Goal: Task Accomplishment & Management: Complete application form

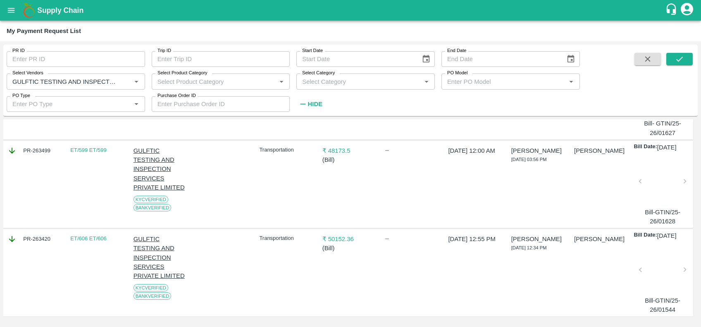
scroll to position [151, 1]
click at [126, 81] on icon "Clear" at bounding box center [126, 81] width 5 height 5
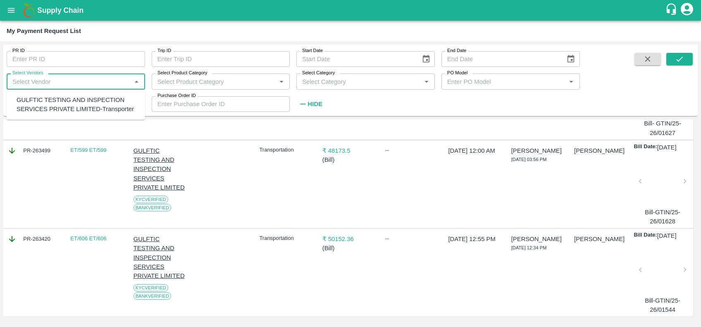
click at [93, 81] on input "Select Vendors" at bounding box center [69, 81] width 120 height 11
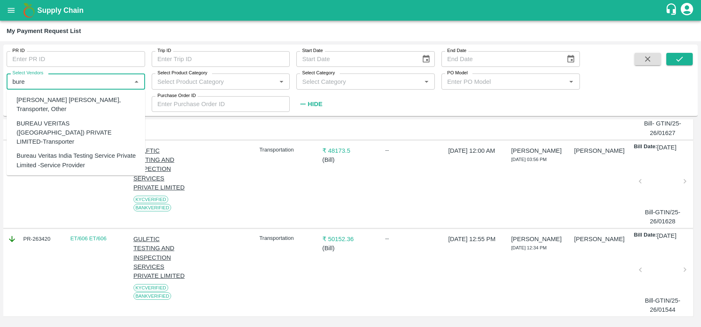
click at [63, 125] on div "BUREAU VERITAS (INDIA) PRIVATE LIMITED-Transporter" at bounding box center [78, 133] width 122 height 28
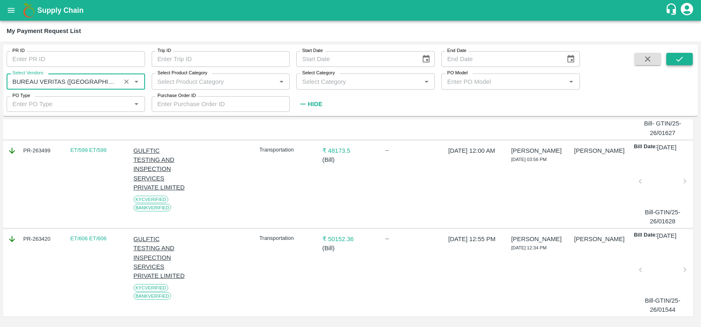
type input "BUREAU VERITAS (INDIA) PRIVATE LIMITED-Transporter"
click at [673, 56] on button "submit" at bounding box center [679, 59] width 26 height 12
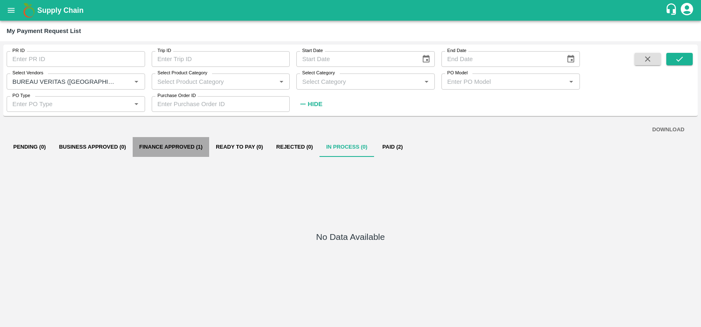
click at [165, 145] on button "Finance Approved (1)" at bounding box center [171, 147] width 76 height 20
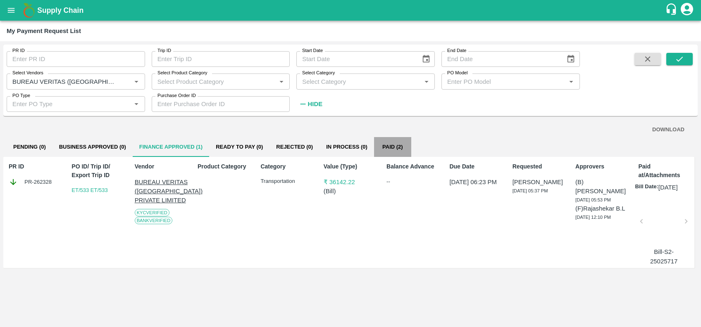
click at [385, 145] on button "Paid (2)" at bounding box center [392, 147] width 37 height 20
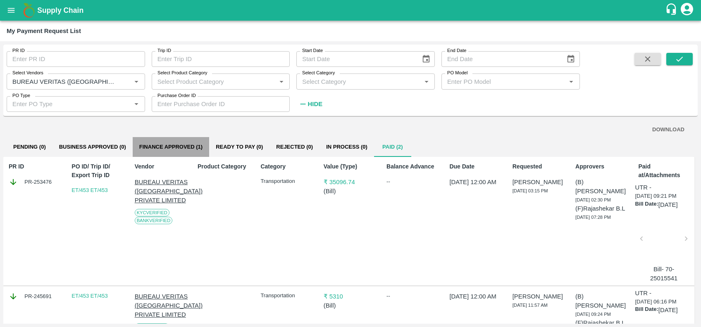
click at [174, 142] on button "Finance Approved (1)" at bounding box center [171, 147] width 76 height 20
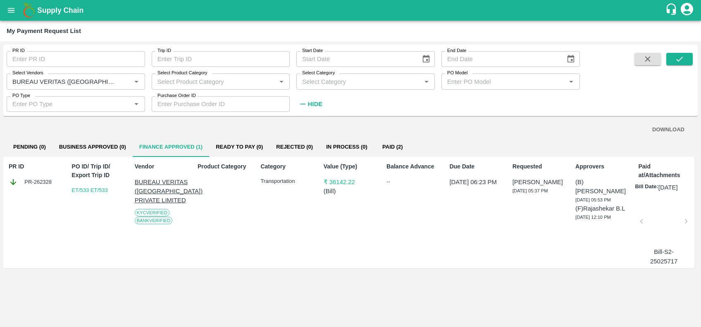
click at [35, 187] on div "PR ID PR-262328" at bounding box center [33, 212] width 57 height 107
copy div "PR-262328"
click at [124, 79] on icon "Clear" at bounding box center [126, 81] width 5 height 5
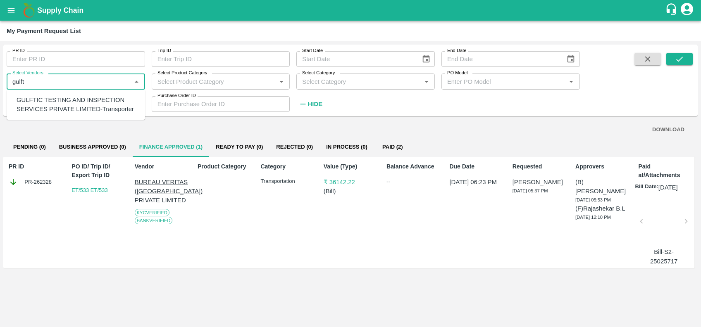
click at [112, 102] on div "GULFTIC TESTING AND INSPECTION SERVICES PRIVATE LIMITED-Transporter" at bounding box center [78, 104] width 122 height 19
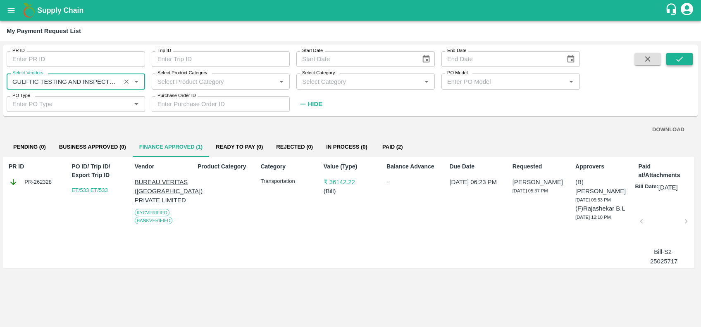
type input "GULFTIC TESTING AND INSPECTION SERVICES PRIVATE LIMITED-Transporter"
click at [674, 54] on button "submit" at bounding box center [679, 59] width 26 height 12
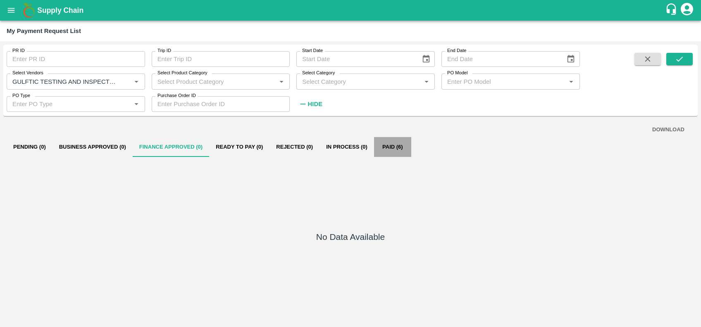
click at [396, 143] on button "Paid (6)" at bounding box center [392, 147] width 37 height 20
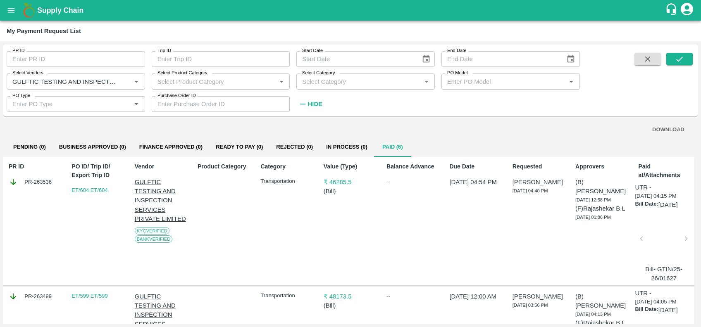
click at [126, 79] on icon "Clear" at bounding box center [127, 82] width 8 height 8
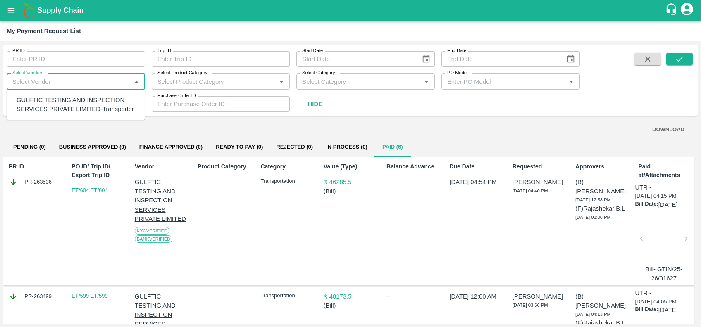
click at [99, 76] on input "Select Vendors" at bounding box center [69, 81] width 120 height 11
click at [82, 98] on div "SHUBHAM FORWARDERS-Transporter" at bounding box center [78, 104] width 122 height 19
type input "SHUBHAM FORWARDERS-Transporter"
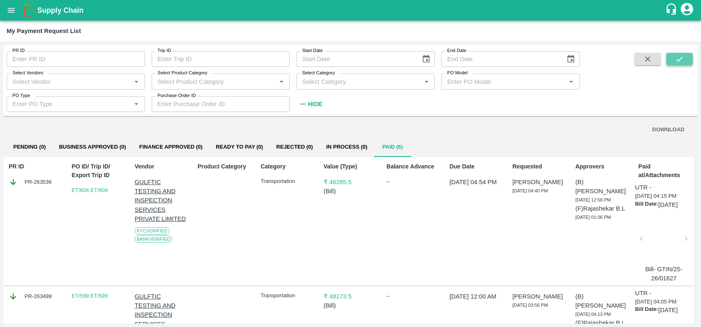
click at [679, 62] on icon "submit" at bounding box center [679, 59] width 9 height 9
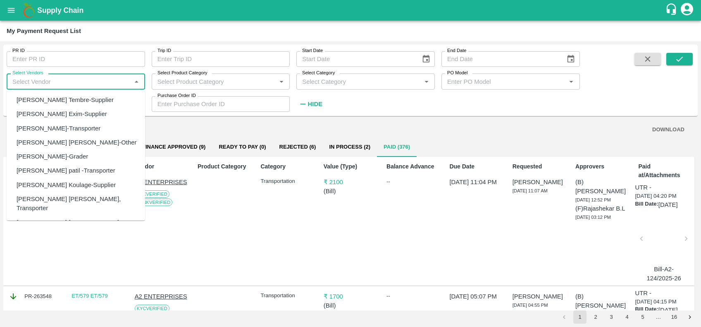
click at [78, 84] on input "Select Vendors" at bounding box center [69, 81] width 120 height 11
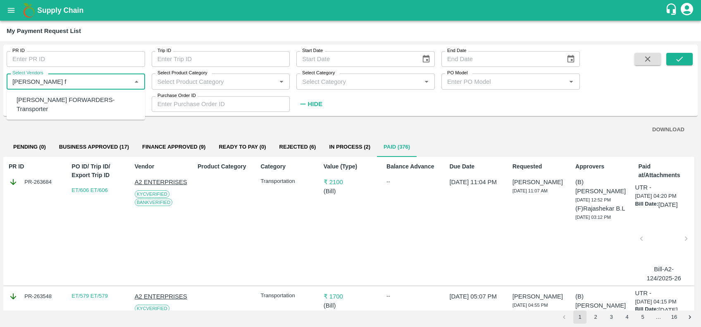
click at [85, 99] on div "SHUBHAM FORWARDERS-Transporter" at bounding box center [78, 104] width 122 height 19
type input "SHUBHAM FORWARDERS-Transporter"
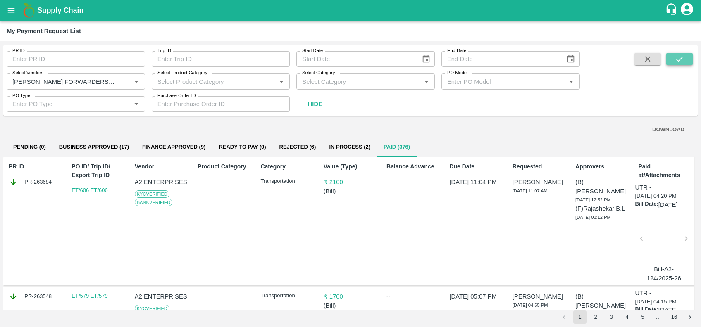
click at [675, 60] on icon "submit" at bounding box center [679, 59] width 9 height 9
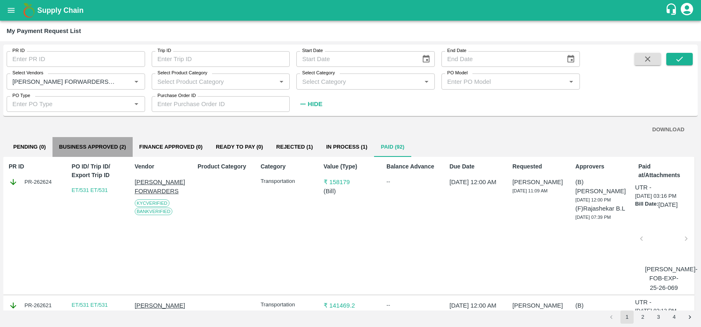
click at [97, 148] on button "Business Approved (2)" at bounding box center [92, 147] width 80 height 20
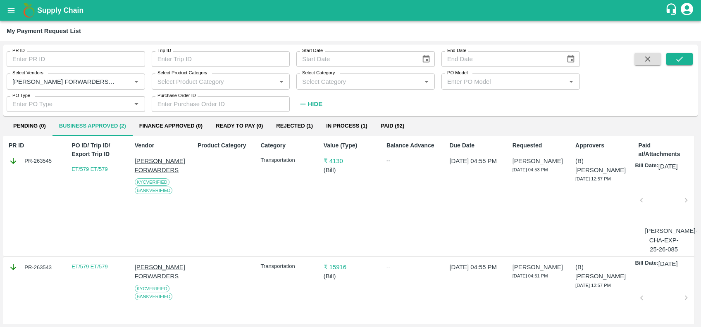
scroll to position [20, 0]
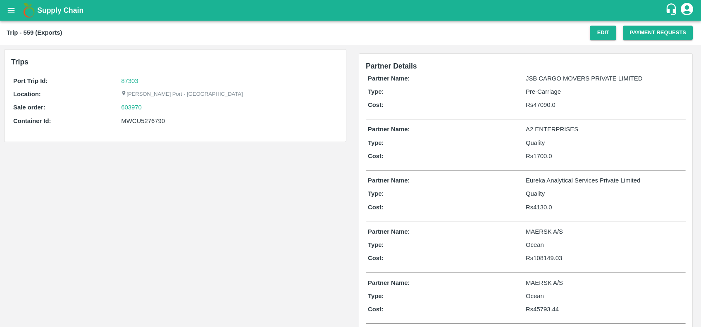
click at [653, 23] on div "Trip - 559 (Exports) Edit Payment Requests" at bounding box center [350, 33] width 701 height 24
click at [146, 120] on div "MWCU5276790" at bounding box center [229, 121] width 216 height 9
copy div "MWCU5276790"
click at [659, 30] on button "Payment Requests" at bounding box center [658, 33] width 70 height 14
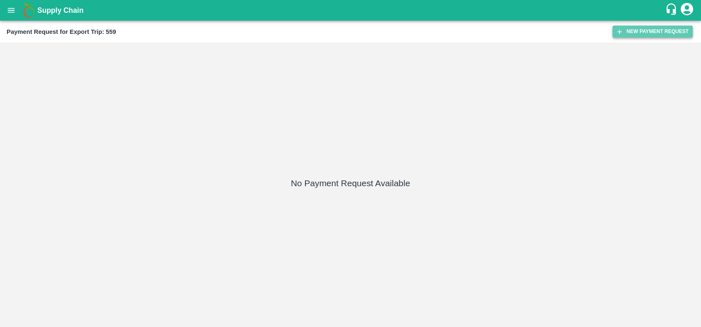
click at [628, 34] on button "New Payment Request" at bounding box center [652, 32] width 80 height 12
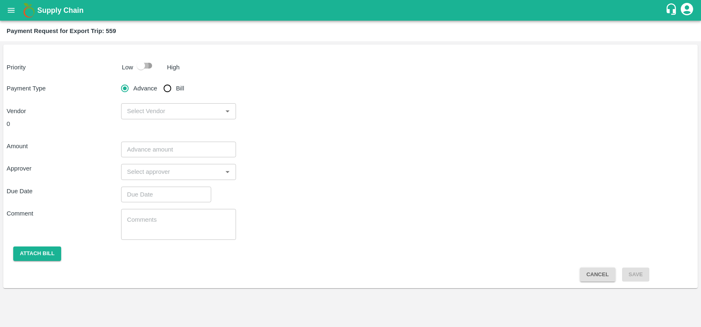
click at [145, 62] on input "checkbox" at bounding box center [140, 66] width 47 height 16
checkbox input "true"
click at [171, 89] on input "Bill" at bounding box center [167, 88] width 17 height 17
radio input "true"
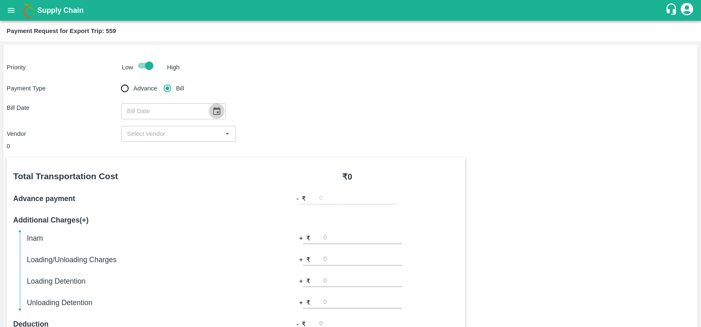
click at [213, 109] on icon "Choose date" at bounding box center [216, 111] width 7 height 8
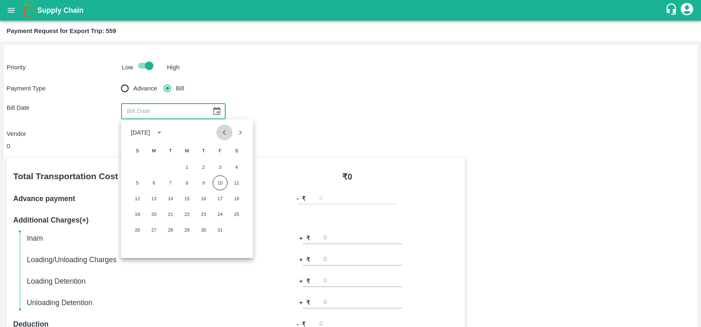
click at [227, 135] on icon "Previous month" at bounding box center [224, 132] width 9 height 9
click at [201, 234] on button "28" at bounding box center [203, 230] width 15 height 15
type input "28/08/2025"
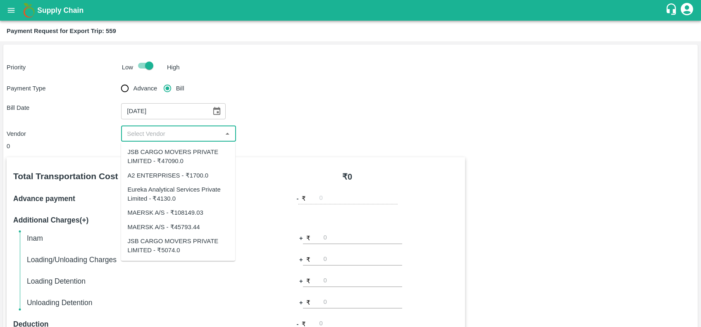
click at [183, 137] on input "input" at bounding box center [172, 134] width 96 height 11
click at [178, 188] on div "Eureka Analytical Services Private Limited - ₹4130.0" at bounding box center [177, 194] width 101 height 19
type input "Eureka Analytical Services Private Limited - ₹4130.0"
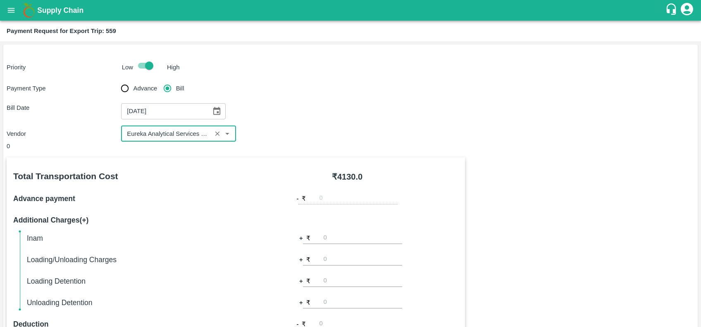
scroll to position [240, 0]
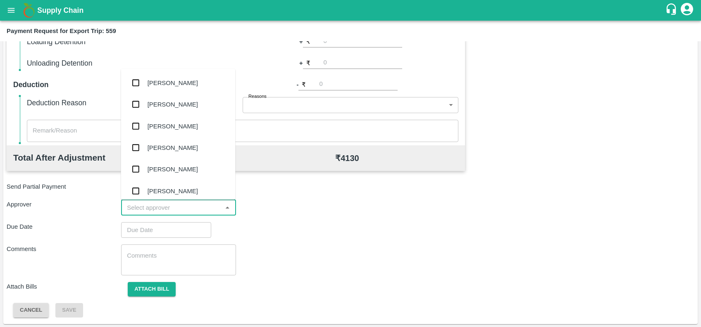
click at [200, 207] on input "input" at bounding box center [172, 207] width 96 height 11
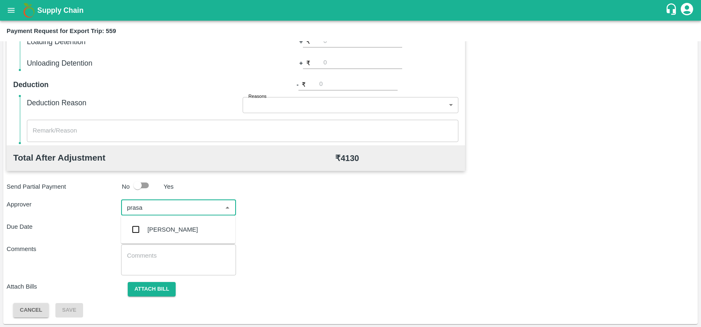
type input "prasad"
click at [155, 232] on div "[PERSON_NAME]" at bounding box center [173, 229] width 50 height 9
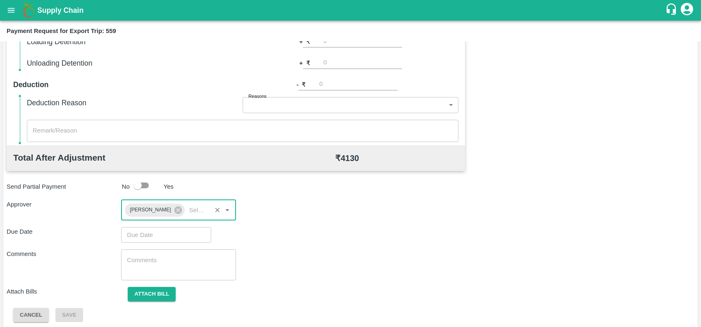
type input "DD/MM/YYYY hh:mm aa"
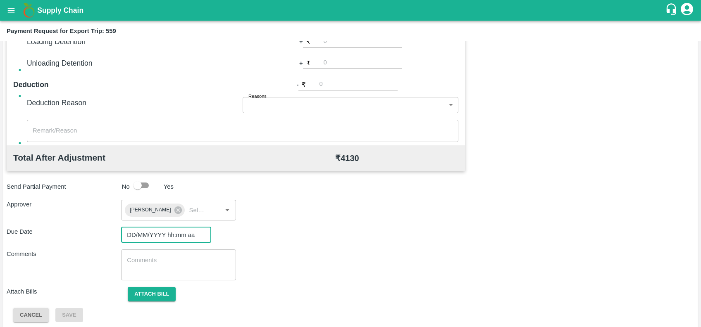
click at [157, 236] on input "DD/MM/YYYY hh:mm aa" at bounding box center [163, 235] width 84 height 16
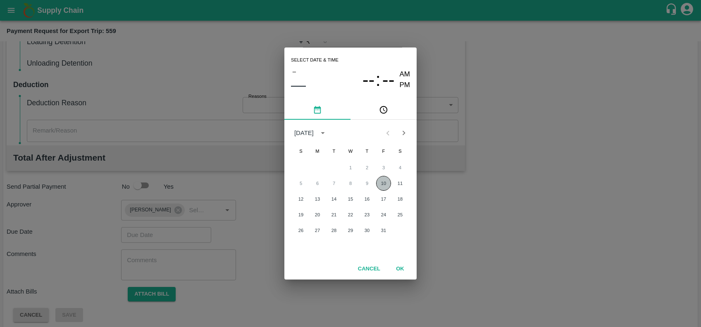
click at [385, 188] on button "10" at bounding box center [383, 183] width 15 height 15
type input "[DATE] 12:00 AM"
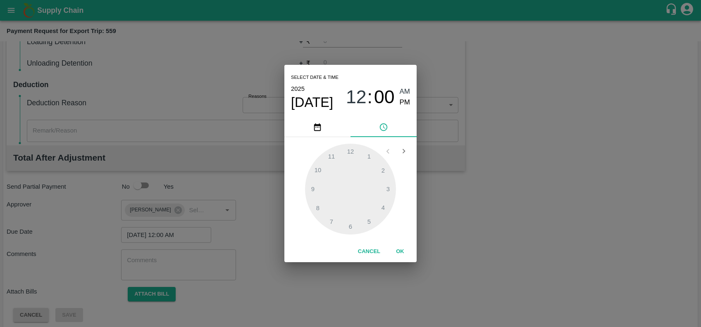
click at [398, 252] on button "OK" at bounding box center [400, 252] width 26 height 14
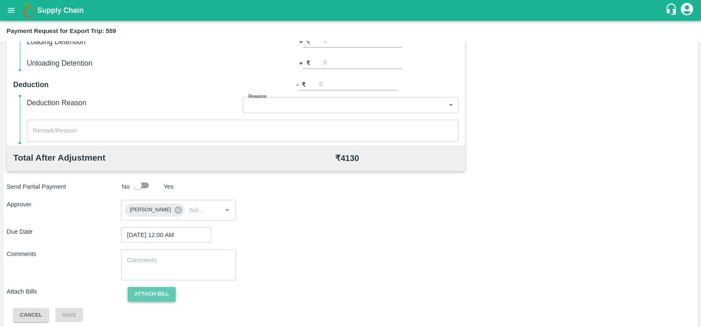
click at [151, 288] on button "Attach bill" at bounding box center [152, 294] width 48 height 14
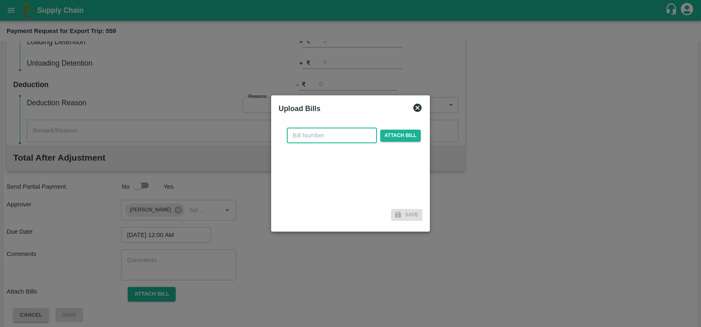
click at [333, 139] on input "text" at bounding box center [332, 136] width 90 height 16
paste input "EKA6/2526/2206"
type input "EKA6/2526/2206"
click at [386, 140] on span "Attach bill" at bounding box center [400, 136] width 40 height 12
click at [0, 0] on input "Attach bill" at bounding box center [0, 0] width 0 height 0
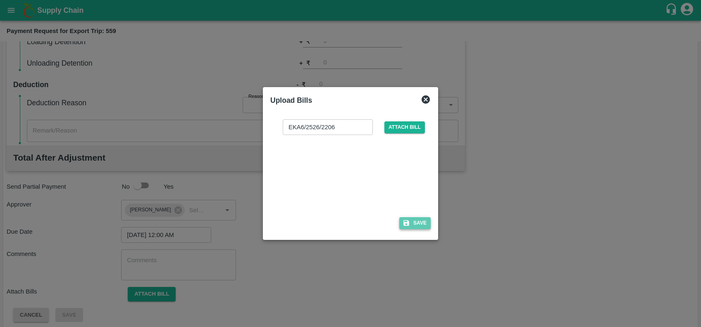
click at [414, 223] on button "Save" at bounding box center [414, 223] width 31 height 12
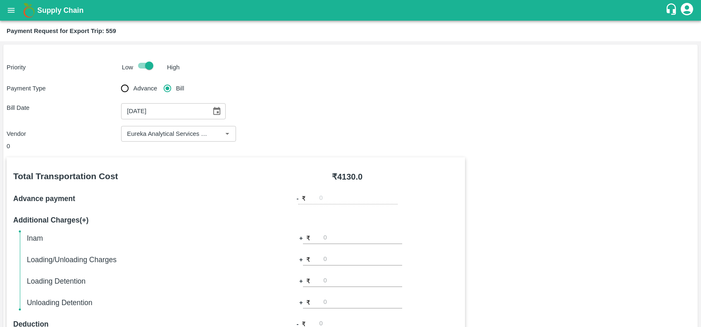
scroll to position [288, 0]
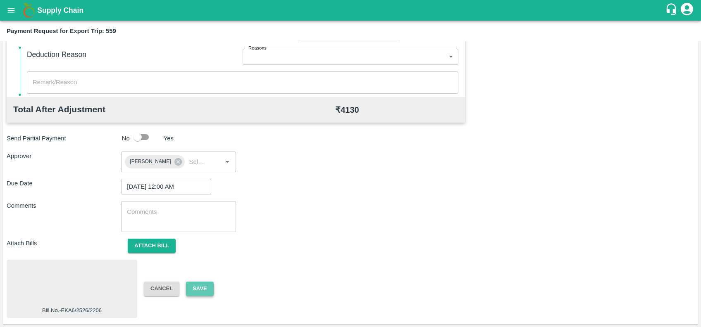
click at [192, 292] on button "Save" at bounding box center [199, 289] width 27 height 14
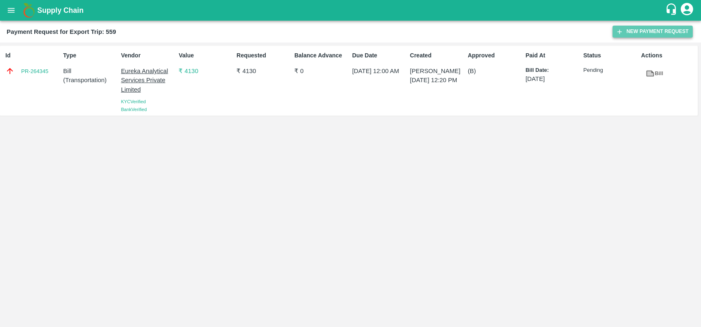
click at [633, 28] on button "New Payment Request" at bounding box center [652, 32] width 80 height 12
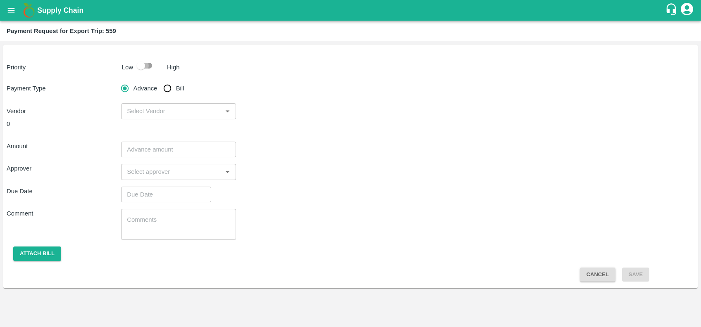
click at [145, 68] on input "checkbox" at bounding box center [140, 66] width 47 height 16
checkbox input "true"
click at [166, 88] on input "Bill" at bounding box center [167, 88] width 17 height 17
radio input "true"
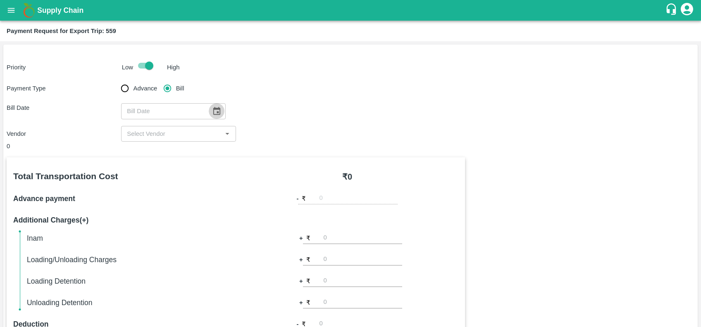
click at [213, 109] on icon "Choose date" at bounding box center [216, 111] width 7 height 8
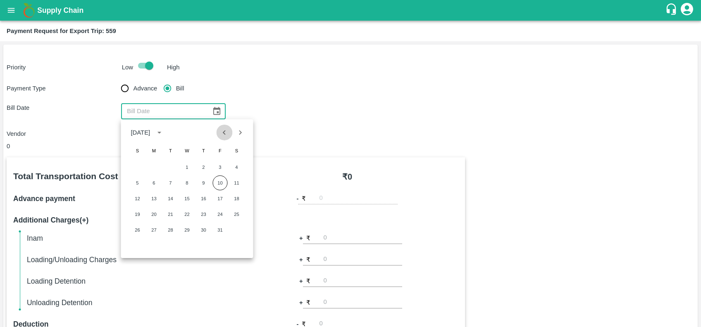
click at [227, 133] on icon "Previous month" at bounding box center [224, 132] width 9 height 9
click at [202, 229] on button "28" at bounding box center [203, 230] width 15 height 15
type input "28/08/2025"
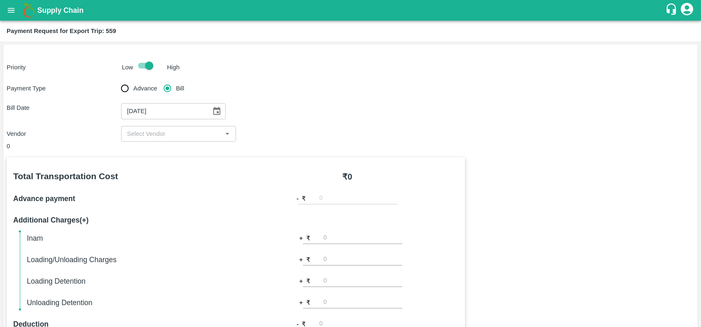
click at [181, 140] on div "​" at bounding box center [178, 134] width 114 height 16
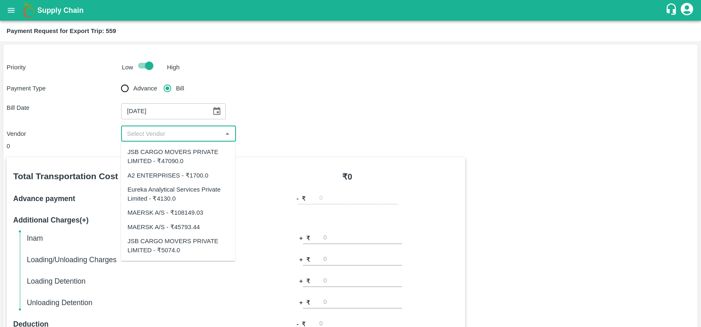
click at [195, 130] on input "input" at bounding box center [172, 134] width 96 height 11
click at [175, 159] on div "JSB CARGO MOVERS PRIVATE LIMITED - ₹47090.0" at bounding box center [177, 157] width 101 height 19
type input "JSB CARGO MOVERS PRIVATE LIMITED - ₹47090.0"
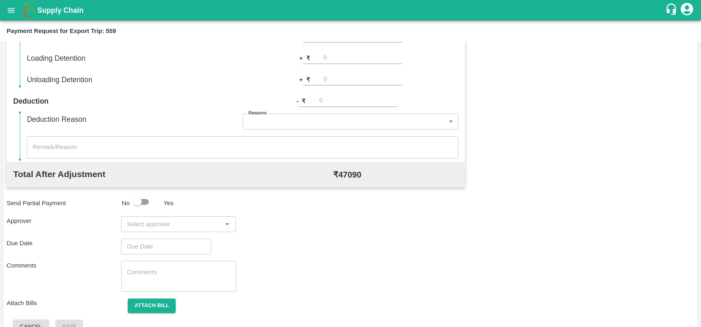
scroll to position [240, 0]
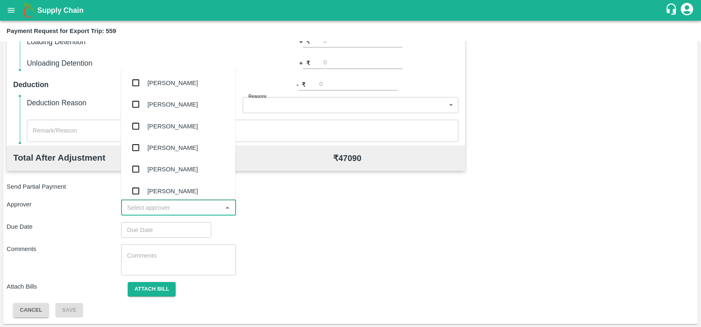
click at [174, 202] on input "input" at bounding box center [172, 207] width 96 height 11
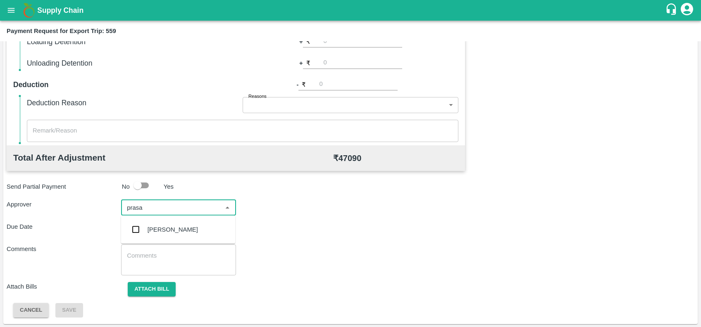
type input "prasad"
click at [178, 224] on div "[PERSON_NAME]" at bounding box center [178, 229] width 114 height 21
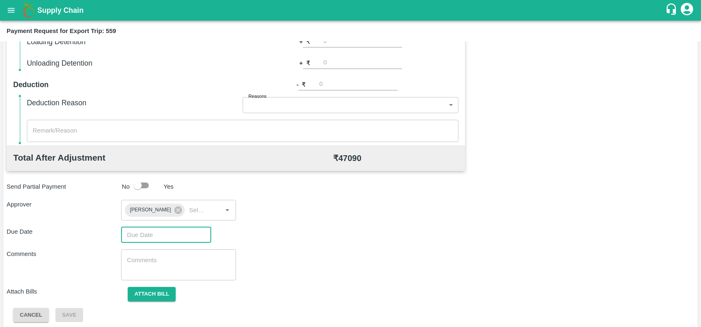
type input "DD/MM/YYYY hh:mm aa"
click at [179, 227] on input "DD/MM/YYYY hh:mm aa" at bounding box center [163, 235] width 84 height 16
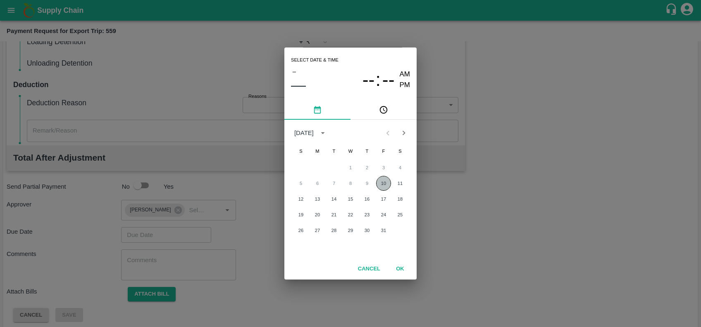
click at [386, 184] on button "10" at bounding box center [383, 183] width 15 height 15
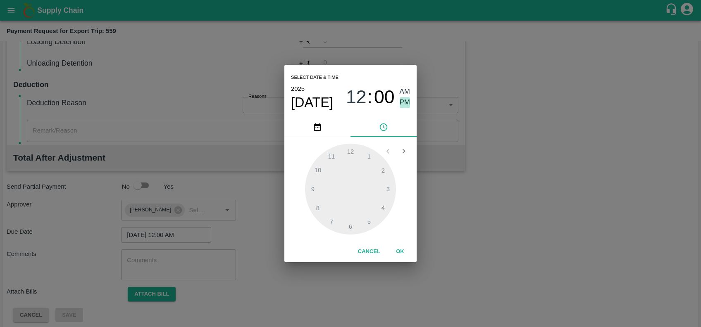
click at [403, 102] on span "PM" at bounding box center [405, 102] width 11 height 11
click at [362, 102] on span "12" at bounding box center [356, 96] width 21 height 21
click at [333, 162] on div at bounding box center [350, 189] width 91 height 91
type input "10/10/2025 11:05 PM"
click at [366, 160] on div at bounding box center [350, 189] width 91 height 91
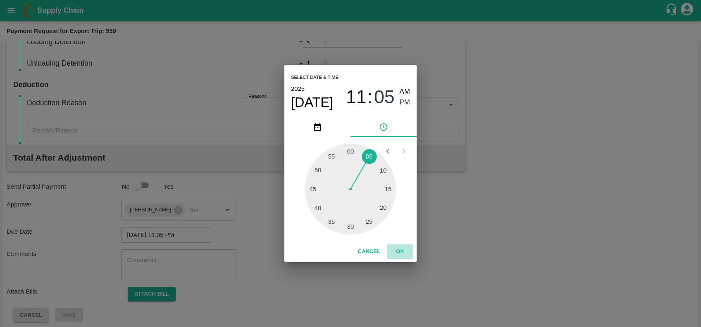
click at [401, 251] on button "OK" at bounding box center [400, 252] width 26 height 14
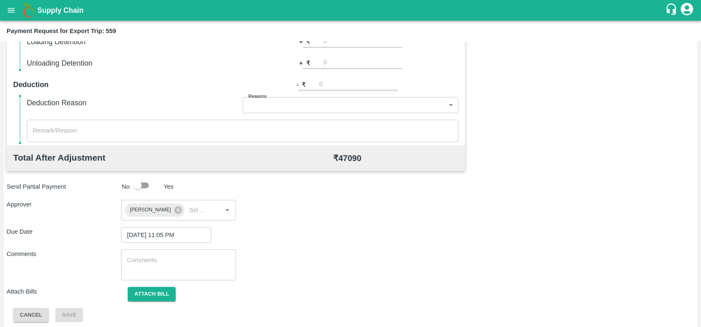
click at [142, 302] on div "Total Transportation Cost ₹ 47090.0 Advance payment - ₹ Additional Charges(+) I…" at bounding box center [351, 120] width 688 height 405
click at [142, 300] on button "Attach bill" at bounding box center [152, 294] width 48 height 14
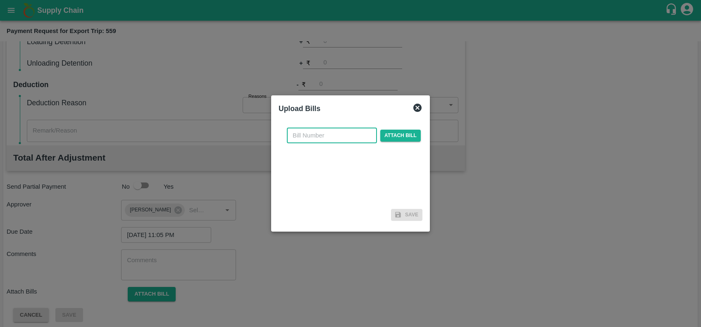
click at [338, 129] on input "text" at bounding box center [332, 136] width 90 height 16
paste input "JCAR/25-26/05341"
type input "JCAR/25-26/05341"
click at [386, 133] on span "Attach bill" at bounding box center [400, 136] width 40 height 12
click at [0, 0] on input "Attach bill" at bounding box center [0, 0] width 0 height 0
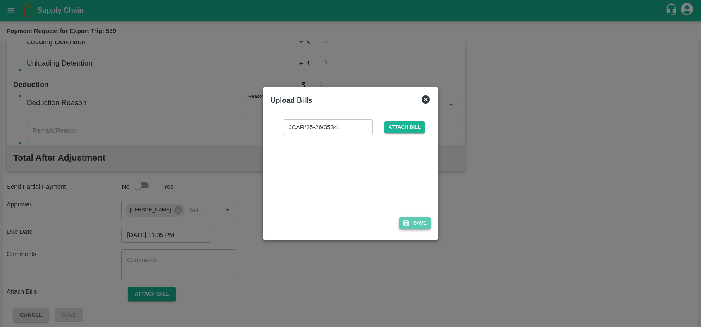
click at [415, 227] on button "Save" at bounding box center [414, 223] width 31 height 12
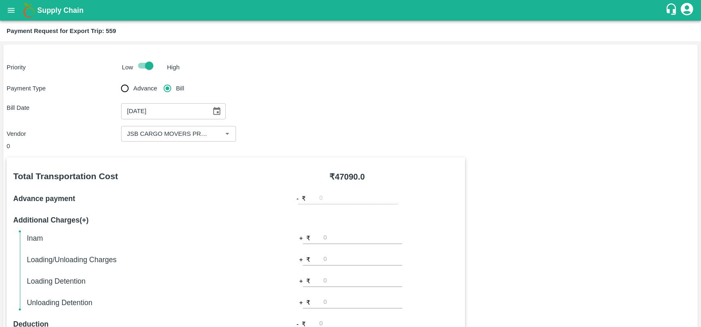
scroll to position [288, 0]
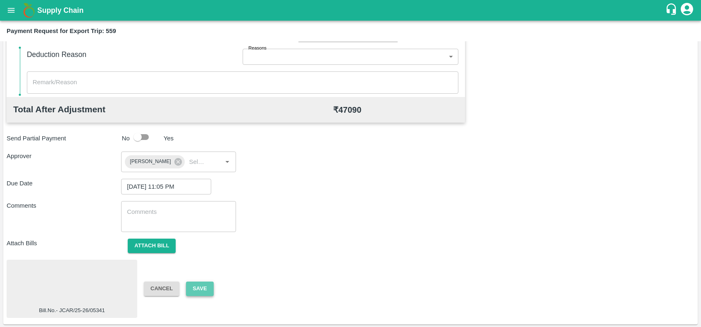
click at [204, 289] on button "Save" at bounding box center [199, 289] width 27 height 14
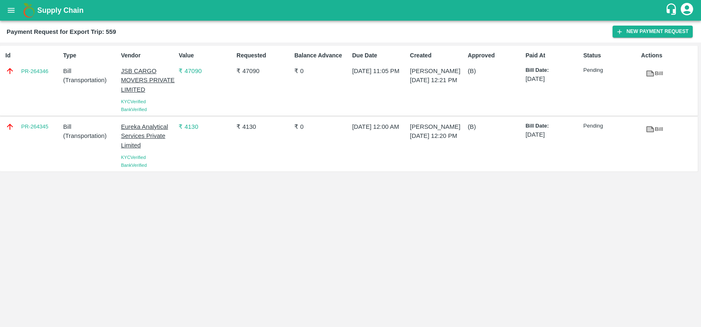
click at [637, 23] on div "Payment Request for Export Trip: 559 New Payment Request" at bounding box center [350, 32] width 701 height 22
click at [638, 32] on button "New Payment Request" at bounding box center [652, 32] width 80 height 12
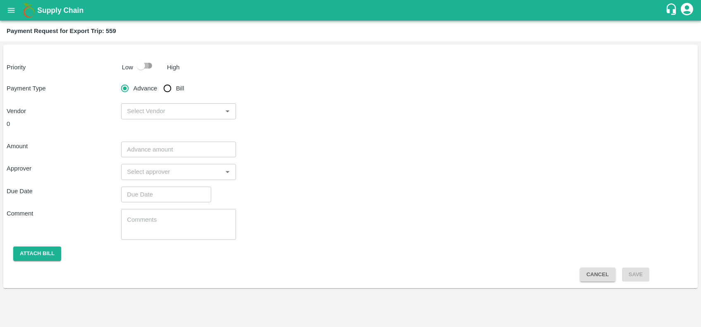
click at [144, 64] on input "checkbox" at bounding box center [140, 66] width 47 height 16
checkbox input "true"
click at [167, 89] on input "Bill" at bounding box center [167, 88] width 17 height 17
radio input "true"
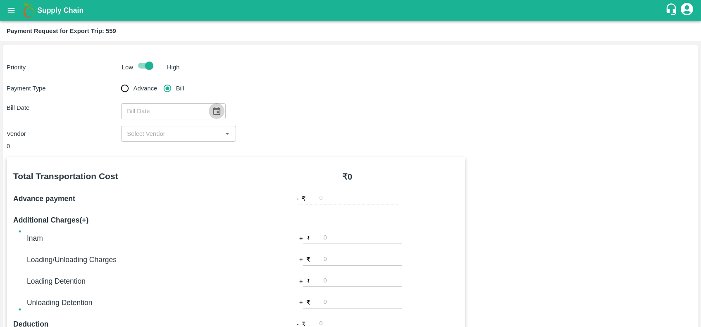
click at [215, 113] on icon "Choose date" at bounding box center [216, 111] width 7 height 8
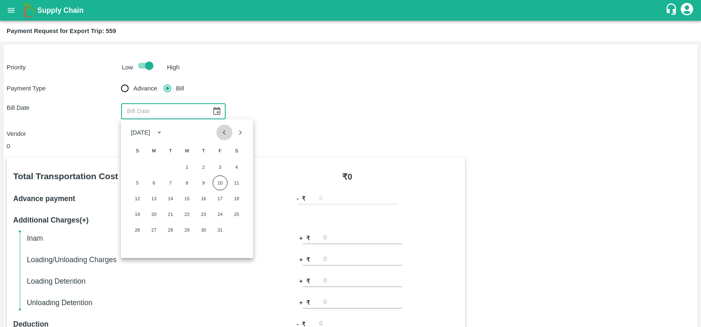
click at [225, 132] on icon "Previous month" at bounding box center [224, 132] width 9 height 9
click at [205, 230] on button "28" at bounding box center [203, 230] width 15 height 15
type input "[DATE]"
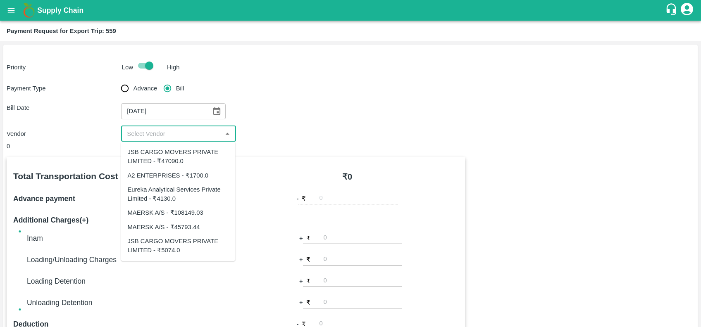
click at [177, 136] on input "input" at bounding box center [172, 134] width 96 height 11
click at [174, 240] on div "JSB CARGO MOVERS PRIVATE LIMITED - ₹5074.0" at bounding box center [177, 246] width 101 height 19
type input "JSB CARGO MOVERS PRIVATE LIMITED - ₹5074.0"
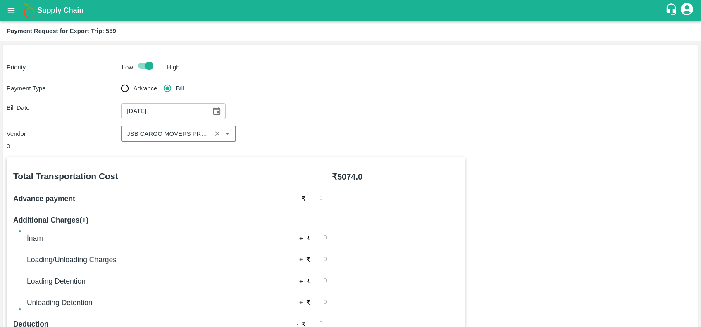
scroll to position [240, 0]
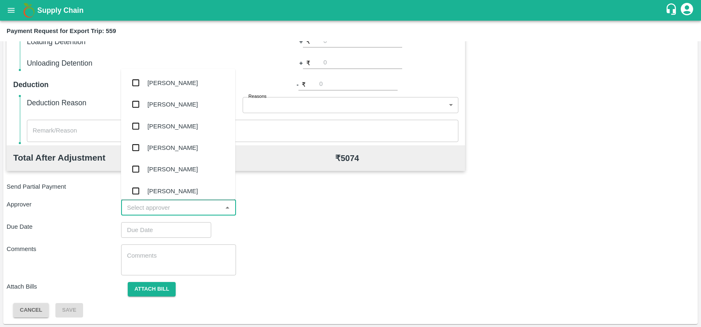
click at [188, 212] on input "input" at bounding box center [172, 207] width 96 height 11
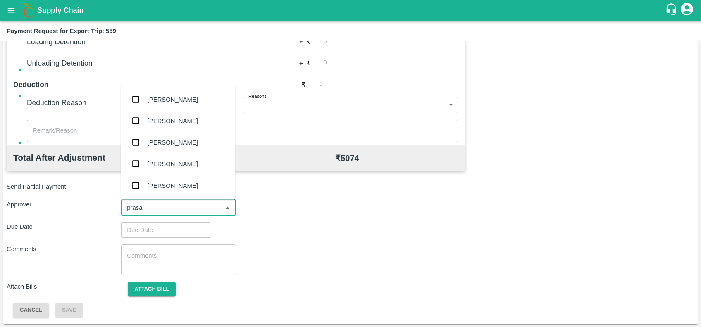
type input "prasad"
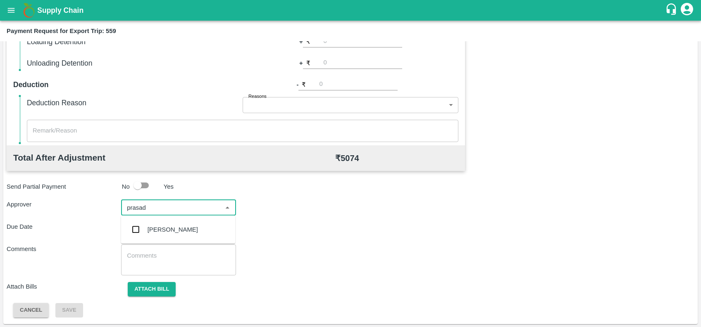
click at [191, 219] on div "[PERSON_NAME]" at bounding box center [178, 229] width 114 height 21
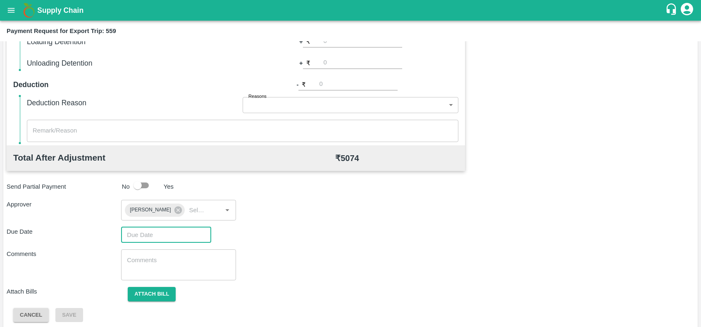
type input "DD/MM/YYYY hh:mm aa"
click at [198, 235] on input "DD/MM/YYYY hh:mm aa" at bounding box center [163, 235] width 84 height 16
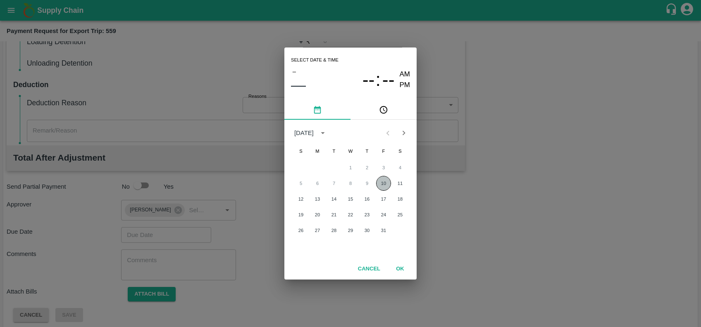
click at [380, 189] on button "10" at bounding box center [383, 183] width 15 height 15
type input "[DATE] 12:00 AM"
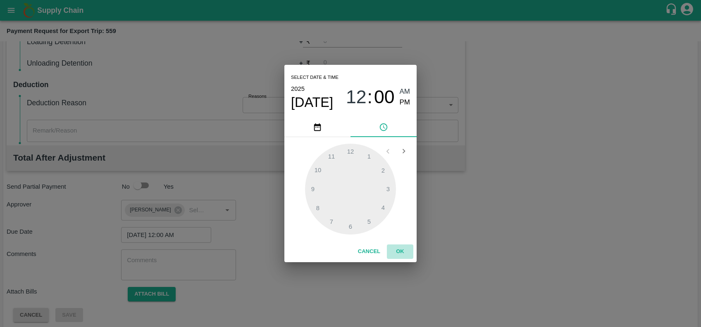
click at [399, 251] on button "OK" at bounding box center [400, 252] width 26 height 14
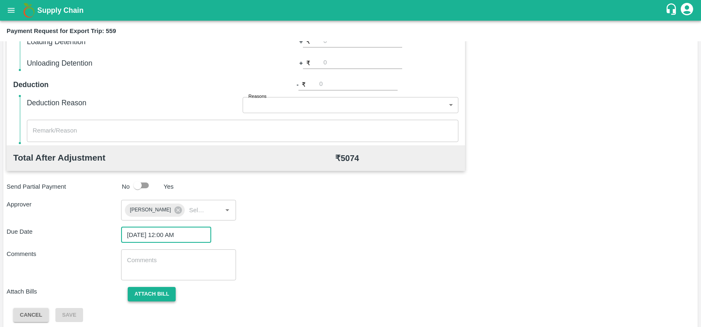
click at [150, 294] on button "Attach bill" at bounding box center [152, 294] width 48 height 14
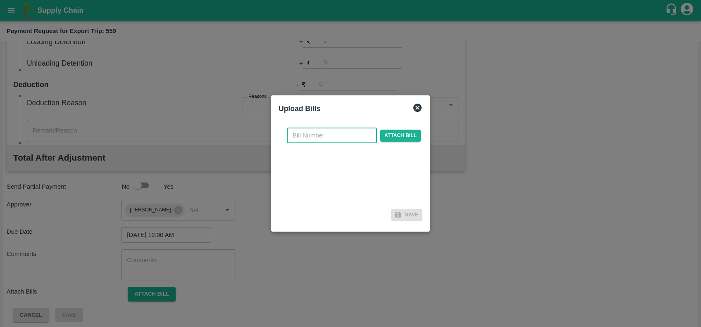
click at [333, 133] on input "text" at bounding box center [332, 136] width 90 height 16
paste input ": JCAR/25-26/05342"
click at [298, 136] on input ": JCAR/25-26/05342" at bounding box center [332, 136] width 90 height 16
type input "JCAR/25-26/05342"
click at [401, 133] on span "Attach bill" at bounding box center [400, 136] width 40 height 12
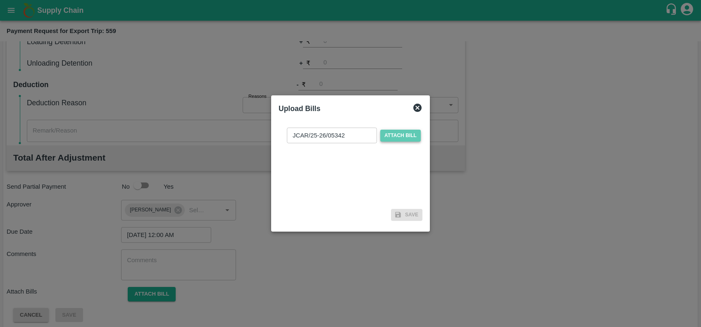
click at [0, 0] on input "Attach bill" at bounding box center [0, 0] width 0 height 0
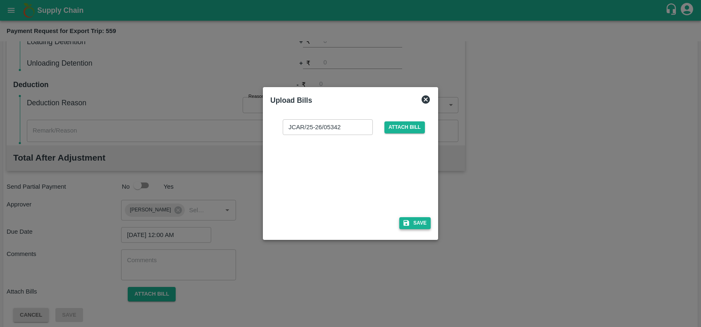
click at [411, 228] on button "Save" at bounding box center [414, 223] width 31 height 12
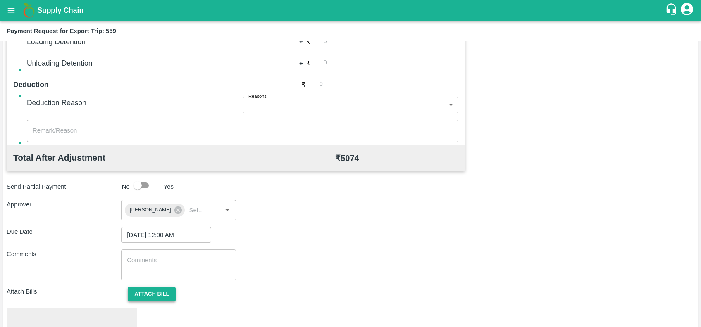
scroll to position [288, 0]
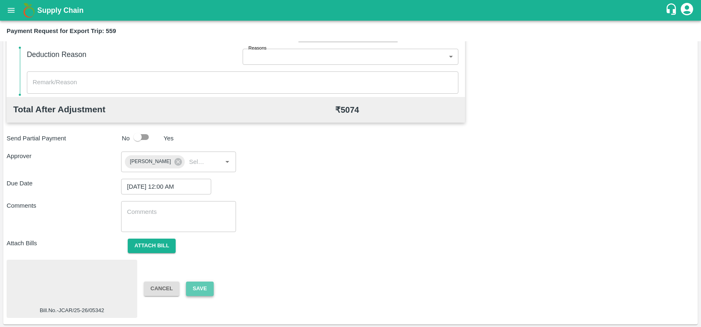
click at [205, 288] on button "Save" at bounding box center [199, 289] width 27 height 14
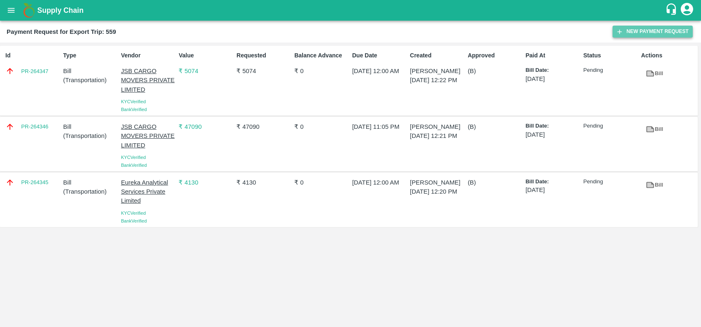
click at [627, 37] on button "New Payment Request" at bounding box center [652, 32] width 80 height 12
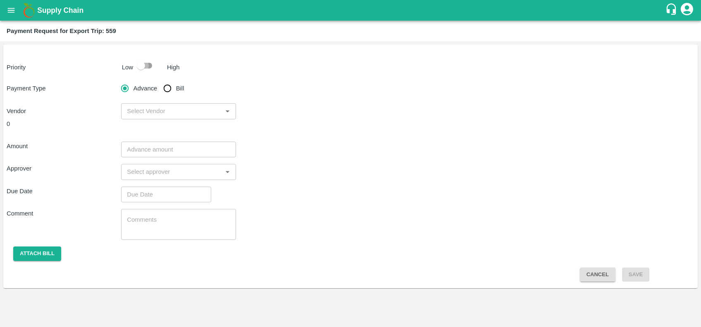
click at [149, 68] on input "checkbox" at bounding box center [140, 66] width 47 height 16
checkbox input "true"
click at [169, 89] on input "Bill" at bounding box center [167, 88] width 17 height 17
radio input "true"
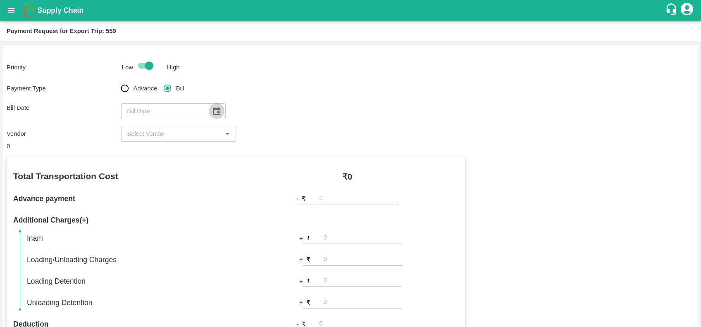
click at [213, 114] on icon "Choose date" at bounding box center [216, 111] width 7 height 8
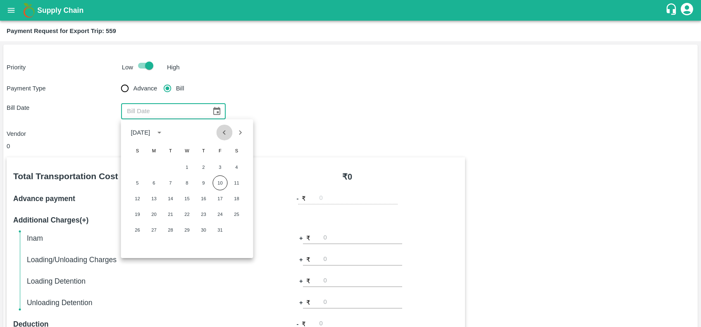
click at [228, 131] on icon "Previous month" at bounding box center [224, 132] width 9 height 9
click at [217, 231] on button "29" at bounding box center [219, 230] width 15 height 15
type input "29/08/2025"
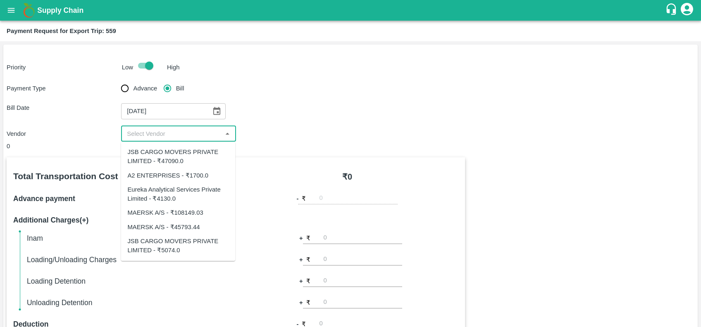
click at [184, 129] on input "input" at bounding box center [172, 134] width 96 height 11
click at [164, 136] on input "input" at bounding box center [172, 134] width 96 height 11
click at [178, 227] on div "MAERSK A/S - ₹45793.44" at bounding box center [163, 227] width 72 height 9
type input "MAERSK A/S - ₹45793.44"
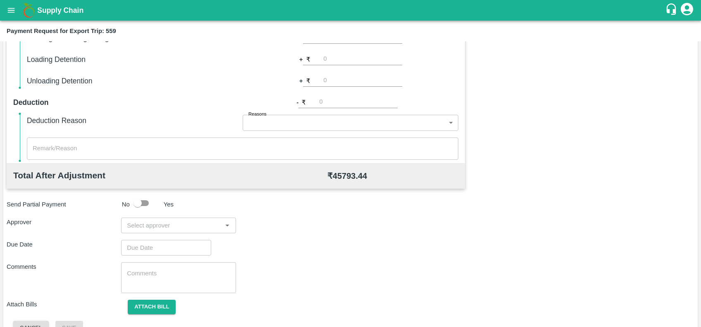
scroll to position [229, 0]
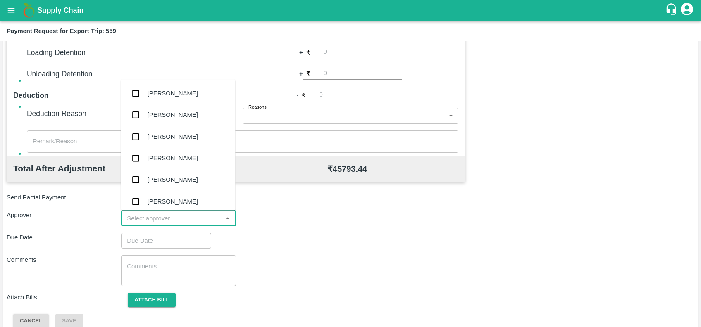
click at [145, 218] on input "input" at bounding box center [172, 218] width 96 height 11
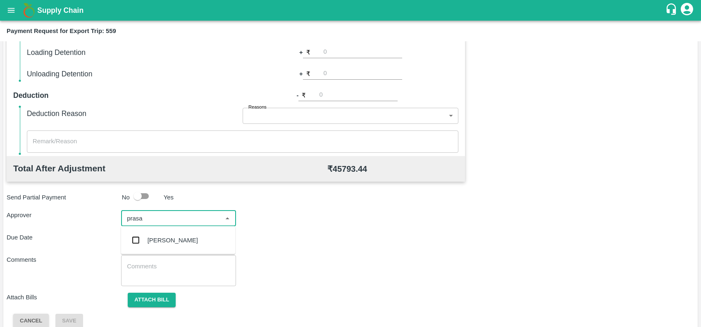
type input "prasad"
click at [152, 235] on div "[PERSON_NAME]" at bounding box center [178, 240] width 114 height 21
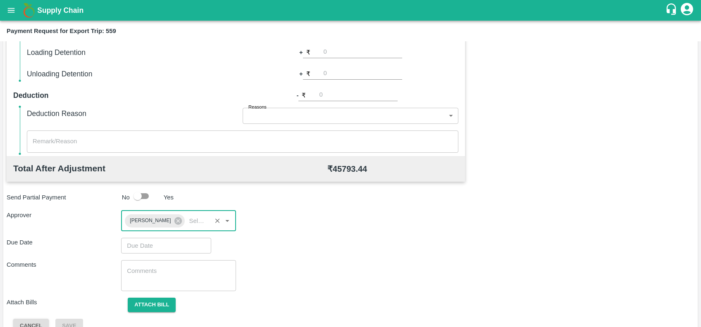
type input "DD/MM/YYYY hh:mm aa"
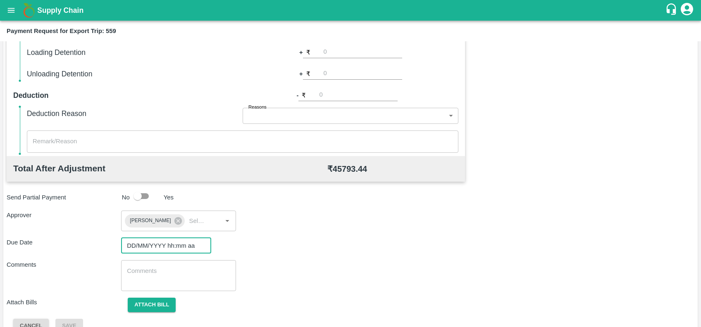
click at [159, 245] on input "DD/MM/YYYY hh:mm aa" at bounding box center [163, 246] width 84 height 16
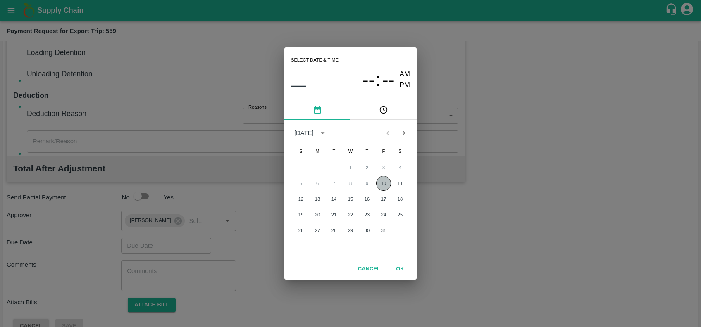
click at [386, 186] on button "10" at bounding box center [383, 183] width 15 height 15
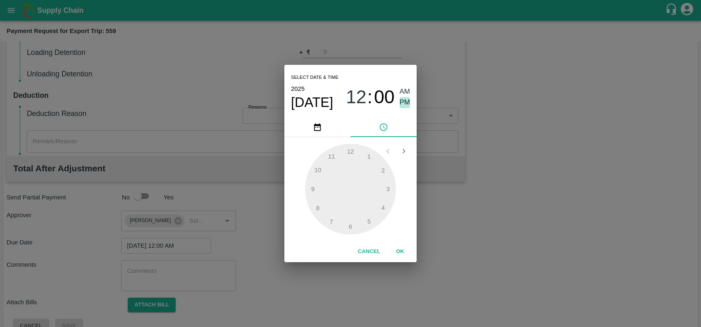
click at [400, 104] on span "PM" at bounding box center [405, 102] width 11 height 11
click at [368, 162] on div at bounding box center [350, 189] width 91 height 91
drag, startPoint x: 368, startPoint y: 160, endPoint x: 397, endPoint y: 250, distance: 95.3
click at [397, 250] on div "Select date & time 2025 Oct 10 01 : 23 AM PM 05 10 15 20 25 30 35 40 45 50 55 0…" at bounding box center [350, 164] width 132 height 198
click at [397, 250] on button "OK" at bounding box center [400, 252] width 26 height 14
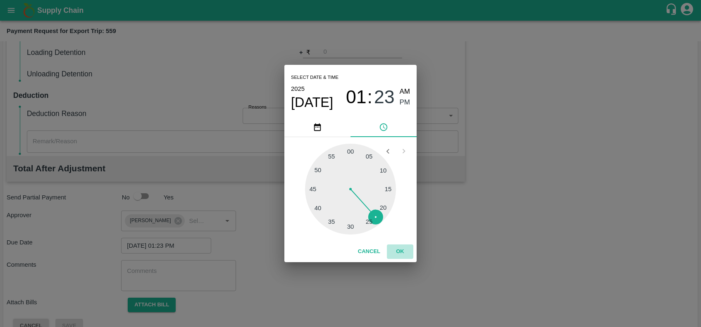
type input "[DATE] 01:00 PM"
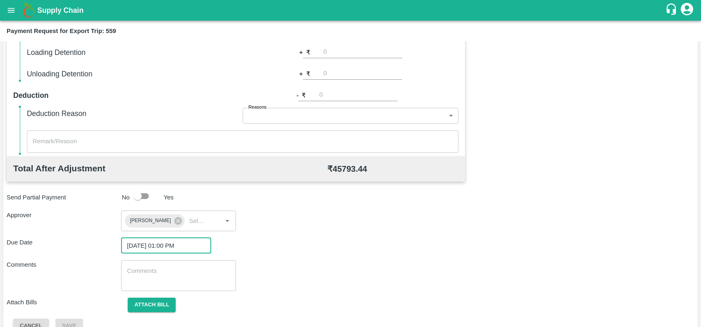
scroll to position [245, 0]
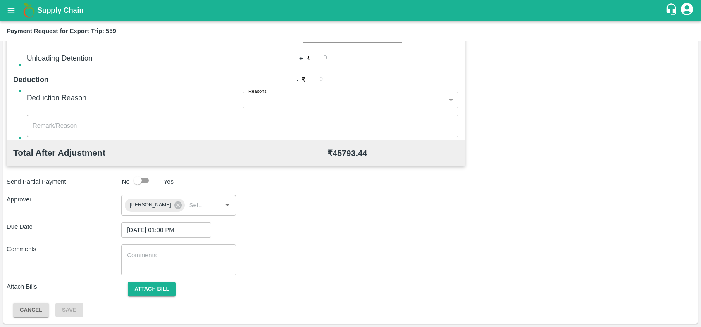
click at [158, 279] on div "Total Transportation Cost ₹ 45793.44 Advance payment - ₹ Additional Charges(+) …" at bounding box center [351, 115] width 688 height 405
click at [159, 287] on button "Attach bill" at bounding box center [152, 289] width 48 height 14
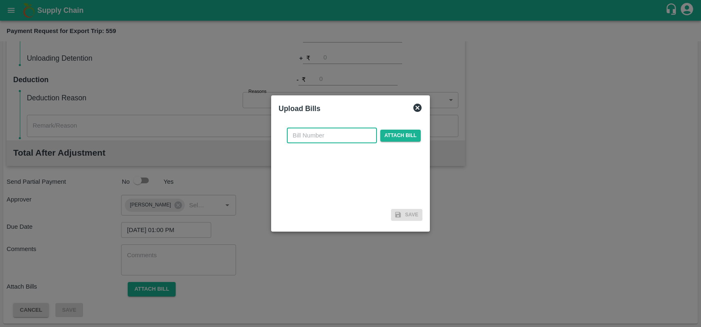
click at [325, 133] on input "text" at bounding box center [332, 136] width 90 height 16
paste input "MH26IN1000218058"
type input "MH26IN1000218058"
click at [384, 133] on span "Attach bill" at bounding box center [400, 136] width 40 height 12
click at [0, 0] on input "Attach bill" at bounding box center [0, 0] width 0 height 0
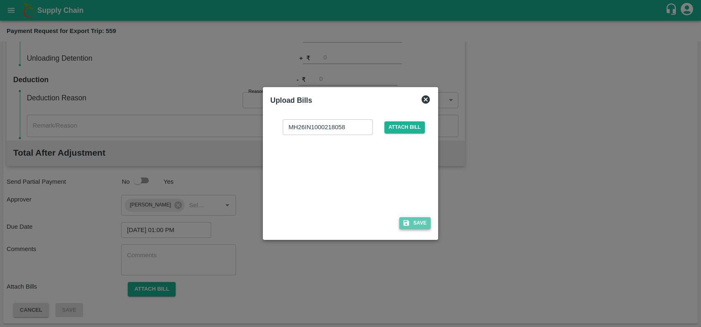
click at [407, 223] on icon "button" at bounding box center [406, 224] width 6 height 6
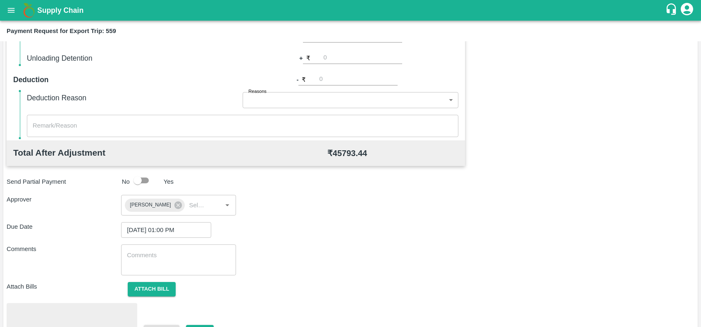
scroll to position [288, 0]
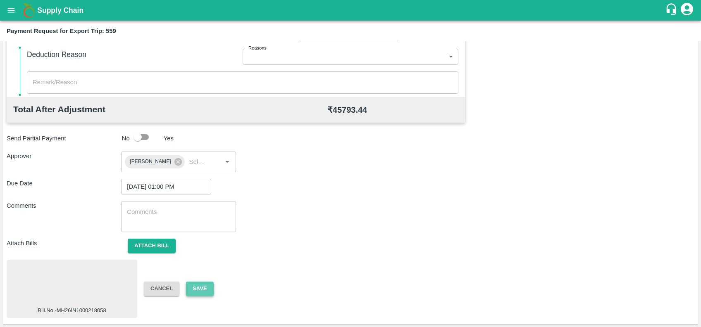
click at [189, 289] on button "Save" at bounding box center [199, 289] width 27 height 14
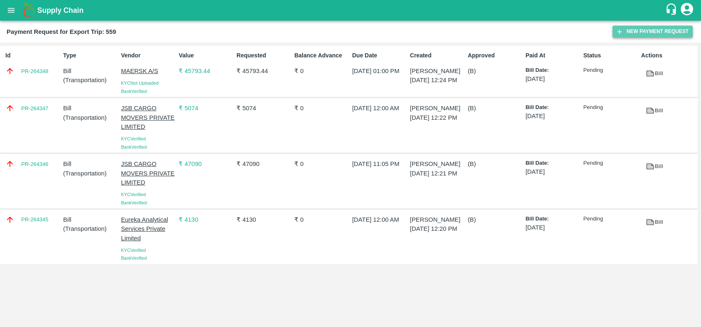
click at [628, 34] on button "New Payment Request" at bounding box center [652, 32] width 80 height 12
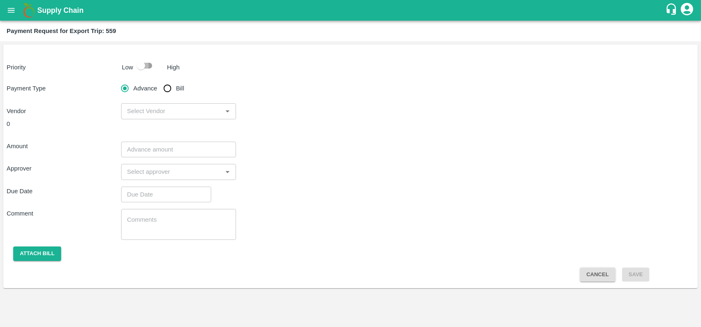
click at [148, 67] on input "checkbox" at bounding box center [140, 66] width 47 height 16
checkbox input "true"
click at [177, 93] on span "Bill" at bounding box center [180, 88] width 8 height 9
click at [176, 93] on input "Bill" at bounding box center [167, 88] width 17 height 17
radio input "true"
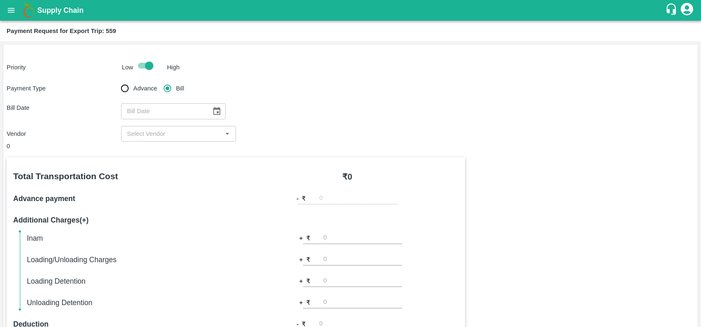
click at [205, 106] on div "​" at bounding box center [173, 111] width 104 height 16
type input "DD/MM/YYYY"
click at [213, 111] on icon "Choose date" at bounding box center [216, 111] width 9 height 9
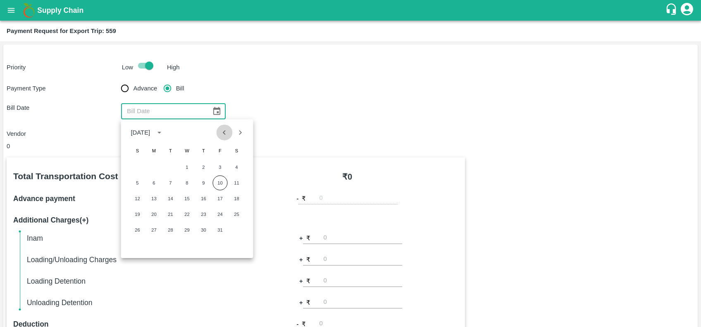
click at [228, 136] on icon "Previous month" at bounding box center [224, 132] width 9 height 9
click at [215, 228] on button "29" at bounding box center [219, 230] width 15 height 15
type input "29/08/2025"
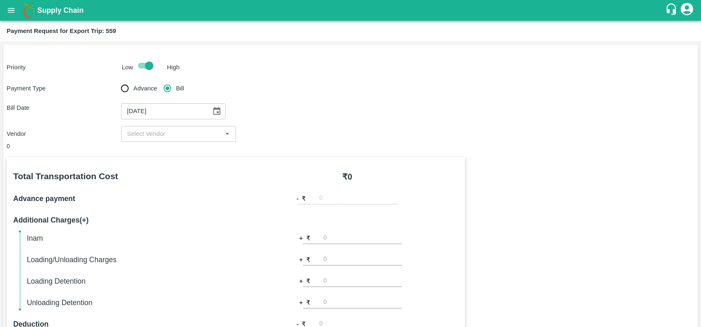
click at [176, 141] on div "​" at bounding box center [178, 134] width 114 height 16
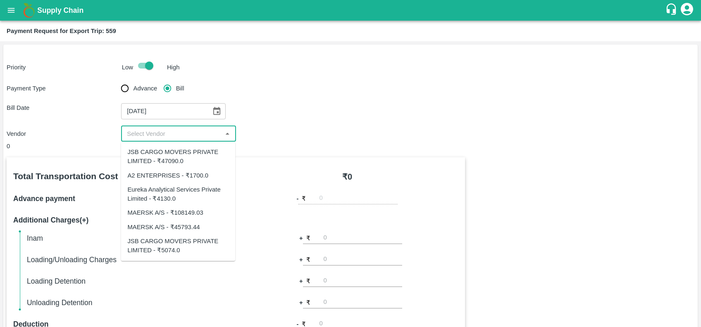
click at [177, 212] on div "MAERSK A/S - ₹108149.03" at bounding box center [165, 213] width 76 height 9
type input "MAERSK A/S - ₹108149.03"
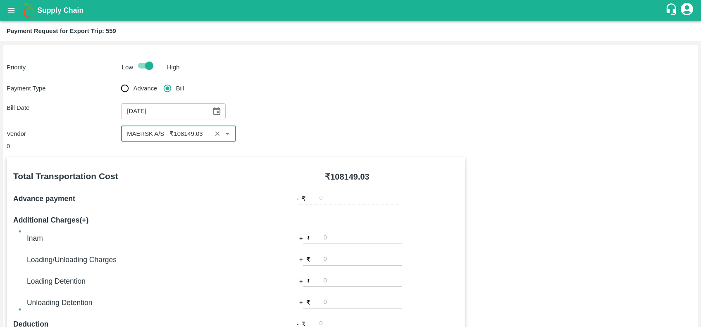
scroll to position [240, 0]
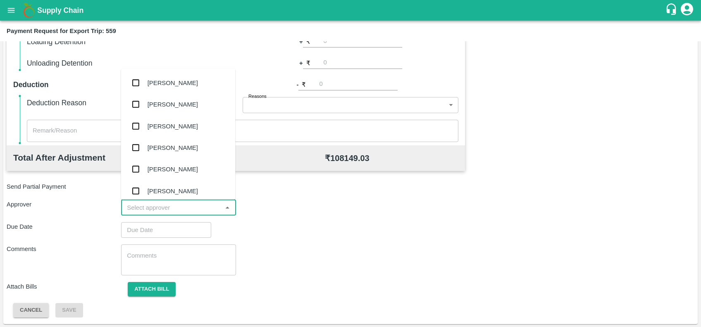
click at [166, 204] on input "input" at bounding box center [172, 207] width 96 height 11
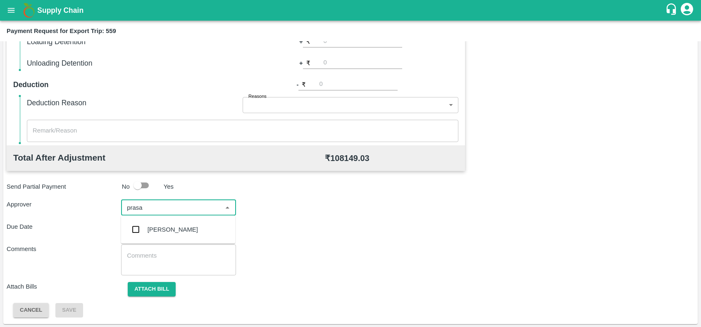
type input "prasad"
click at [171, 238] on div "[PERSON_NAME]" at bounding box center [178, 229] width 114 height 21
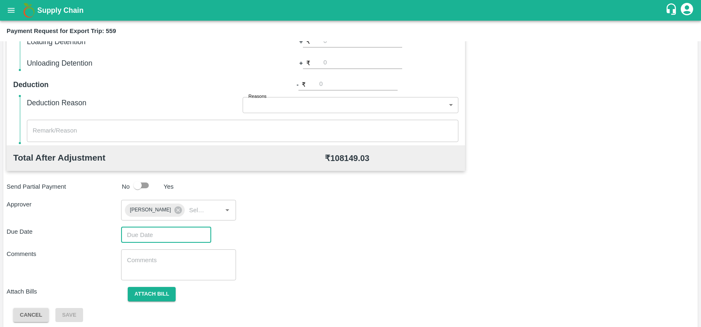
type input "DD/MM/YYYY hh:mm aa"
click at [171, 238] on input "DD/MM/YYYY hh:mm aa" at bounding box center [163, 235] width 84 height 16
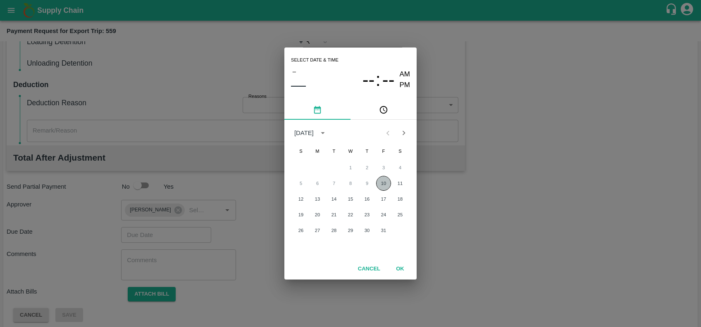
click at [386, 186] on button "10" at bounding box center [383, 183] width 15 height 15
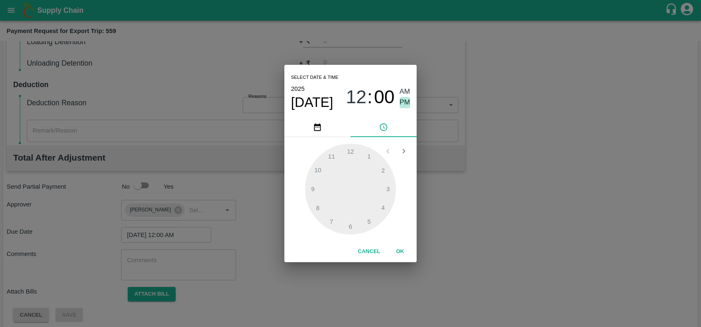
click at [402, 104] on span "PM" at bounding box center [405, 102] width 11 height 11
click at [364, 155] on div at bounding box center [350, 189] width 91 height 91
type input "[DATE] 01:05 PM"
click at [367, 161] on div at bounding box center [350, 189] width 91 height 91
click at [403, 251] on button "OK" at bounding box center [400, 252] width 26 height 14
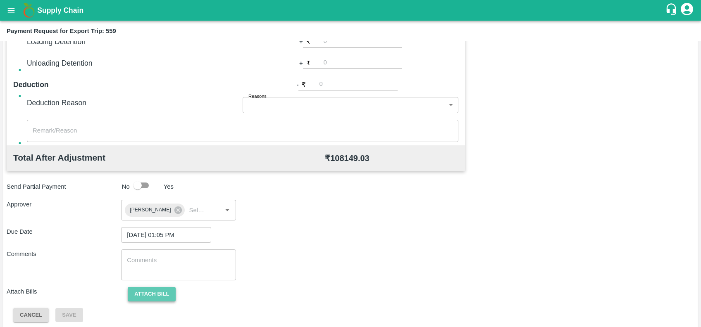
click at [150, 298] on button "Attach bill" at bounding box center [152, 294] width 48 height 14
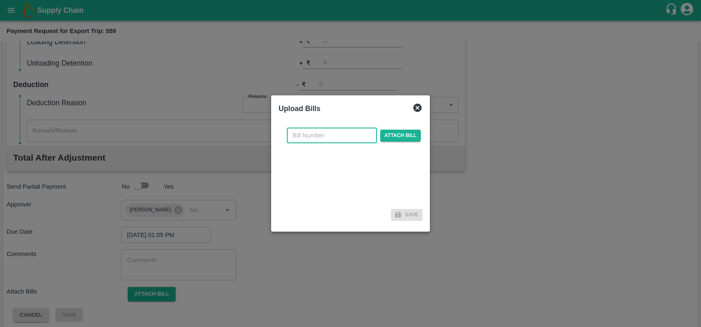
click at [295, 136] on input "text" at bounding box center [332, 136] width 90 height 16
paste input "MH26IN1000218060"
type input "MH26IN1000218060"
click at [399, 135] on span "Attach bill" at bounding box center [400, 136] width 40 height 12
click at [0, 0] on input "Attach bill" at bounding box center [0, 0] width 0 height 0
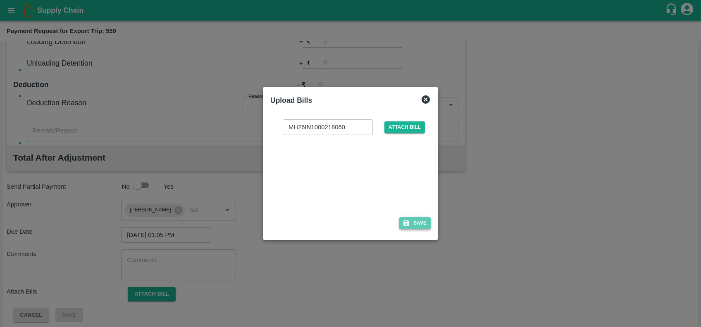
click at [419, 221] on button "Save" at bounding box center [414, 223] width 31 height 12
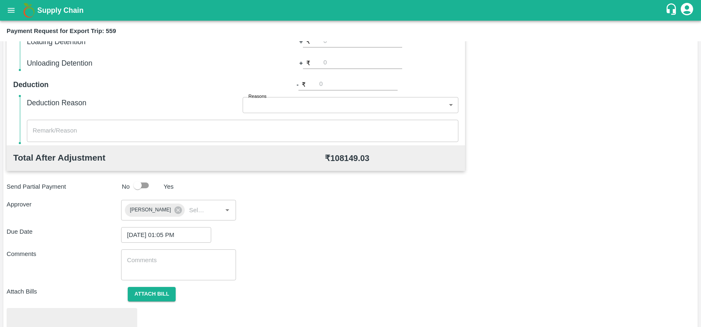
scroll to position [288, 0]
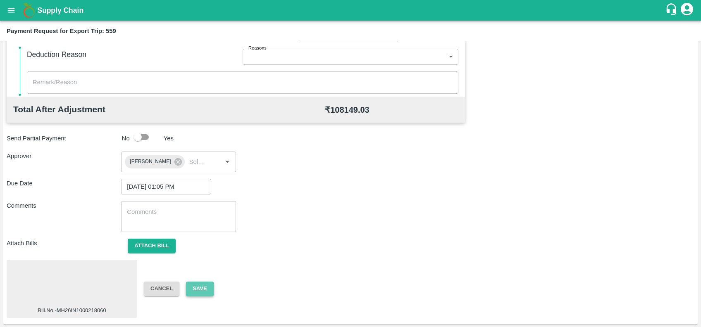
click at [193, 291] on button "Save" at bounding box center [199, 289] width 27 height 14
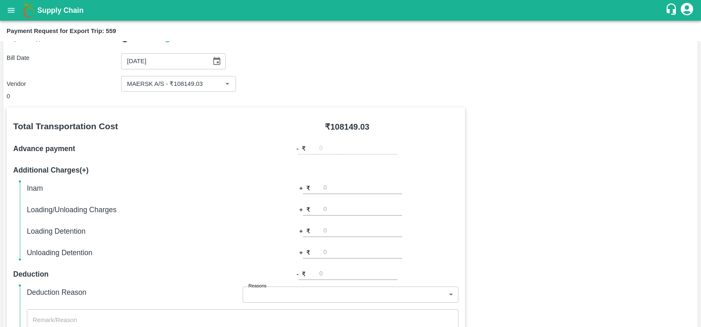
scroll to position [0, 0]
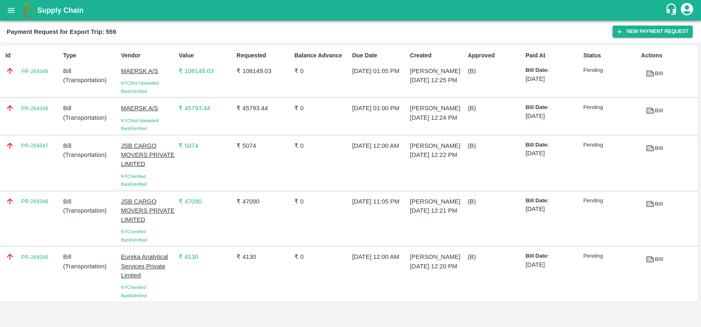
click at [37, 82] on div "Id PR-264349" at bounding box center [31, 71] width 58 height 47
copy link "PR-264349"
click at [28, 132] on div "PR-264348" at bounding box center [31, 116] width 58 height 32
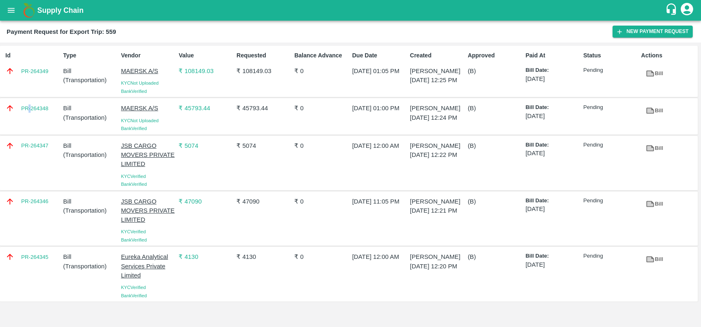
click at [28, 132] on div "PR-264348" at bounding box center [31, 116] width 58 height 32
copy link "PR-264348"
click at [27, 174] on div "PR-264347" at bounding box center [31, 163] width 58 height 50
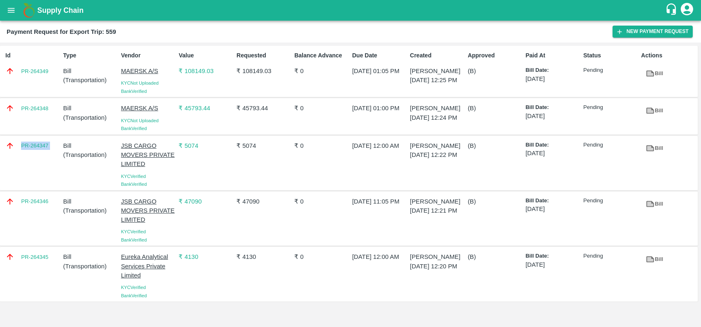
click at [27, 174] on div "PR-264347" at bounding box center [31, 163] width 58 height 50
copy link "PR-264347"
click at [28, 241] on div "PR-264346" at bounding box center [31, 219] width 58 height 50
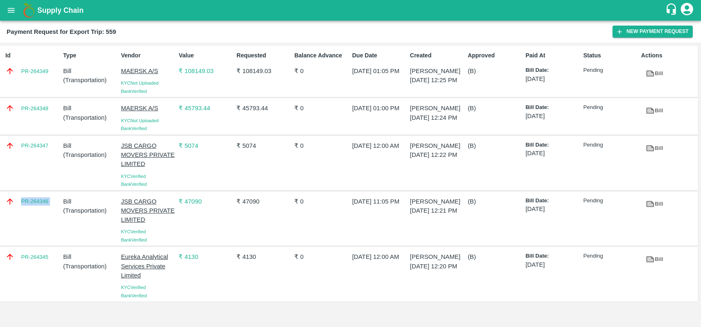
copy link "PR-264346"
click at [34, 281] on div "PR-264345" at bounding box center [31, 274] width 58 height 50
copy link "PR-264345"
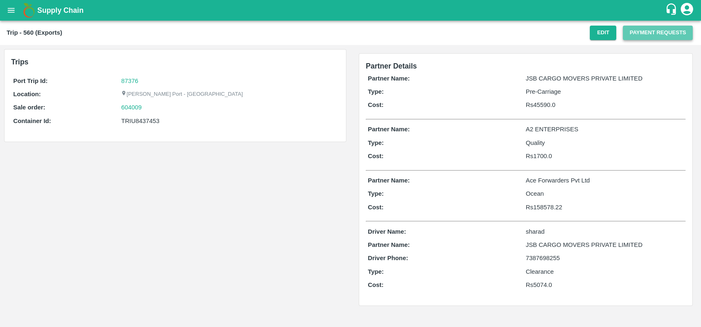
click at [638, 33] on button "Payment Requests" at bounding box center [658, 33] width 70 height 14
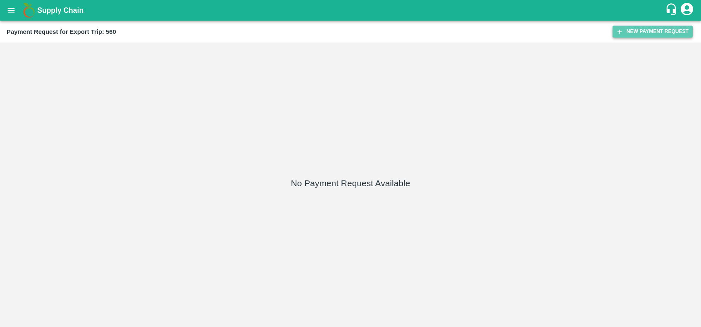
click at [618, 28] on icon "button" at bounding box center [619, 31] width 7 height 7
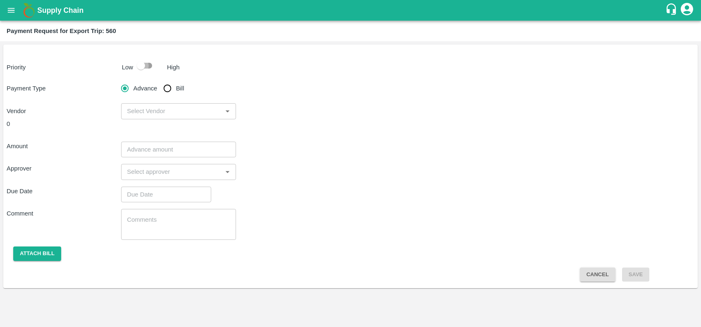
click at [149, 66] on input "checkbox" at bounding box center [140, 66] width 47 height 16
checkbox input "true"
click at [167, 88] on input "Bill" at bounding box center [167, 88] width 17 height 17
radio input "true"
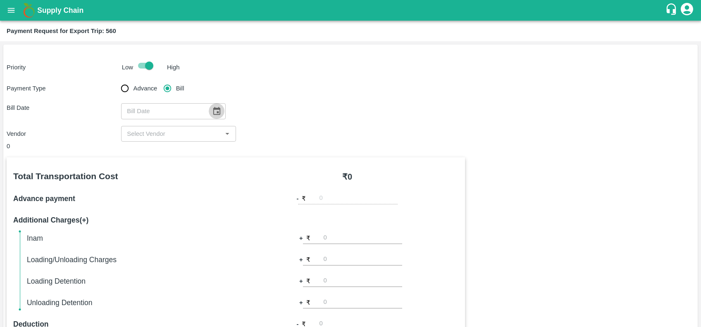
click at [215, 114] on icon "Choose date" at bounding box center [216, 111] width 7 height 8
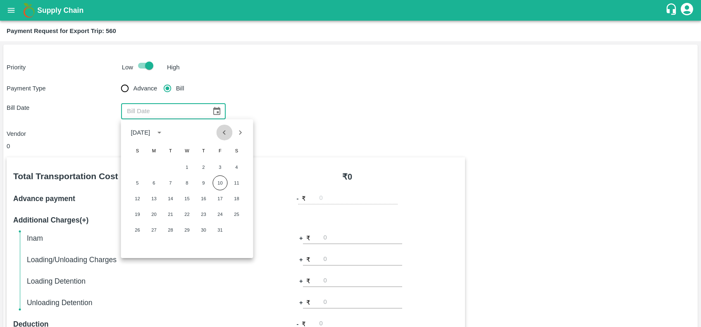
click at [225, 128] on icon "Previous month" at bounding box center [224, 132] width 9 height 9
click at [182, 167] on button "3" at bounding box center [186, 167] width 15 height 15
type input "[DATE]"
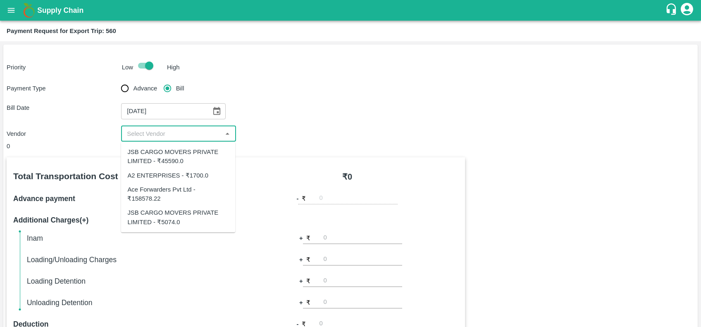
click at [183, 131] on input "input" at bounding box center [172, 134] width 96 height 11
click at [172, 133] on input "input" at bounding box center [172, 134] width 96 height 11
click at [169, 158] on div "JSB CARGO MOVERS PRIVATE LIMITED - ₹45590.0" at bounding box center [177, 157] width 101 height 19
type input "JSB CARGO MOVERS PRIVATE LIMITED - ₹45590.0"
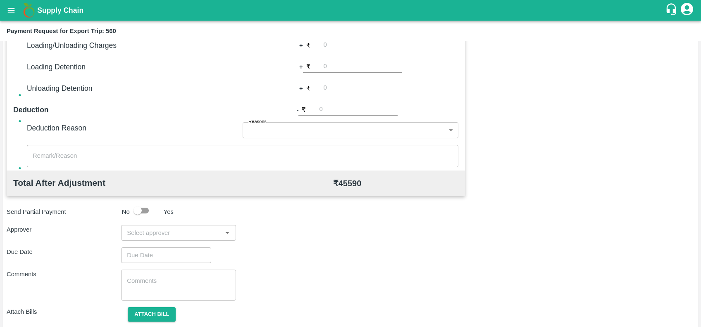
scroll to position [228, 0]
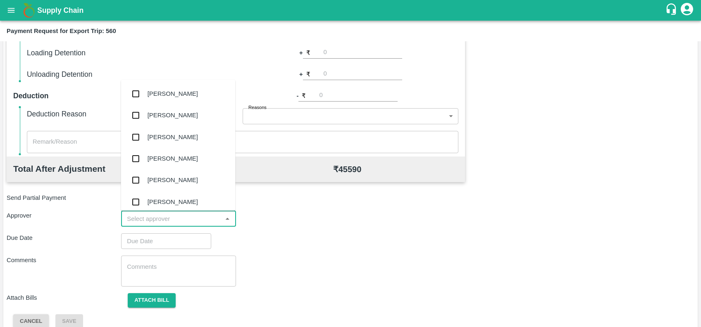
click at [176, 221] on input "input" at bounding box center [172, 219] width 96 height 11
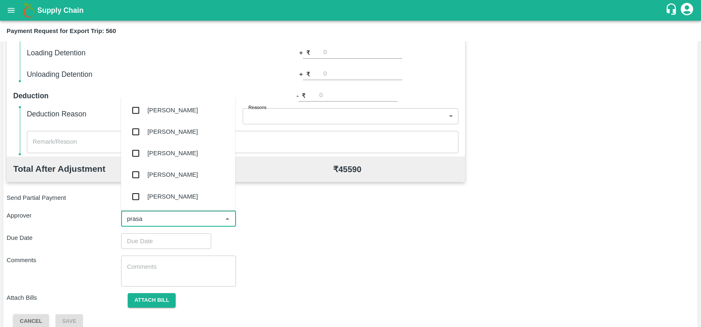
type input "prasad"
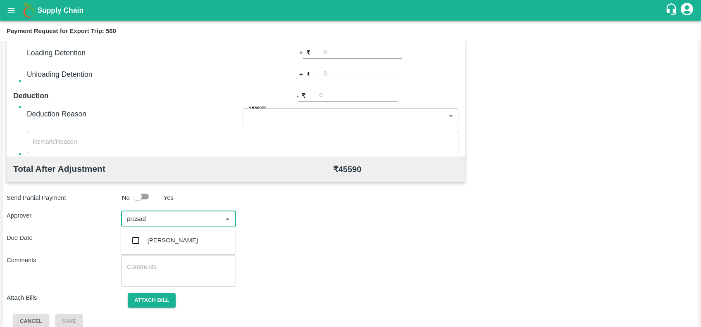
click at [180, 236] on div "[PERSON_NAME]" at bounding box center [173, 240] width 50 height 9
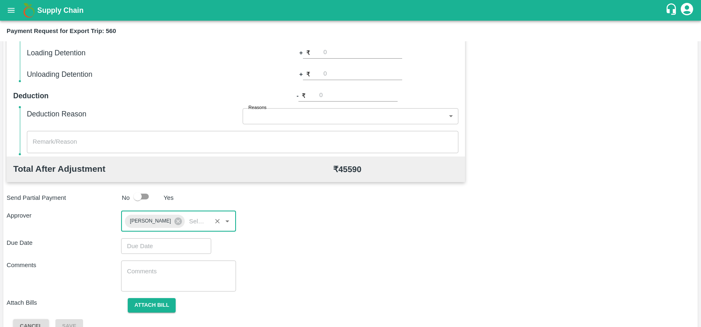
type input "DD/MM/YYYY hh:mm aa"
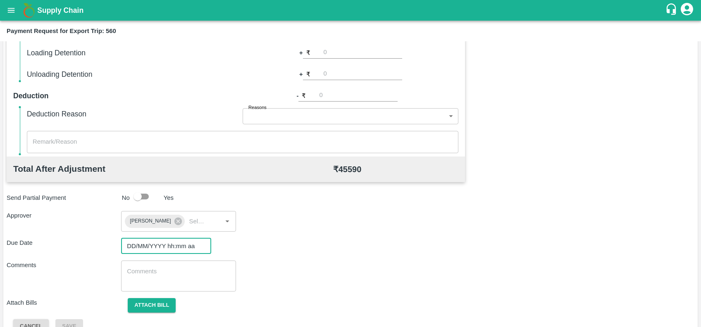
click at [184, 244] on input "DD/MM/YYYY hh:mm aa" at bounding box center [163, 246] width 84 height 16
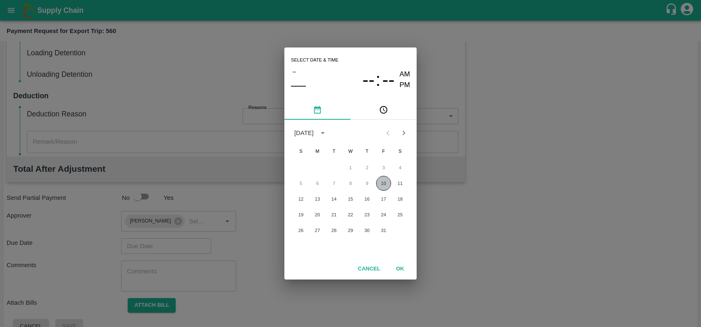
click at [387, 189] on button "10" at bounding box center [383, 183] width 15 height 15
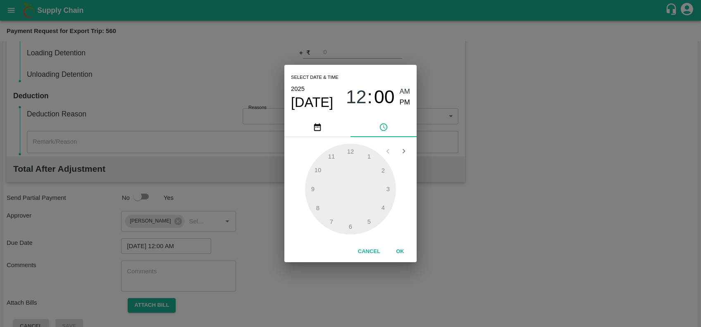
click at [405, 105] on span "PM" at bounding box center [405, 102] width 11 height 11
click at [362, 156] on div at bounding box center [350, 189] width 91 height 91
type input "10/10/2025 01:03 PM"
click at [362, 156] on div at bounding box center [350, 189] width 91 height 91
click at [397, 247] on button "OK" at bounding box center [400, 252] width 26 height 14
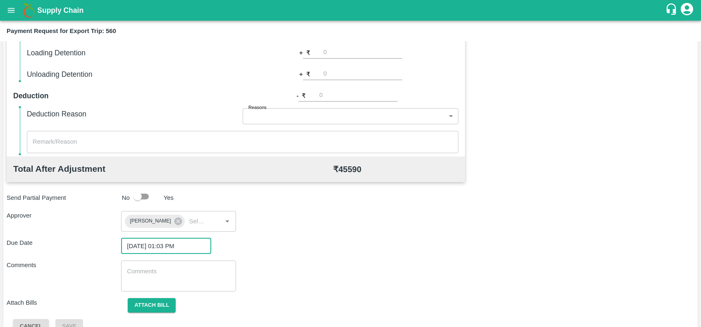
scroll to position [245, 0]
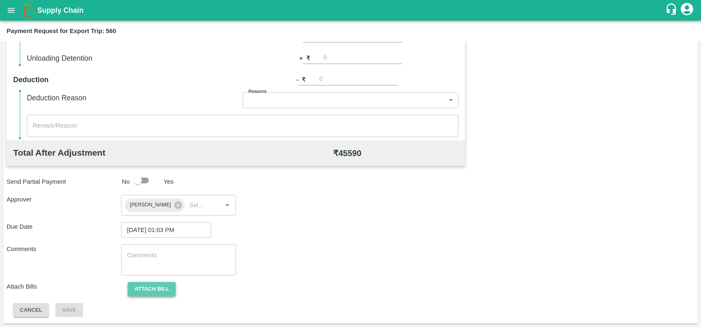
click at [146, 288] on button "Attach bill" at bounding box center [152, 289] width 48 height 14
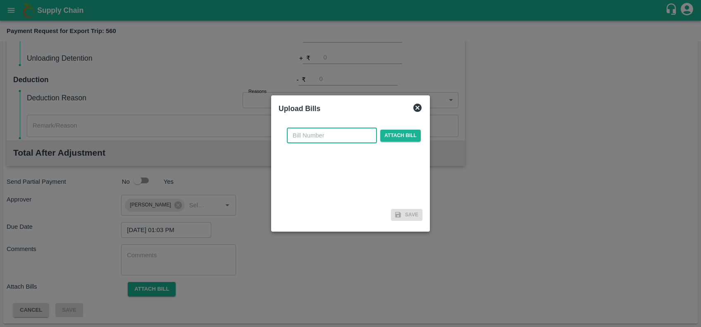
paste input "JCAR/25-26/05607"
click at [339, 134] on input "text" at bounding box center [332, 136] width 90 height 16
type input "JCAR/25-26/05607"
click at [405, 138] on span "Attach bill" at bounding box center [400, 136] width 40 height 12
click at [0, 0] on input "Attach bill" at bounding box center [0, 0] width 0 height 0
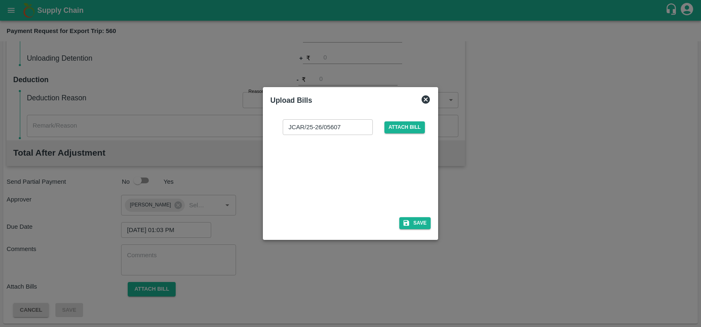
click at [345, 162] on div at bounding box center [349, 174] width 124 height 44
click at [416, 222] on button "Save" at bounding box center [414, 223] width 31 height 12
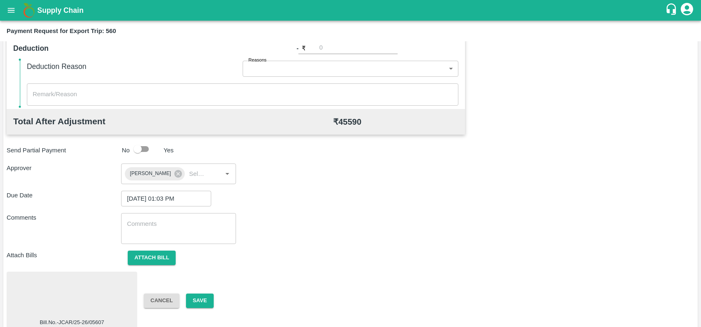
scroll to position [288, 0]
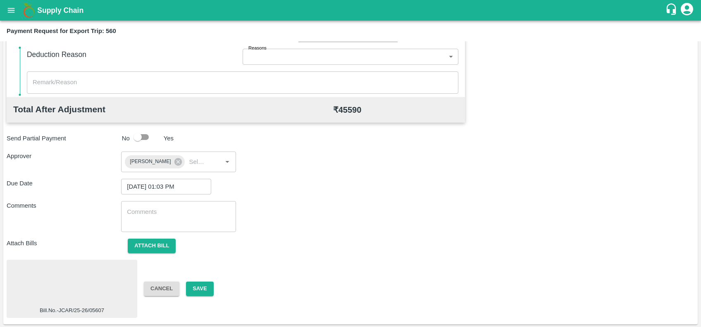
click at [207, 280] on div "Bill.No.-JCAR/25-26/05607 Cancel Save" at bounding box center [351, 289] width 688 height 58
click at [209, 290] on button "Save" at bounding box center [199, 289] width 27 height 14
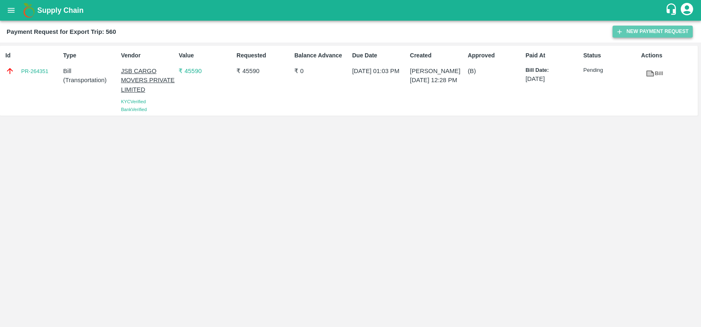
click at [626, 35] on button "New Payment Request" at bounding box center [652, 32] width 80 height 12
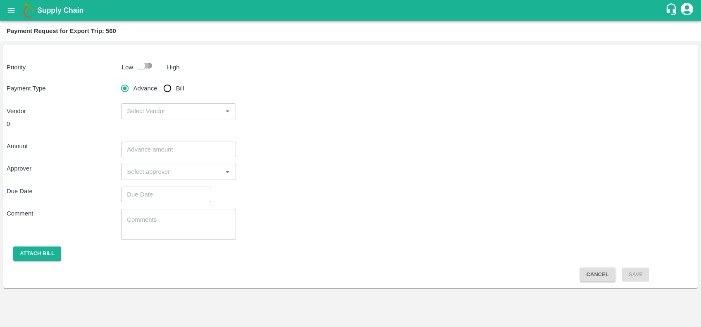
click at [147, 66] on input "checkbox" at bounding box center [140, 66] width 47 height 16
checkbox input "true"
click at [171, 89] on input "Bill" at bounding box center [167, 88] width 17 height 17
radio input "true"
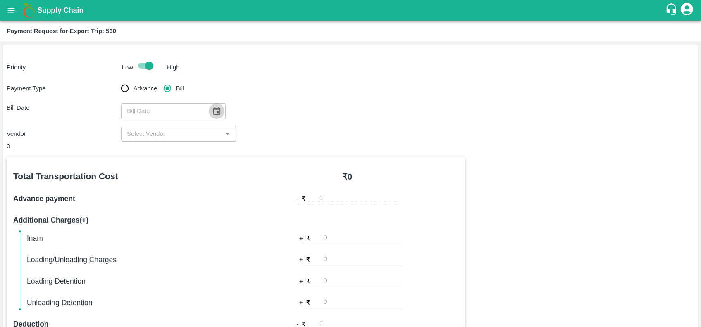
click at [212, 112] on icon "Choose date" at bounding box center [216, 111] width 9 height 9
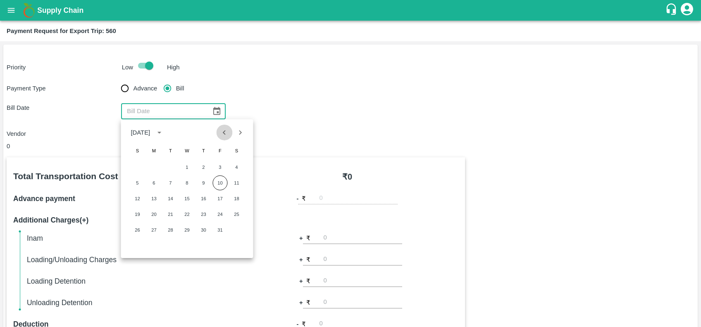
click at [223, 131] on icon "Previous month" at bounding box center [224, 132] width 9 height 9
click at [188, 164] on button "3" at bounding box center [186, 167] width 15 height 15
type input "[DATE]"
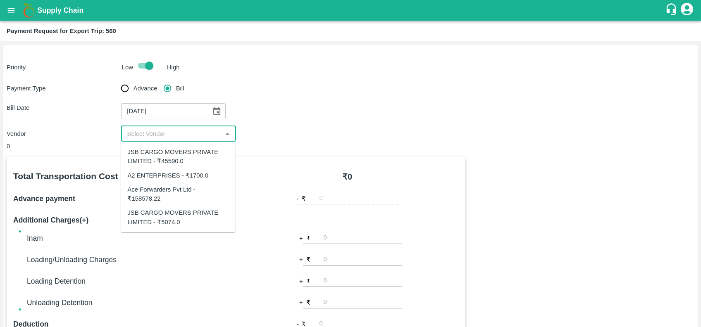
click at [182, 136] on input "input" at bounding box center [172, 134] width 96 height 11
click at [166, 212] on div "JSB CARGO MOVERS PRIVATE LIMITED - ₹5074.0" at bounding box center [177, 218] width 101 height 19
type input "JSB CARGO MOVERS PRIVATE LIMITED - ₹5074.0"
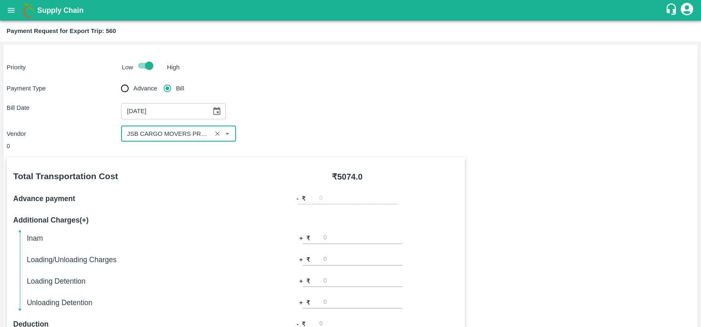
scroll to position [240, 0]
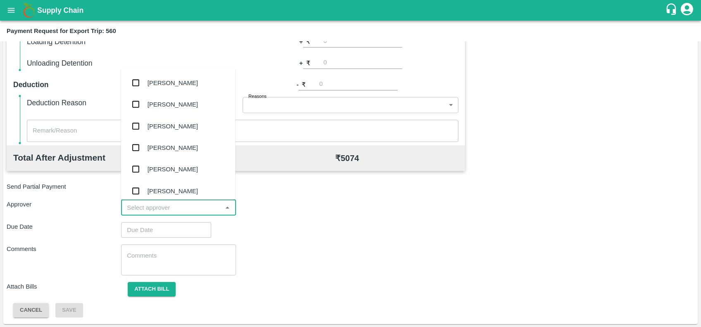
click at [184, 207] on input "input" at bounding box center [172, 207] width 96 height 11
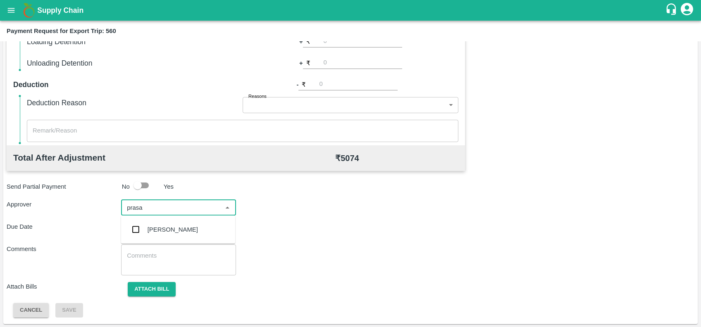
type input "prasad"
click at [188, 222] on div "[PERSON_NAME]" at bounding box center [178, 229] width 114 height 21
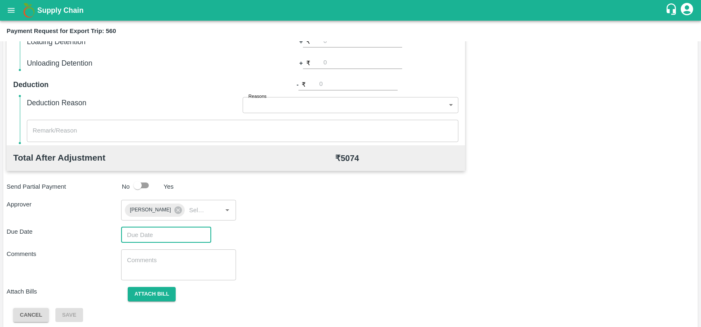
type input "DD/MM/YYYY hh:mm aa"
click at [190, 230] on input "DD/MM/YYYY hh:mm aa" at bounding box center [163, 235] width 84 height 16
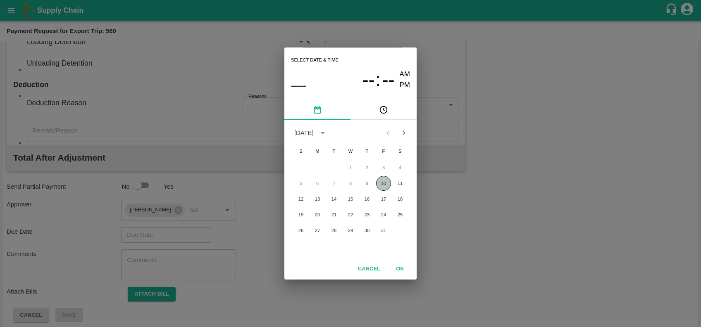
click at [389, 186] on button "10" at bounding box center [383, 183] width 15 height 15
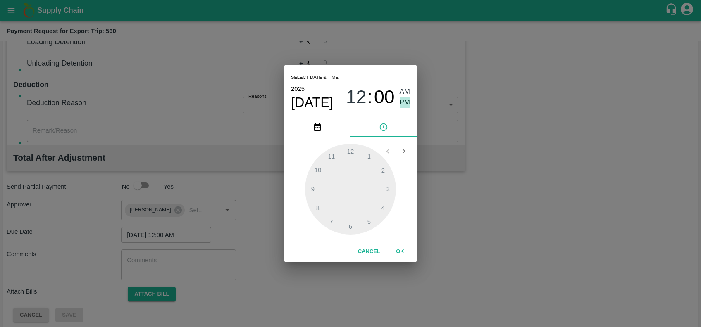
click at [404, 102] on span "PM" at bounding box center [405, 102] width 11 height 11
click at [357, 152] on div at bounding box center [350, 189] width 91 height 91
type input "10/10/2025 12:30 PM"
click at [350, 233] on div at bounding box center [350, 189] width 91 height 91
click at [394, 250] on button "OK" at bounding box center [400, 252] width 26 height 14
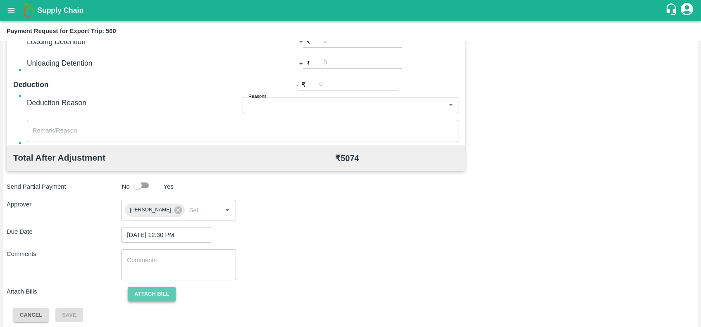
click at [161, 298] on button "Attach bill" at bounding box center [152, 294] width 48 height 14
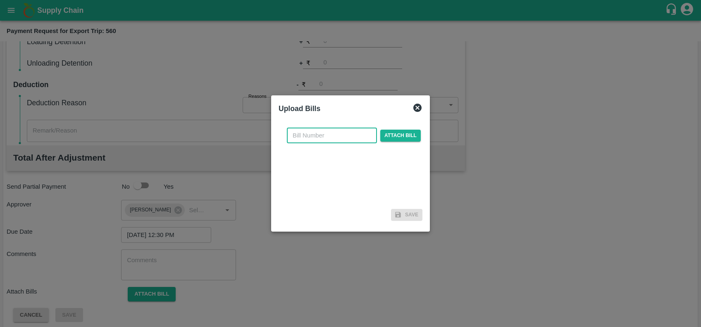
click at [324, 133] on input "text" at bounding box center [332, 136] width 90 height 16
paste input ":JCAR/25-26/05608"
click at [296, 135] on input ":JCAR/25-26/05608" at bounding box center [332, 136] width 90 height 16
type input "JCAR/25-26/05608"
click at [390, 140] on span "Attach bill" at bounding box center [400, 136] width 40 height 12
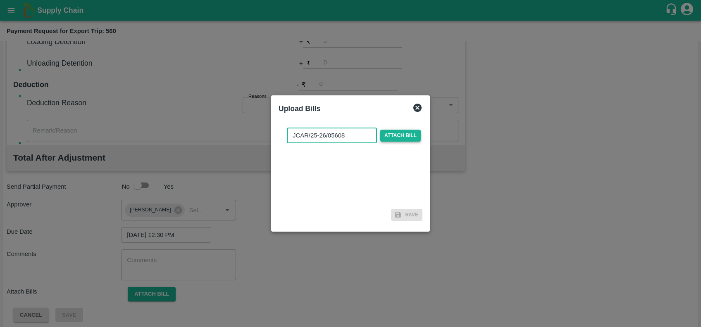
click at [0, 0] on input "Attach bill" at bounding box center [0, 0] width 0 height 0
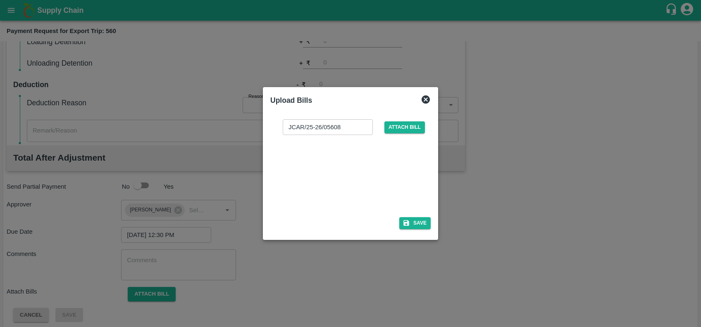
click at [331, 172] on div at bounding box center [349, 174] width 124 height 44
click at [405, 221] on icon "button" at bounding box center [405, 222] width 7 height 7
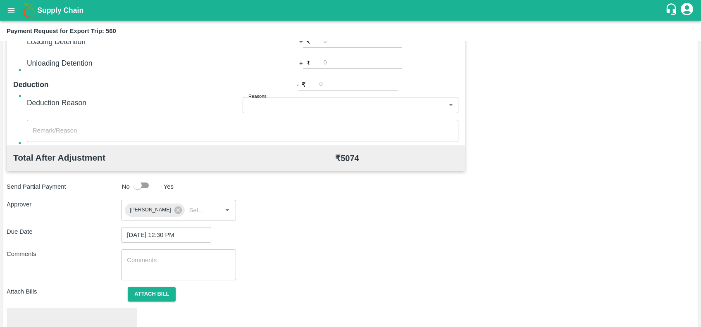
scroll to position [288, 0]
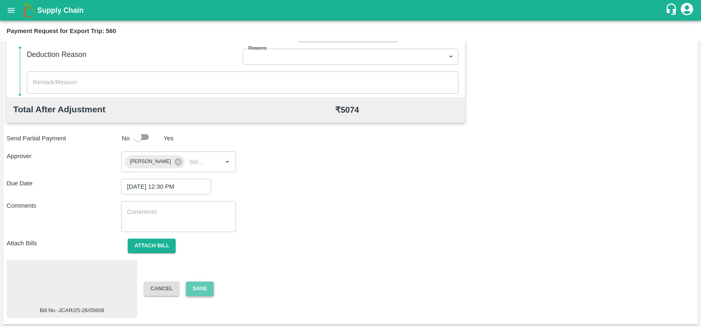
click at [193, 288] on button "Save" at bounding box center [199, 289] width 27 height 14
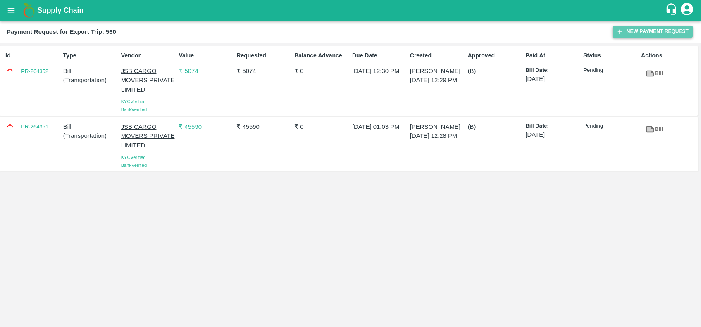
click at [628, 26] on button "New Payment Request" at bounding box center [652, 32] width 80 height 12
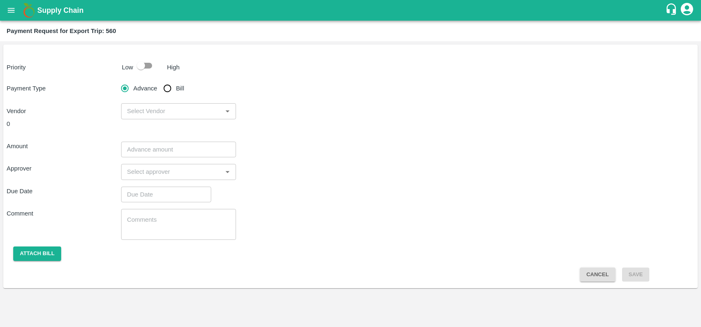
drag, startPoint x: 144, startPoint y: 69, endPoint x: 149, endPoint y: 63, distance: 7.4
click at [149, 63] on input "checkbox" at bounding box center [140, 66] width 47 height 16
click at [149, 63] on input "checkbox" at bounding box center [149, 66] width 47 height 16
click at [149, 63] on input "checkbox" at bounding box center [140, 66] width 47 height 16
checkbox input "true"
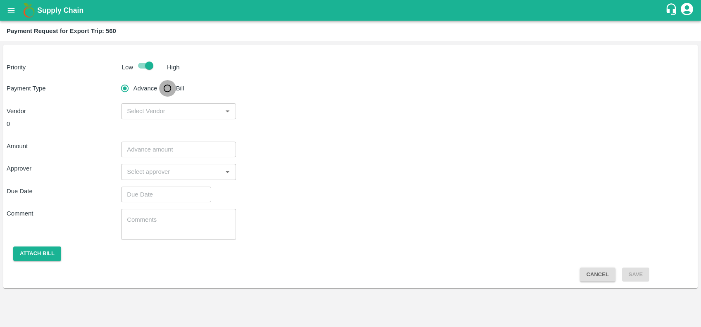
click at [167, 84] on input "Bill" at bounding box center [167, 88] width 17 height 17
radio input "true"
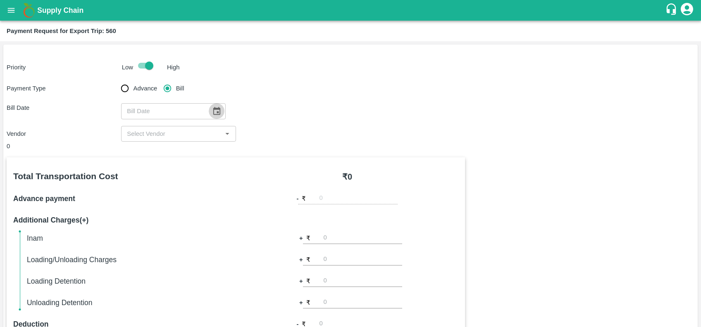
click at [212, 107] on icon "Choose date" at bounding box center [216, 111] width 9 height 9
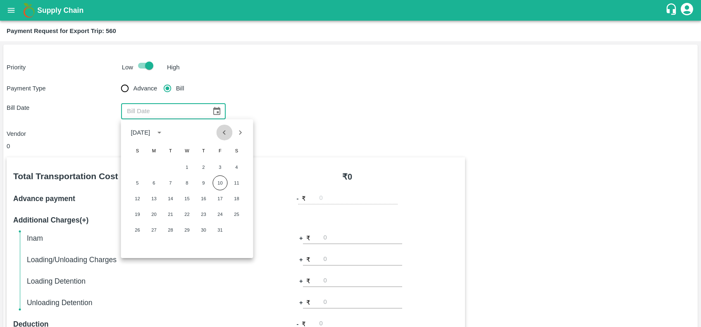
click at [230, 131] on button "Previous month" at bounding box center [225, 133] width 16 height 16
click at [171, 167] on button "2" at bounding box center [170, 167] width 15 height 15
type input "02/09/2025"
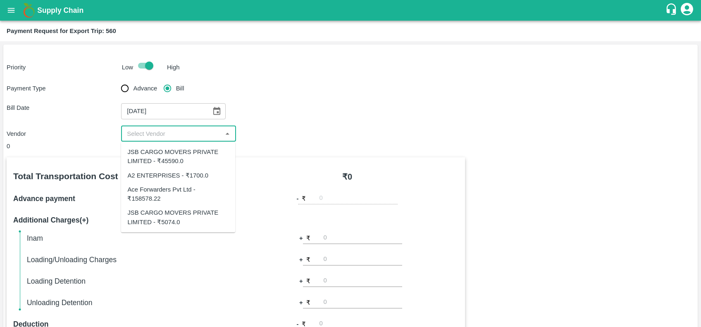
click at [165, 136] on input "input" at bounding box center [172, 134] width 96 height 11
click at [164, 190] on div "Ace Forwarders Pvt Ltd - ₹158578.22" at bounding box center [177, 194] width 101 height 19
type input "Ace Forwarders Pvt Ltd - ₹158578.22"
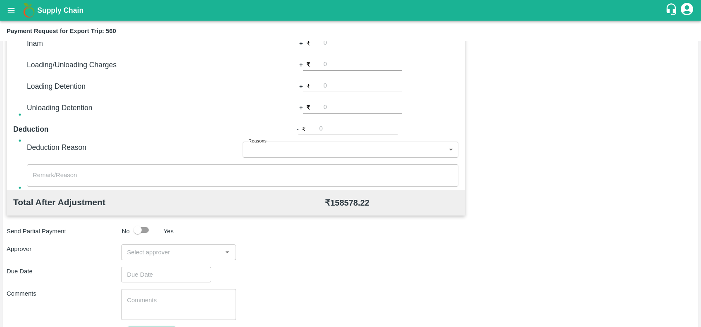
scroll to position [199, 0]
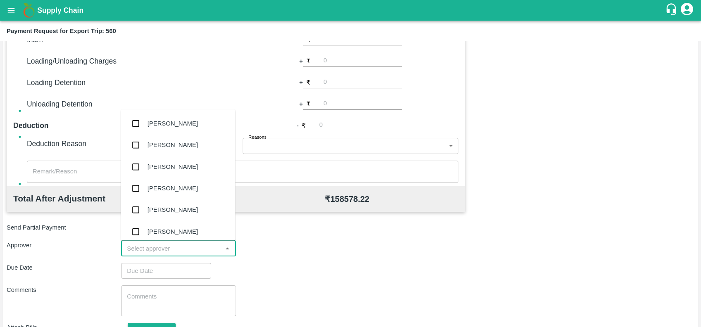
click at [179, 245] on input "input" at bounding box center [172, 248] width 96 height 11
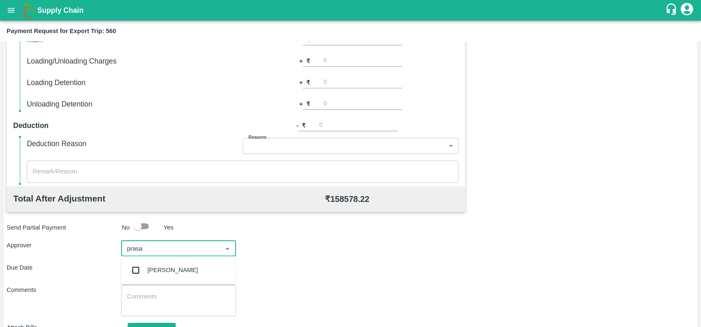
type input "prasad"
click at [183, 265] on div "[PERSON_NAME]" at bounding box center [178, 269] width 114 height 21
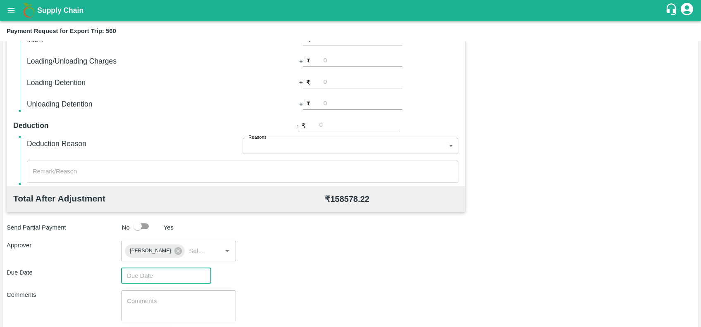
type input "DD/MM/YYYY hh:mm aa"
click at [184, 269] on input "DD/MM/YYYY hh:mm aa" at bounding box center [163, 276] width 84 height 16
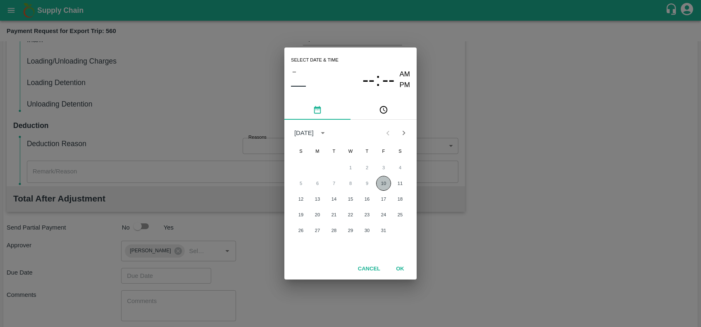
click at [386, 183] on button "10" at bounding box center [383, 183] width 15 height 15
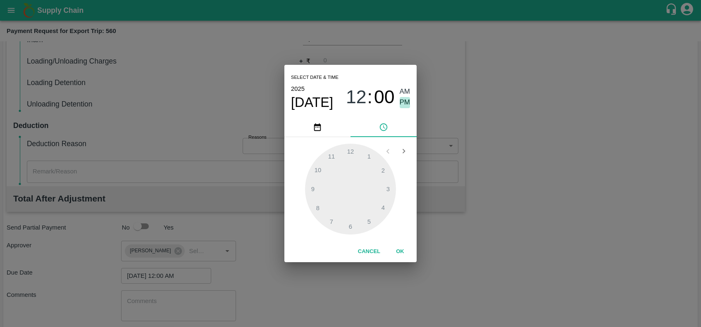
click at [405, 100] on span "PM" at bounding box center [405, 102] width 11 height 11
type input "10/10/2025 06:00 PM"
drag, startPoint x: 358, startPoint y: 220, endPoint x: 365, endPoint y: 223, distance: 7.4
click at [358, 220] on div at bounding box center [350, 189] width 91 height 91
click at [403, 252] on button "OK" at bounding box center [400, 252] width 26 height 14
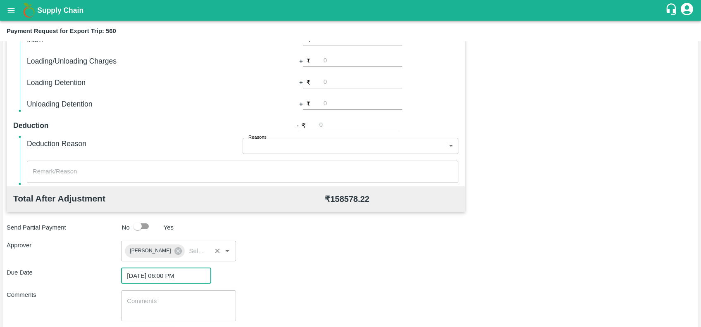
scroll to position [245, 0]
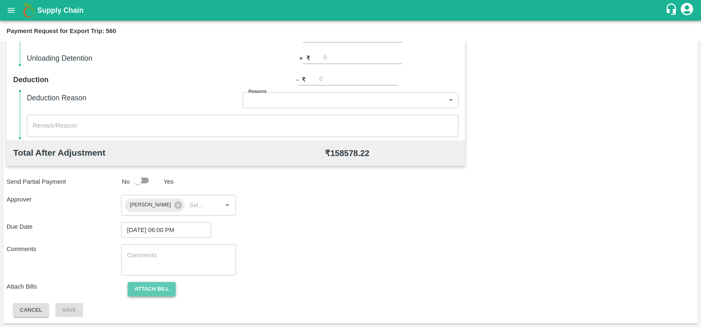
click at [147, 285] on button "Attach bill" at bounding box center [152, 289] width 48 height 14
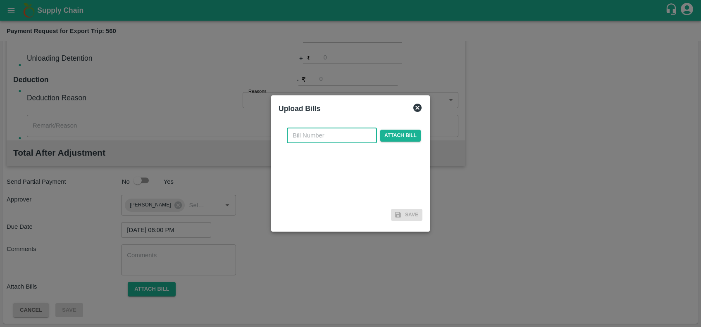
click at [308, 139] on input "text" at bounding box center [332, 136] width 90 height 16
paste input "3702/25-26"
type input "3702/25-26"
click at [411, 133] on span "Attach bill" at bounding box center [400, 136] width 40 height 12
click at [0, 0] on input "Attach bill" at bounding box center [0, 0] width 0 height 0
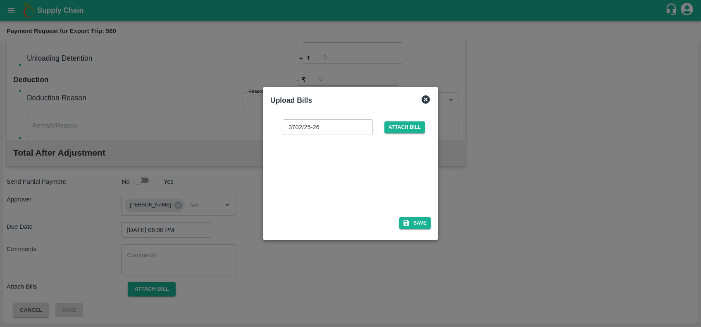
click at [339, 162] on div at bounding box center [349, 174] width 124 height 44
click at [417, 224] on button "Save" at bounding box center [414, 223] width 31 height 12
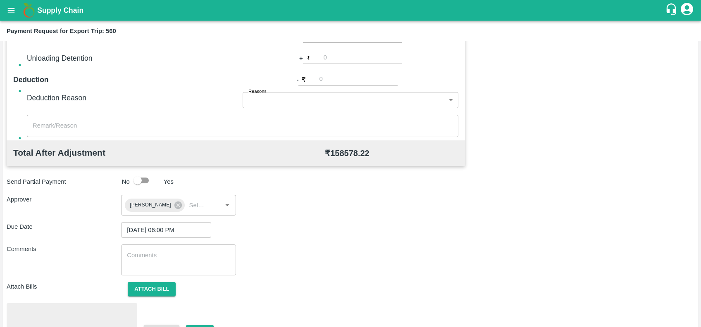
scroll to position [288, 0]
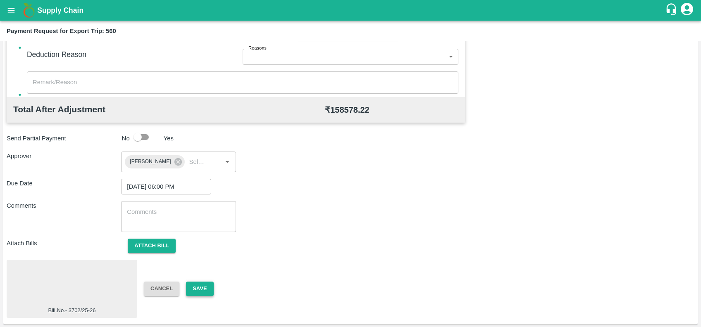
click at [201, 286] on button "Save" at bounding box center [199, 289] width 27 height 14
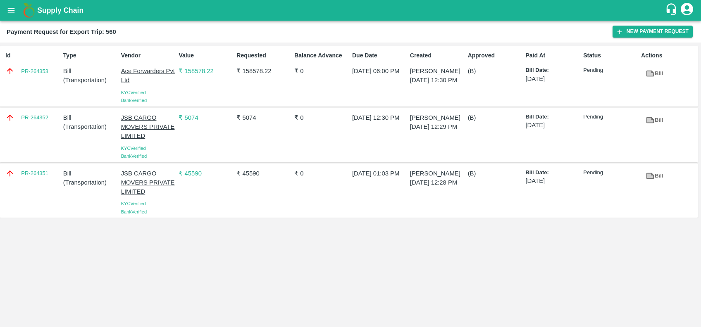
click at [303, 233] on div "Id PR-264353 Type Bill ( Transportation ) Vendor Ace Forwarders Pvt Ltd KYC Ver…" at bounding box center [350, 185] width 701 height 285
click at [624, 37] on button "New Payment Request" at bounding box center [652, 32] width 80 height 12
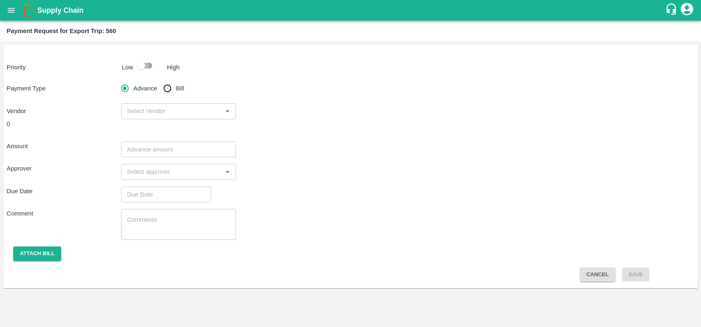
click at [149, 67] on input "checkbox" at bounding box center [140, 66] width 47 height 16
checkbox input "true"
click at [167, 84] on input "Bill" at bounding box center [167, 88] width 17 height 17
radio input "true"
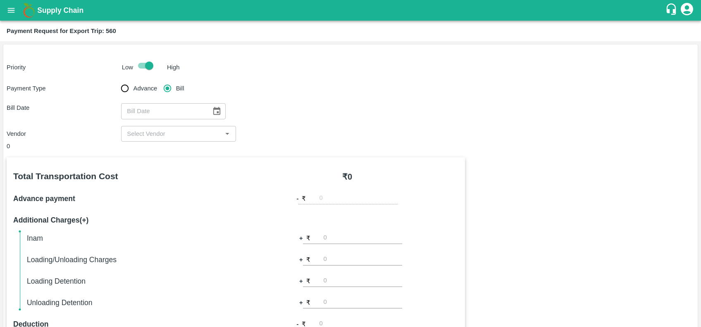
click at [215, 114] on icon "Choose date" at bounding box center [216, 111] width 9 height 9
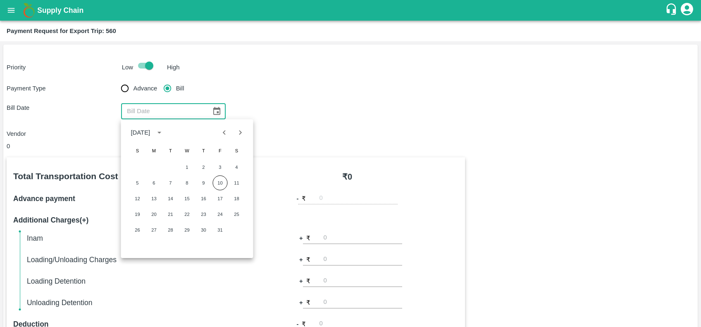
click at [224, 131] on icon "Previous month" at bounding box center [224, 132] width 9 height 9
click at [136, 240] on button "31" at bounding box center [137, 245] width 15 height 15
type input "31/08/2025"
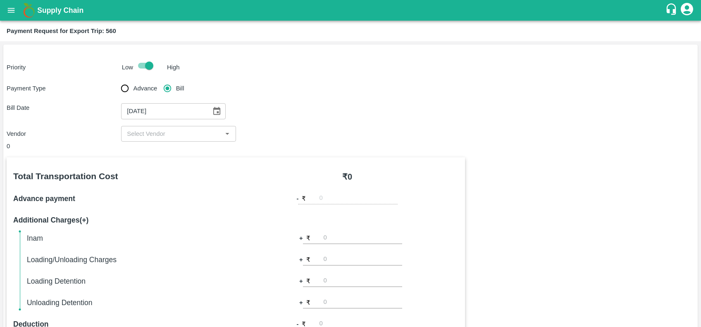
click at [177, 140] on div "​" at bounding box center [178, 134] width 114 height 16
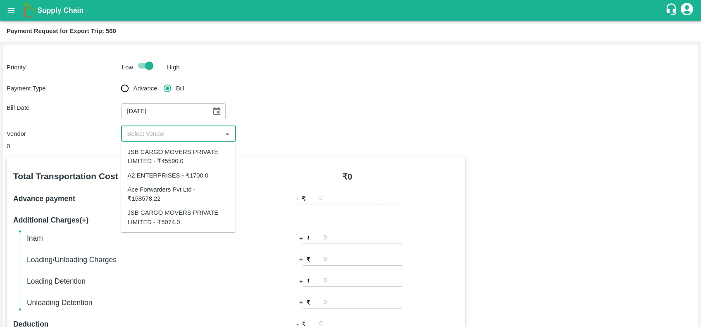
click at [165, 176] on div "A2 ENTERPRISES - ₹1700.0" at bounding box center [167, 175] width 81 height 9
type input "A2 ENTERPRISES - ₹1700.0"
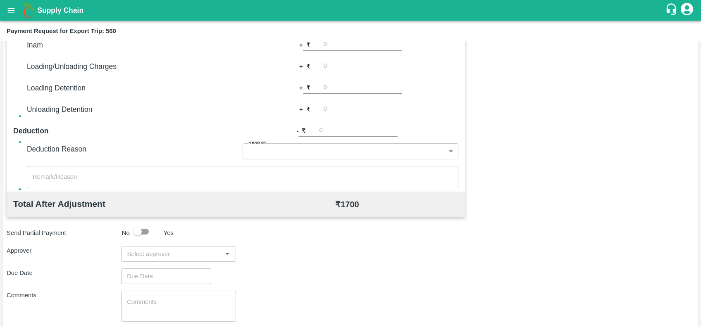
scroll to position [240, 0]
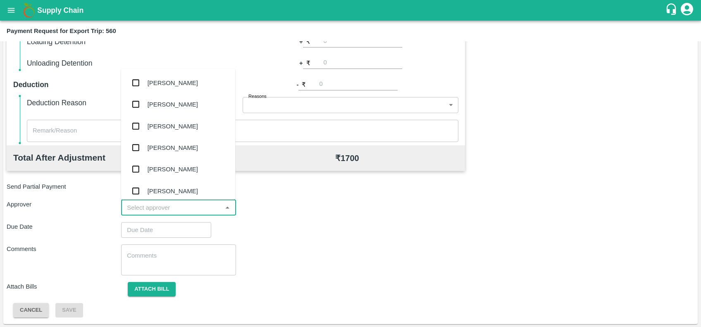
click at [191, 212] on input "input" at bounding box center [172, 207] width 96 height 11
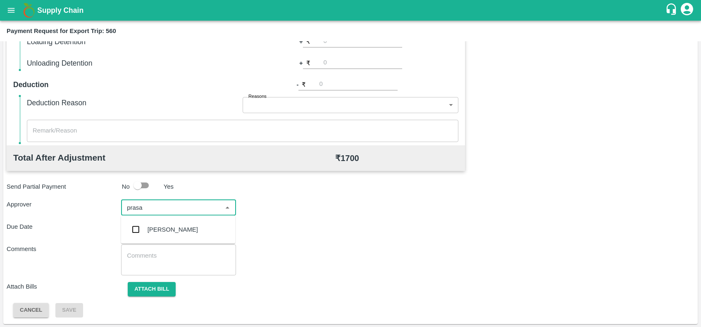
type input "prasad"
click at [193, 228] on div "[PERSON_NAME]" at bounding box center [173, 229] width 50 height 9
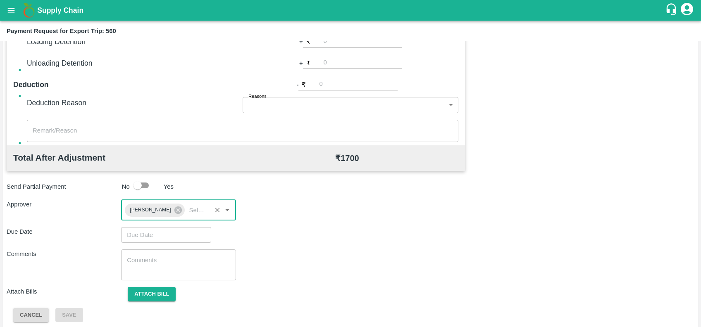
type input "DD/MM/YYYY hh:mm aa"
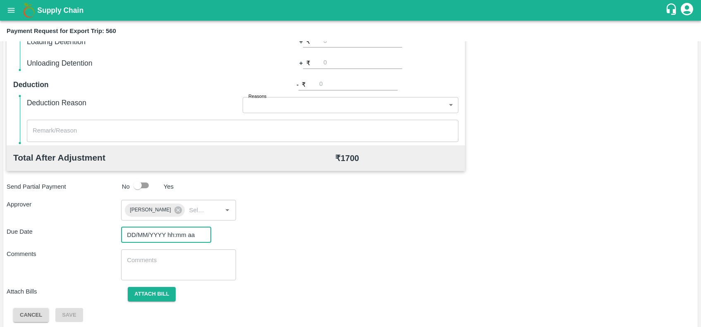
click at [165, 235] on input "DD/MM/YYYY hh:mm aa" at bounding box center [163, 235] width 84 height 16
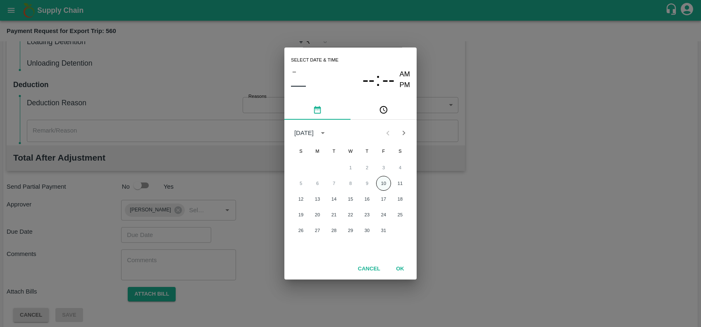
click at [382, 181] on button "10" at bounding box center [383, 183] width 15 height 15
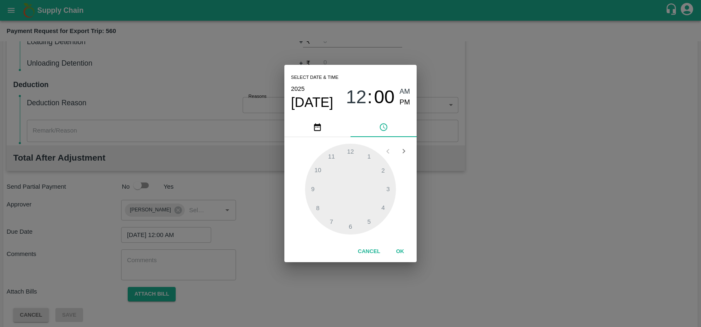
click at [400, 99] on span "PM" at bounding box center [405, 102] width 11 height 11
click at [355, 155] on div at bounding box center [350, 189] width 91 height 91
type input "10/10/2025 12:56 PM"
click at [333, 154] on div at bounding box center [350, 189] width 91 height 91
click at [396, 252] on button "OK" at bounding box center [400, 252] width 26 height 14
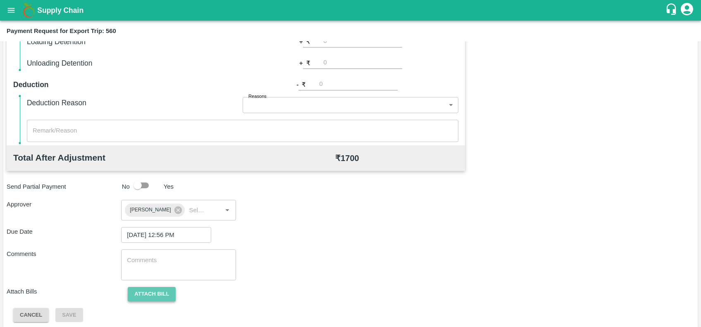
click at [143, 290] on button "Attach bill" at bounding box center [152, 294] width 48 height 14
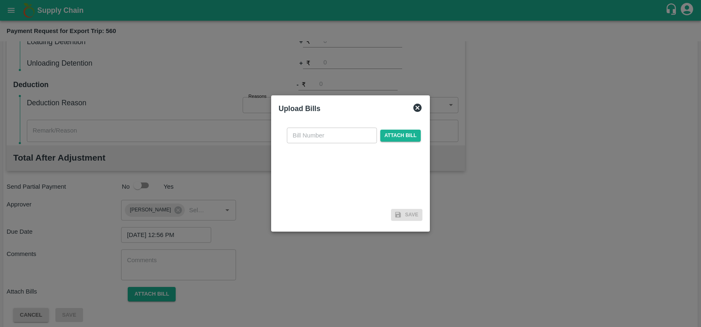
click at [317, 145] on div "​ Attach bill" at bounding box center [350, 163] width 144 height 85
click at [313, 140] on input "text" at bounding box center [332, 136] width 90 height 16
paste input "A2-103/2025-26"
type input "A2-103/2025-26"
click at [385, 138] on span "Attach bill" at bounding box center [400, 136] width 40 height 12
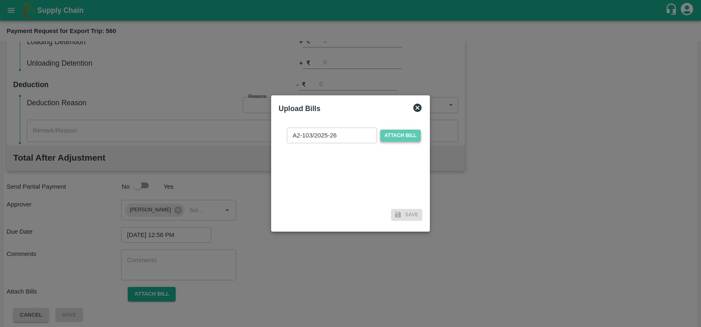
click at [0, 0] on input "Attach bill" at bounding box center [0, 0] width 0 height 0
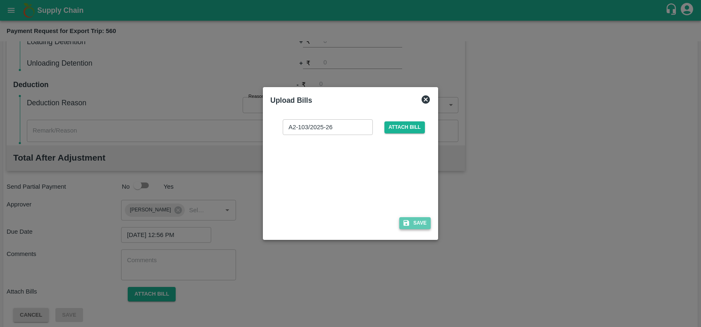
click at [418, 220] on button "Save" at bounding box center [414, 223] width 31 height 12
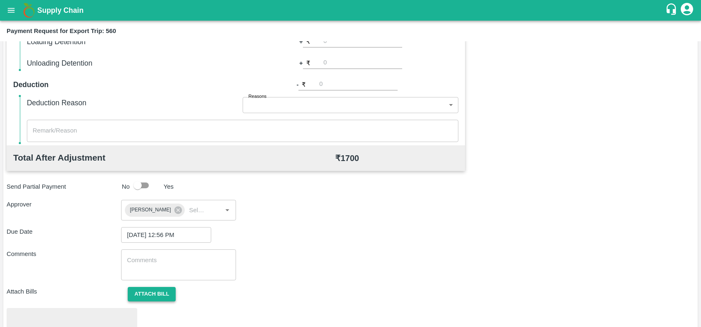
scroll to position [288, 0]
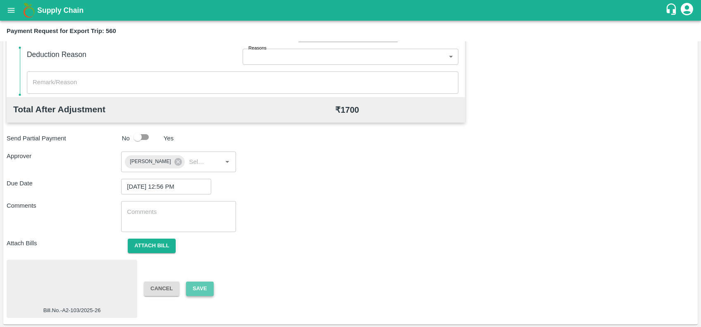
click at [200, 289] on button "Save" at bounding box center [199, 289] width 27 height 14
drag, startPoint x: 212, startPoint y: 267, endPoint x: 397, endPoint y: 263, distance: 185.1
click at [397, 263] on div "Bill.No.-A2-103/2025-26 Cancel Save" at bounding box center [351, 289] width 688 height 58
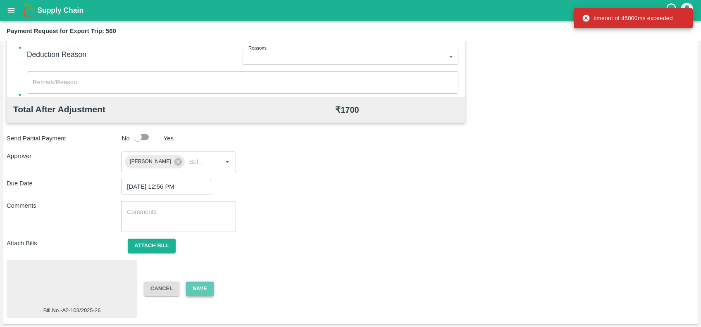
click at [188, 288] on button "Save" at bounding box center [199, 289] width 27 height 14
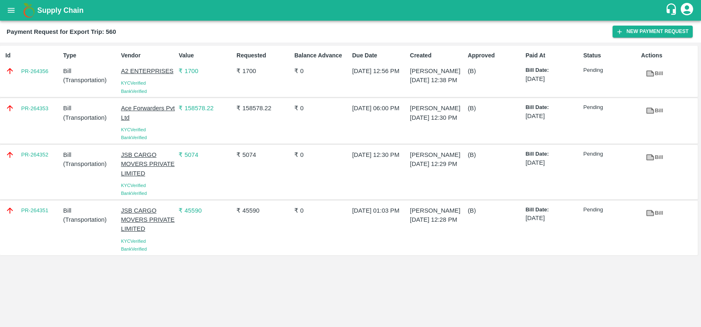
click at [34, 78] on div "Id PR-264356" at bounding box center [31, 71] width 58 height 47
copy link "PR-264356"
click at [33, 127] on div "PR-264353" at bounding box center [31, 120] width 58 height 41
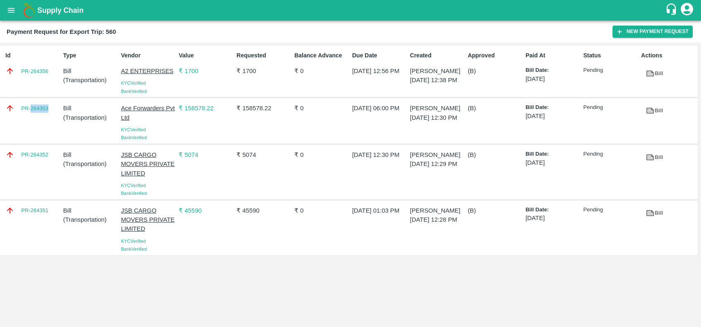
click at [33, 127] on div "PR-264353" at bounding box center [31, 120] width 58 height 41
copy link "PR-264353"
click at [27, 171] on div "PR-264352" at bounding box center [31, 172] width 58 height 50
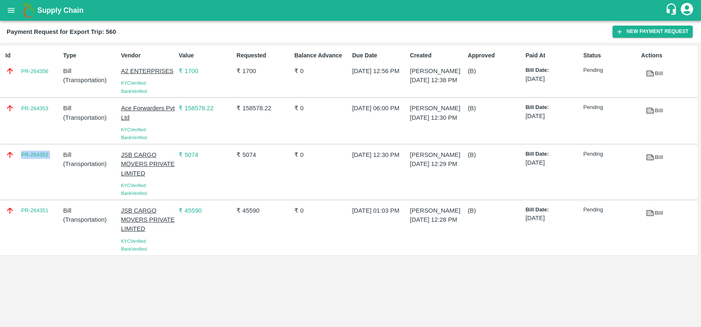
click at [27, 171] on div "PR-264352" at bounding box center [31, 172] width 58 height 50
copy link "PR-264352"
click at [31, 228] on div "PR-264351" at bounding box center [31, 228] width 58 height 50
copy link "264351"
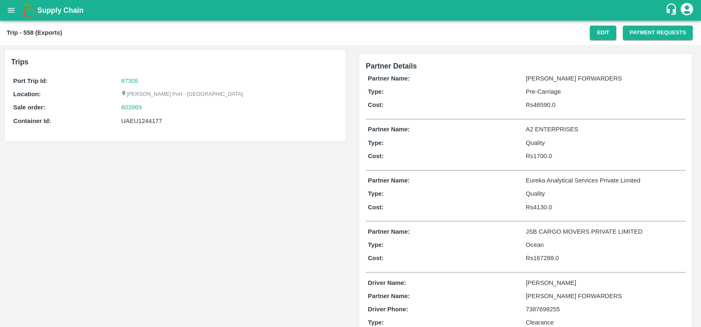
click at [135, 117] on div "UAEU1244177" at bounding box center [229, 121] width 216 height 9
copy div "UAEU1244177"
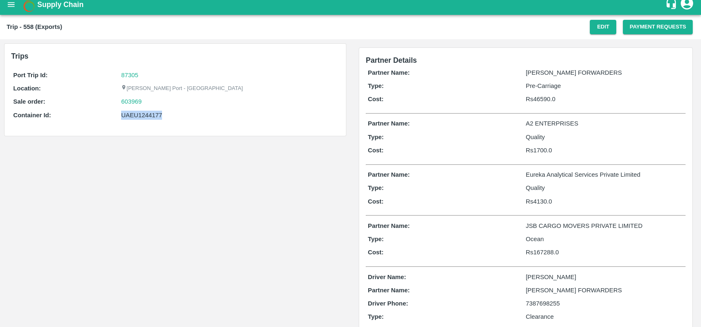
scroll to position [7, 0]
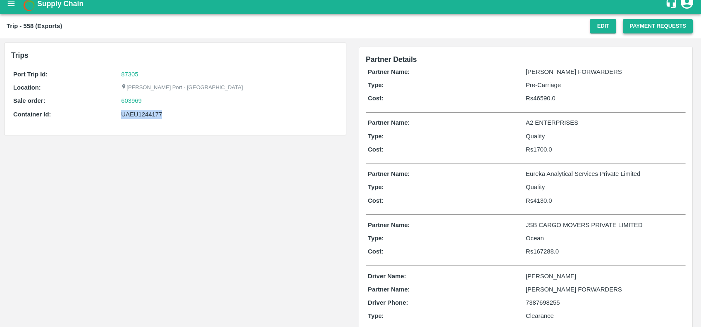
click at [625, 31] on button "Payment Requests" at bounding box center [658, 26] width 70 height 14
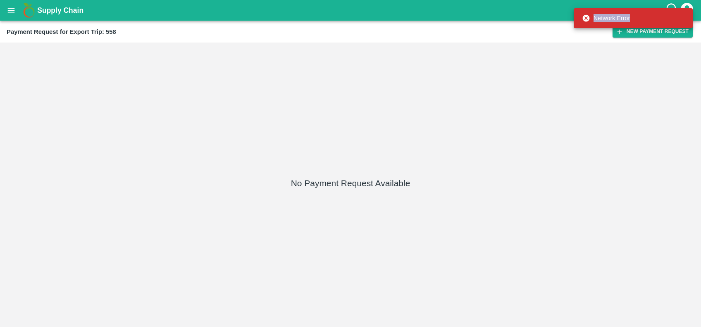
drag, startPoint x: 551, startPoint y: 126, endPoint x: 633, endPoint y: 30, distance: 126.1
click at [633, 30] on div "Supply Chain Payment Request for Export Trip: 558 New Payment Request No Paymen…" at bounding box center [350, 163] width 701 height 327
click at [633, 30] on div "Network Error" at bounding box center [633, 18] width 119 height 25
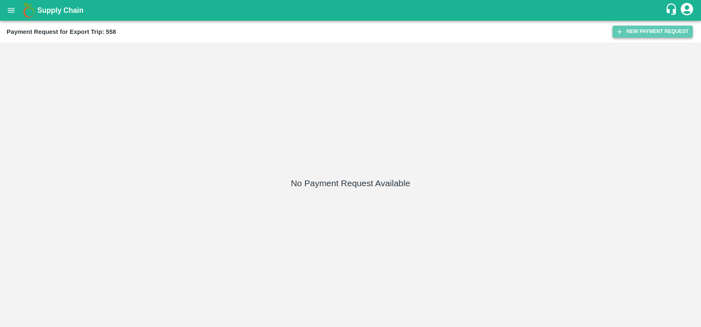
click at [617, 30] on icon "button" at bounding box center [619, 31] width 7 height 7
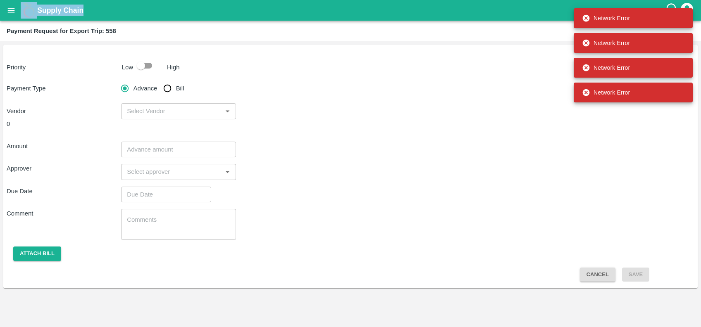
click at [291, 87] on div "Payment Type Advance Bill Vendor ​" at bounding box center [351, 99] width 688 height 39
click at [146, 66] on input "checkbox" at bounding box center [140, 66] width 47 height 16
checkbox input "true"
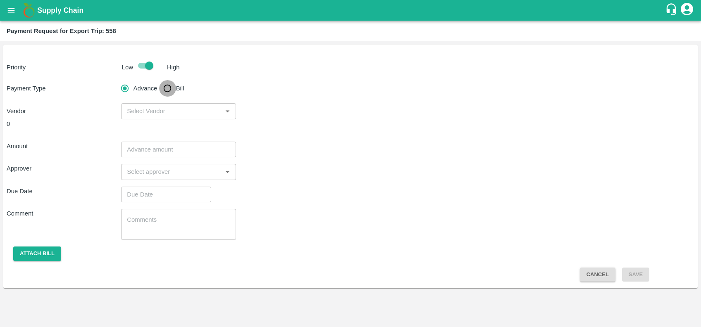
click at [170, 86] on input "Bill" at bounding box center [167, 88] width 17 height 17
radio input "true"
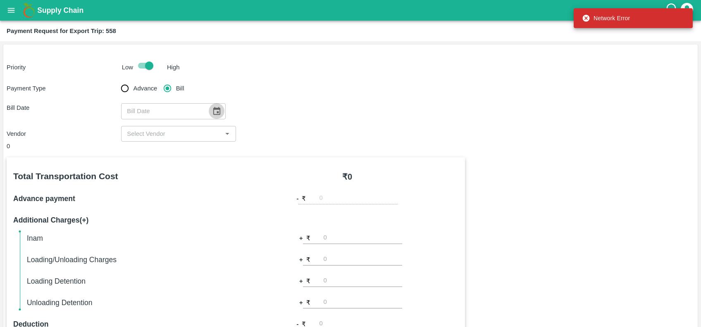
click at [213, 112] on icon "Choose date" at bounding box center [216, 111] width 7 height 8
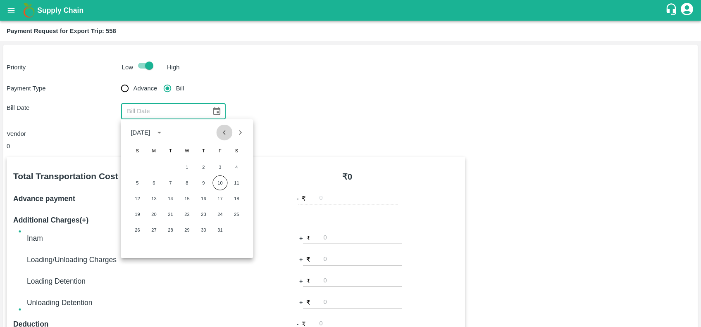
click at [225, 131] on icon "Previous month" at bounding box center [224, 132] width 3 height 5
click at [203, 231] on button "28" at bounding box center [203, 230] width 15 height 15
type input "28/08/2025"
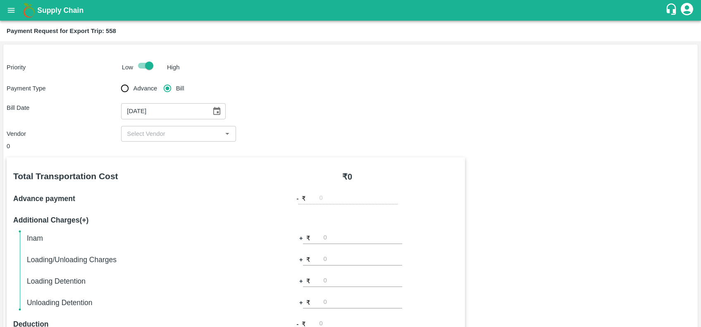
click at [179, 136] on input "input" at bounding box center [172, 134] width 96 height 11
click at [170, 138] on input "input" at bounding box center [172, 134] width 96 height 11
click at [206, 130] on input "input" at bounding box center [172, 134] width 96 height 11
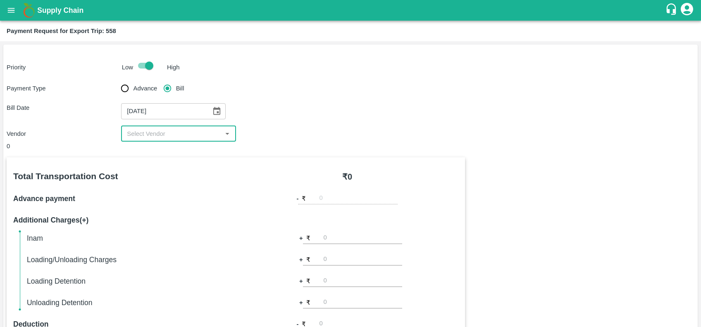
click at [206, 130] on input "input" at bounding box center [172, 134] width 96 height 11
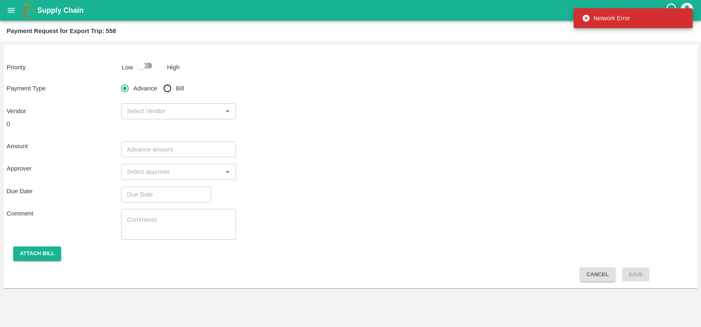
click at [148, 64] on input "checkbox" at bounding box center [140, 66] width 47 height 16
checkbox input "true"
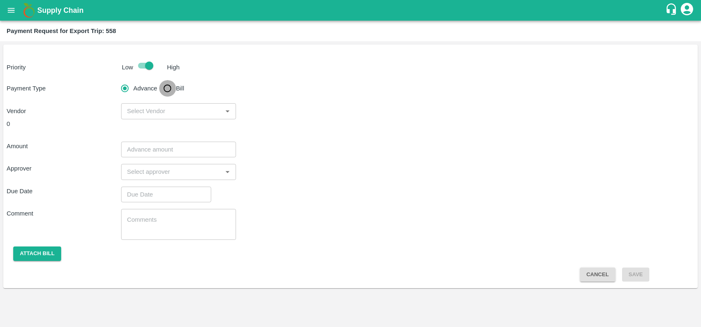
click at [169, 88] on input "Bill" at bounding box center [167, 88] width 17 height 17
radio input "true"
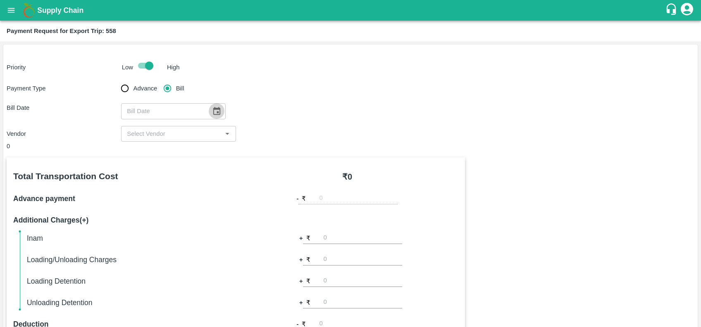
click at [213, 112] on icon "Choose date" at bounding box center [216, 111] width 7 height 8
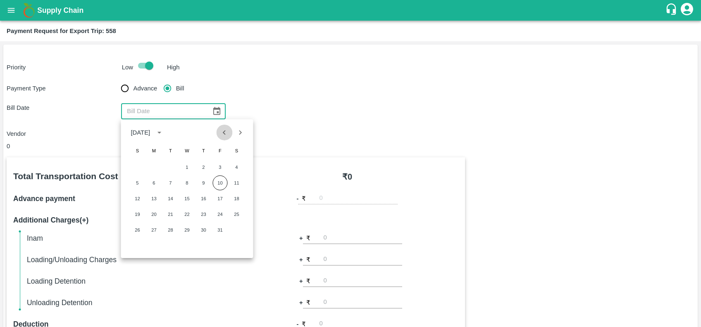
click at [225, 136] on icon "Previous month" at bounding box center [224, 132] width 9 height 9
click at [207, 234] on button "28" at bounding box center [203, 230] width 15 height 15
type input "[DATE]"
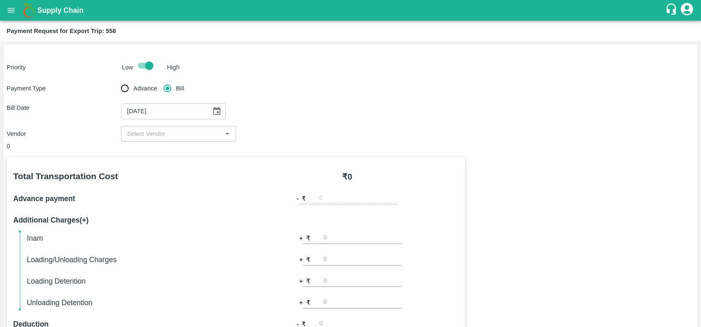
click at [188, 139] on div "​" at bounding box center [178, 134] width 114 height 16
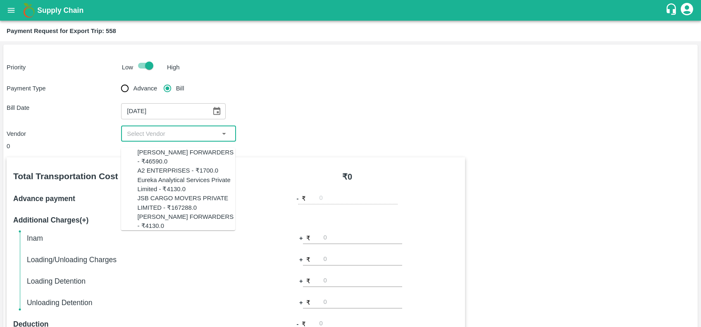
click at [181, 191] on div "Eureka Analytical Services Private Limited - ₹4130.0" at bounding box center [186, 185] width 98 height 19
type input "Eureka Analytical Services Private Limited - ₹4130.0"
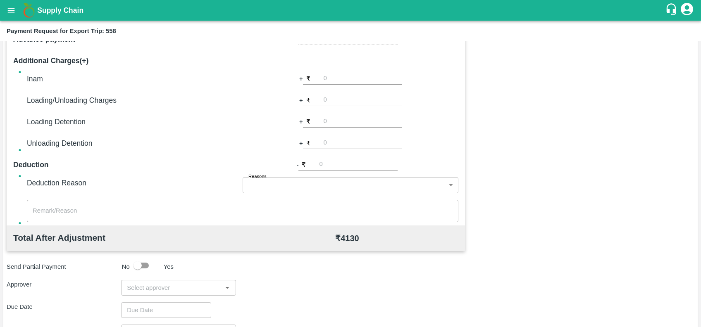
scroll to position [240, 0]
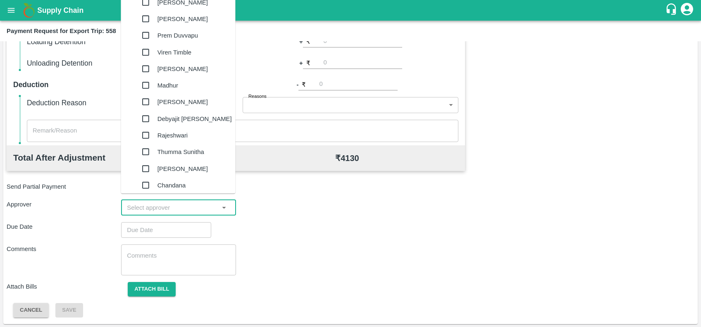
click at [185, 204] on input "input" at bounding box center [172, 207] width 96 height 11
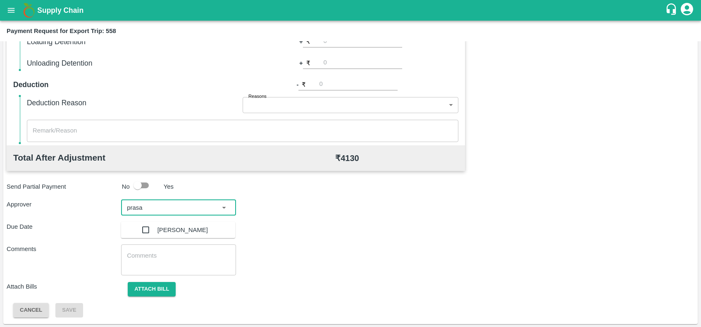
type input "prasad"
click at [157, 230] on div "[PERSON_NAME]" at bounding box center [182, 230] width 50 height 17
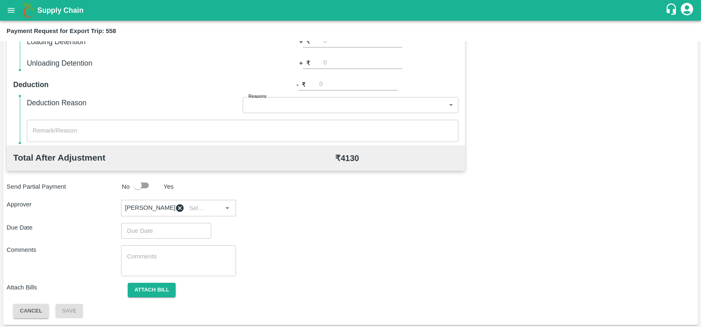
type input "DD/MM/YYYY hh:mm aa"
click at [154, 236] on input "DD/MM/YYYY hh:mm aa" at bounding box center [163, 231] width 84 height 16
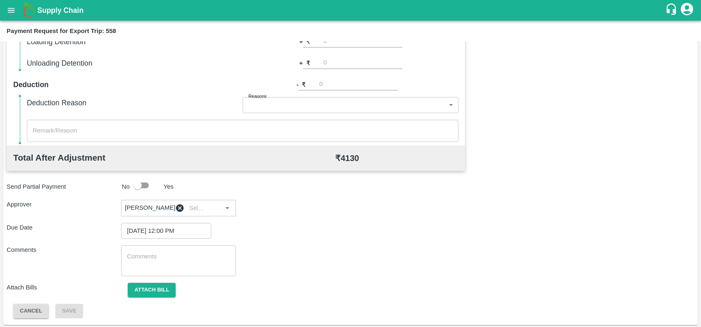
type input "10/10/2025 12:45 PM"
click at [151, 295] on button "Attach bill" at bounding box center [152, 290] width 48 height 14
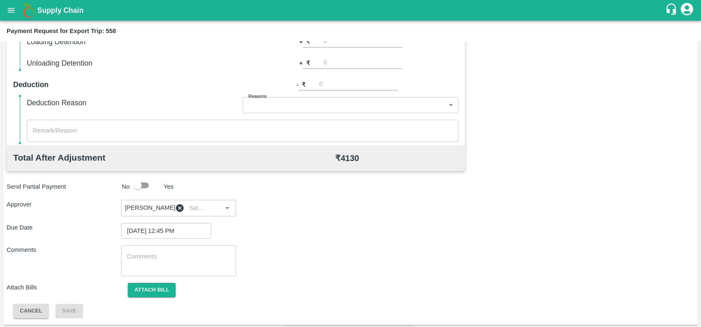
paste input "EKA6/2526/2208"
type input "EKA6/2526/2208"
click at [0, 0] on input "Attach bill" at bounding box center [0, 0] width 0 height 0
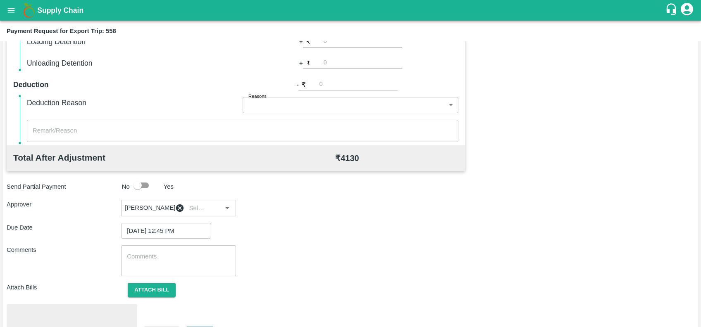
scroll to position [288, 0]
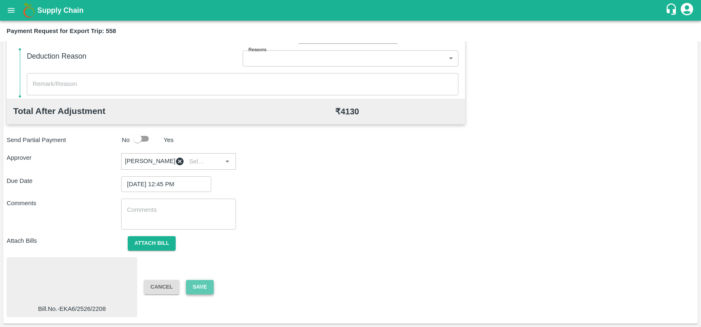
click at [197, 287] on button "Save" at bounding box center [199, 287] width 27 height 14
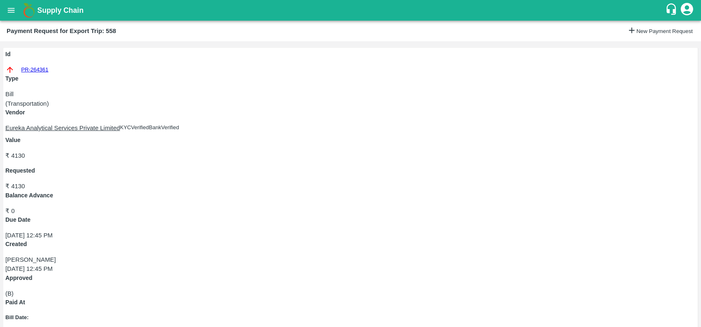
click at [627, 28] on button "New Payment Request" at bounding box center [660, 31] width 66 height 10
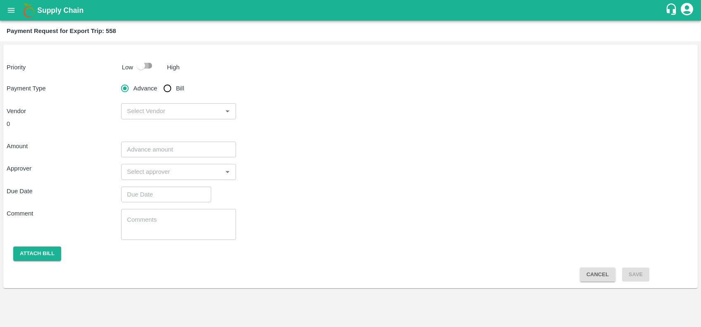
drag, startPoint x: 148, startPoint y: 66, endPoint x: 152, endPoint y: 69, distance: 5.3
click at [148, 66] on input "checkbox" at bounding box center [140, 66] width 47 height 16
checkbox input "true"
click at [170, 86] on input "Bill" at bounding box center [167, 88] width 17 height 17
radio input "true"
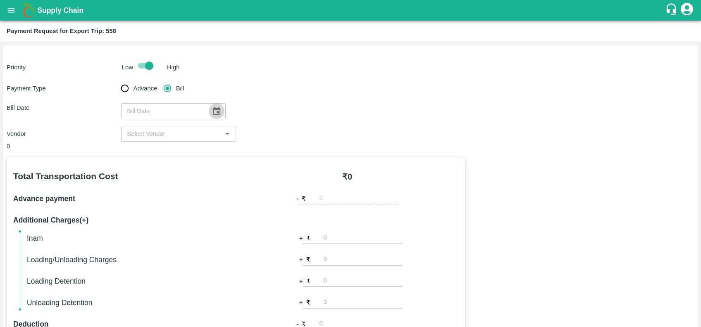
click at [214, 114] on icon "Choose date" at bounding box center [216, 111] width 9 height 9
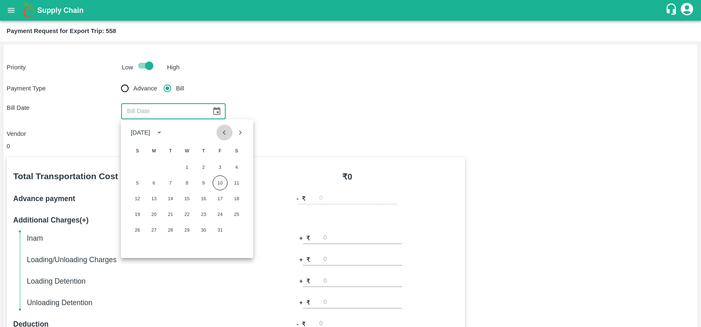
click at [223, 125] on button "Previous month" at bounding box center [225, 133] width 16 height 16
click at [215, 174] on div "1 2 3 4 5 6" at bounding box center [187, 167] width 132 height 15
click at [220, 166] on button "5" at bounding box center [219, 167] width 15 height 15
type input "05/09/2025"
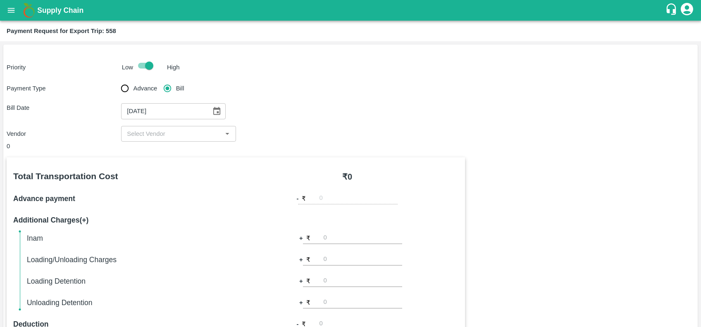
click at [180, 129] on input "input" at bounding box center [172, 134] width 96 height 11
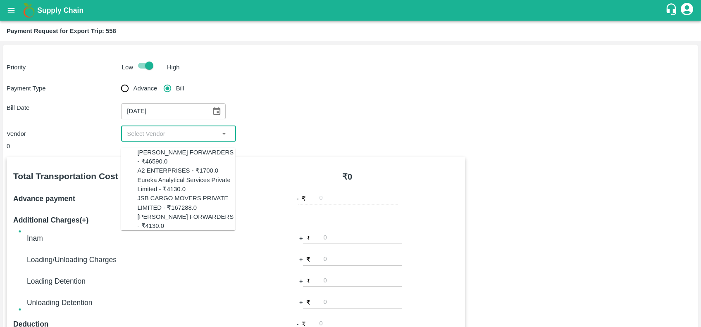
click at [206, 136] on input "input" at bounding box center [172, 134] width 96 height 11
click at [166, 212] on div "JSB CARGO MOVERS PRIVATE LIMITED - ₹167288.0" at bounding box center [186, 203] width 98 height 19
type input "JSB CARGO MOVERS PRIVATE LIMITED - ₹167288.0"
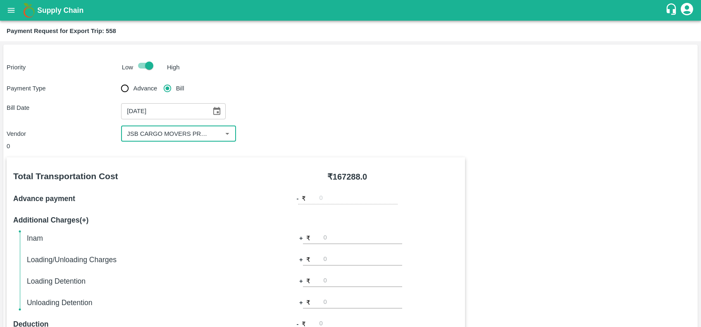
scroll to position [240, 0]
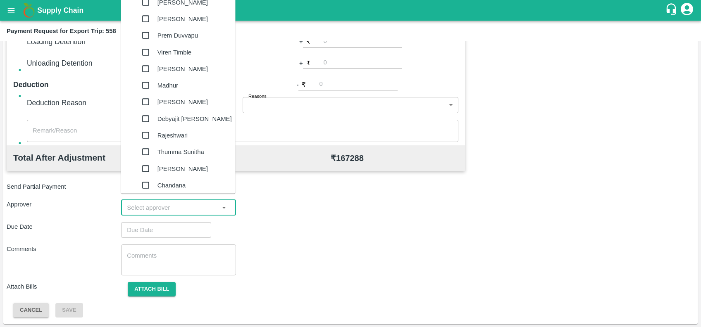
click at [178, 209] on input "input" at bounding box center [172, 207] width 96 height 11
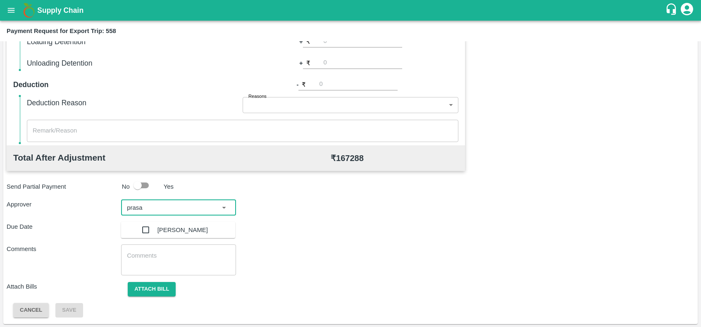
type input "prasad"
click at [180, 234] on div "[PERSON_NAME]" at bounding box center [182, 230] width 50 height 17
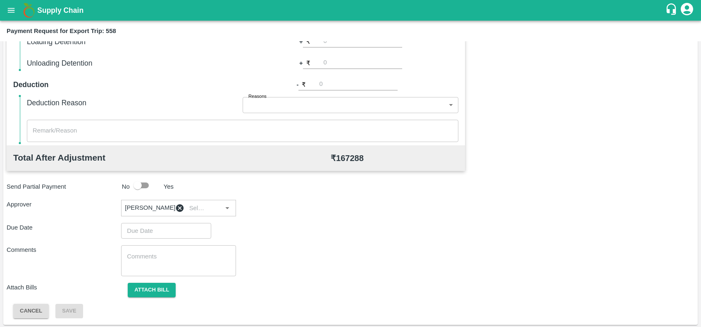
type input "DD/MM/YYYY hh:mm aa"
click at [168, 236] on input "DD/MM/YYYY hh:mm aa" at bounding box center [163, 231] width 84 height 16
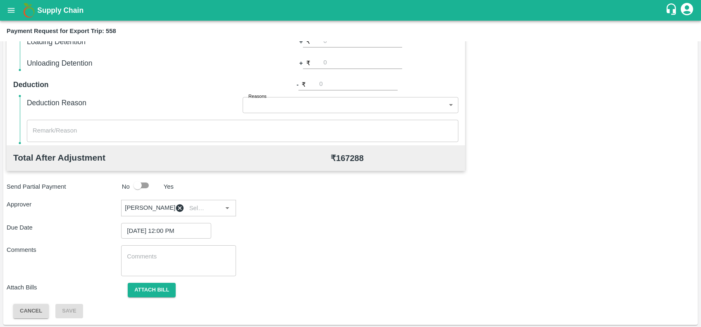
type input "10/10/2025 12:50 PM"
click at [168, 290] on button "Attach bill" at bounding box center [152, 290] width 48 height 14
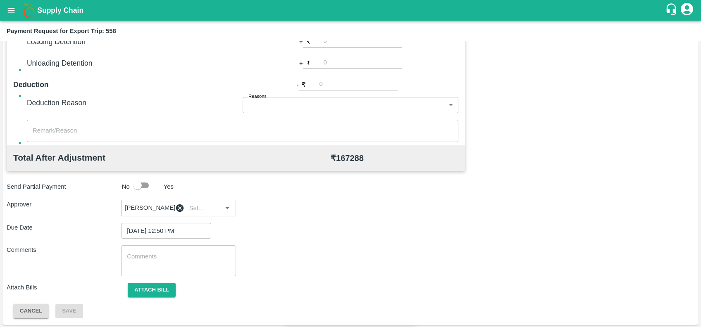
paste input "JCAR/25-26/0573"
type input "JCAR/25-26/0573"
click at [0, 0] on input "Attach bill" at bounding box center [0, 0] width 0 height 0
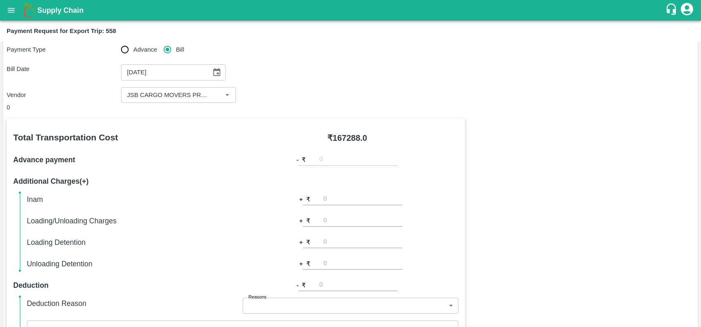
scroll to position [35, 0]
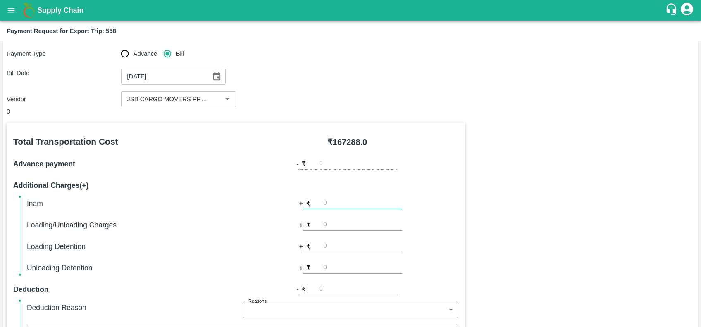
click at [341, 204] on input "number" at bounding box center [363, 203] width 79 height 11
click at [340, 291] on input "number" at bounding box center [358, 289] width 79 height 11
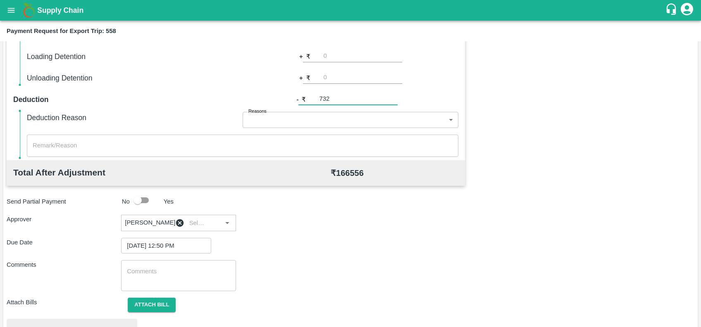
scroll to position [227, 0]
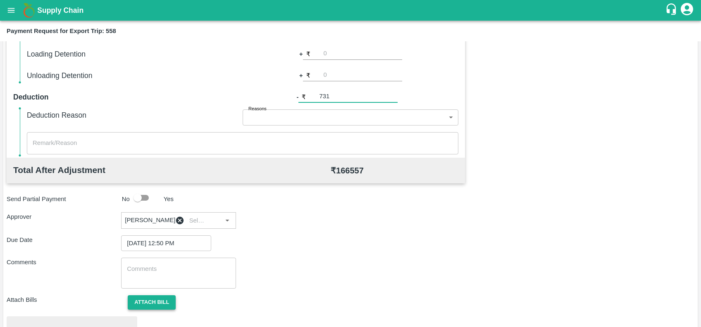
type input "731"
click at [159, 310] on button "Attach bill" at bounding box center [152, 302] width 48 height 14
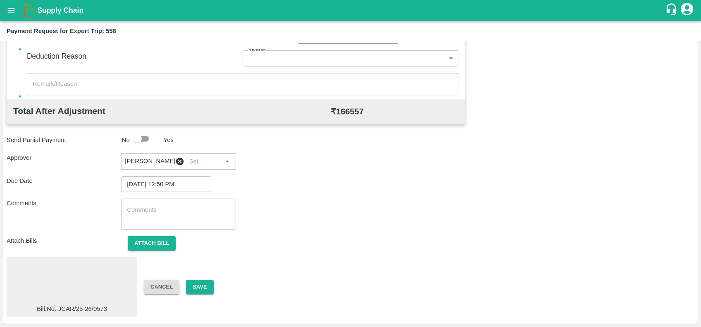
click at [84, 296] on div at bounding box center [72, 283] width 124 height 44
click at [197, 291] on button "Save" at bounding box center [199, 287] width 27 height 14
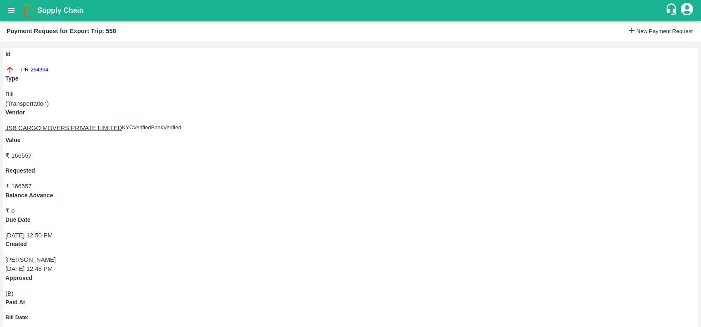
click at [627, 29] on button "New Payment Request" at bounding box center [660, 31] width 66 height 10
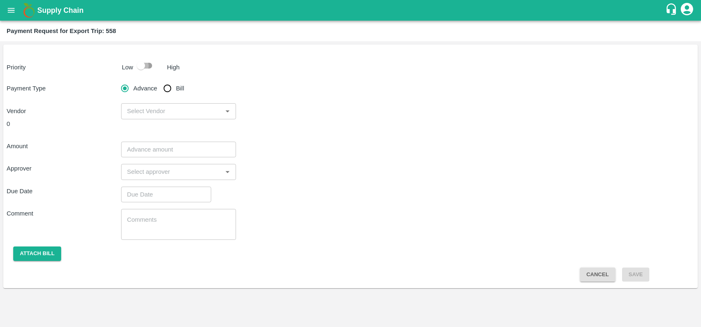
click at [140, 69] on input "checkbox" at bounding box center [140, 66] width 47 height 16
checkbox input "true"
click at [169, 94] on input "Bill" at bounding box center [167, 88] width 17 height 17
radio input "true"
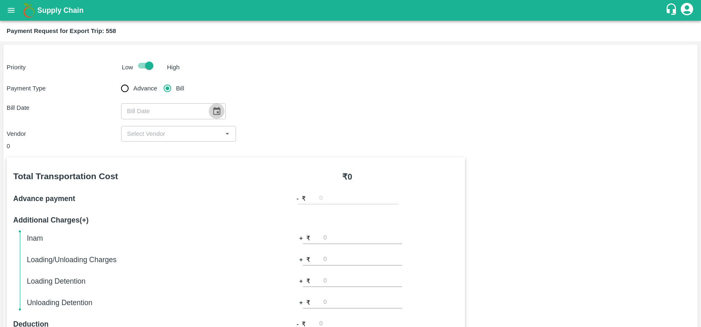
click at [215, 110] on icon "Choose date" at bounding box center [216, 111] width 7 height 8
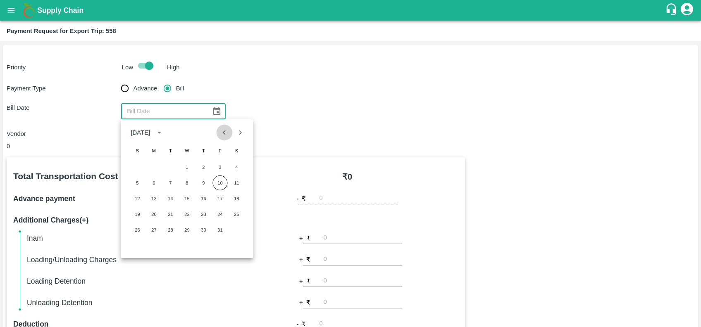
click at [228, 130] on icon "Previous month" at bounding box center [224, 132] width 9 height 9
click at [227, 132] on icon "Previous month" at bounding box center [224, 132] width 9 height 9
click at [240, 232] on button "30" at bounding box center [236, 230] width 15 height 15
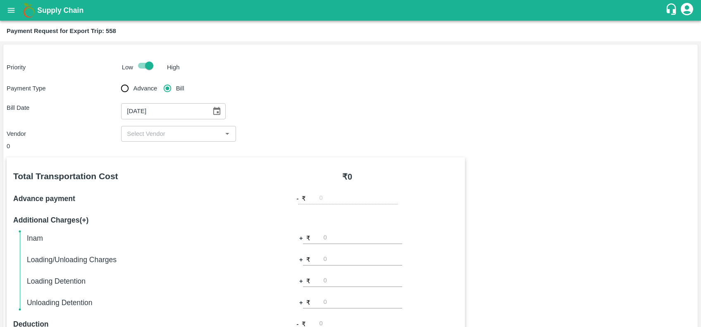
type input "30/08/2025"
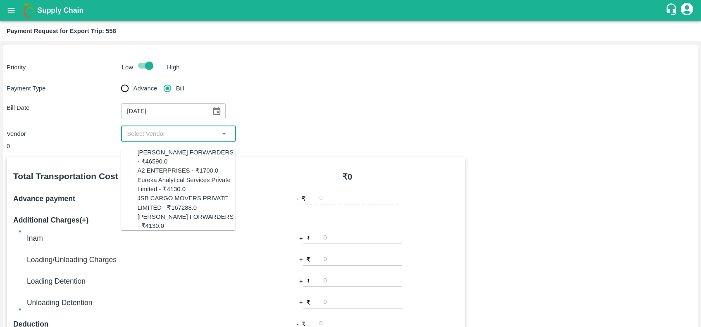
click at [181, 131] on input "input" at bounding box center [172, 134] width 96 height 11
click at [169, 157] on div "SHUBHAM FORWARDERS - ₹46590.0" at bounding box center [186, 157] width 98 height 19
type input "SHUBHAM FORWARDERS - ₹46590.0"
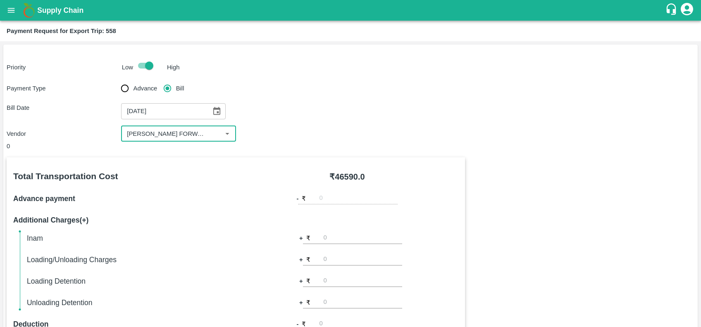
scroll to position [240, 0]
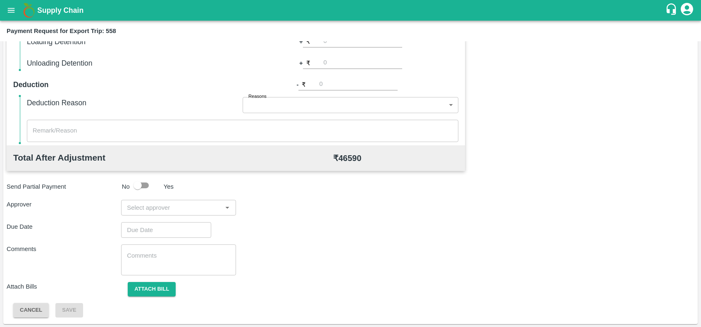
click at [198, 202] on div "​" at bounding box center [178, 208] width 114 height 16
type input "prasad"
click at [184, 226] on div "[PERSON_NAME]" at bounding box center [182, 230] width 50 height 17
type input "DD/MM/YYYY hh:mm aa"
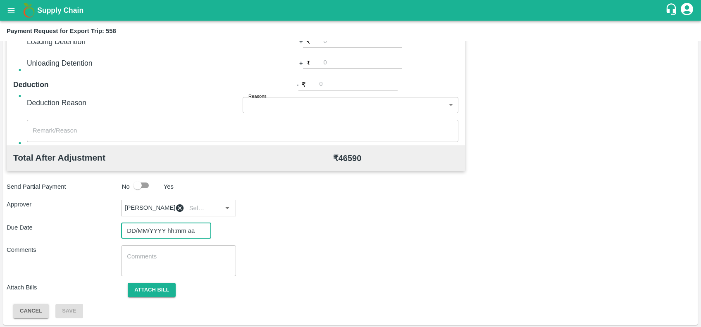
click at [169, 231] on input "DD/MM/YYYY hh:mm aa" at bounding box center [163, 231] width 84 height 16
type input "[DATE] 01:04 PM"
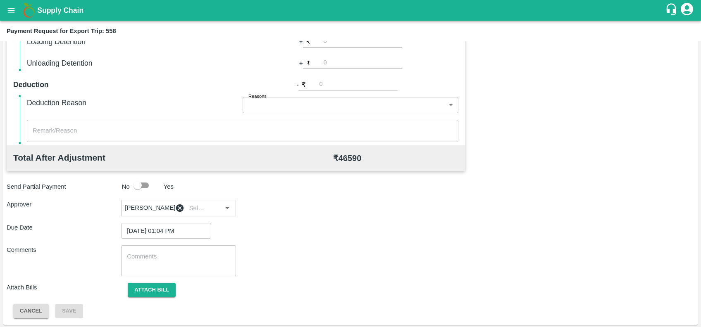
click at [155, 293] on button "Attach bill" at bounding box center [152, 289] width 48 height 14
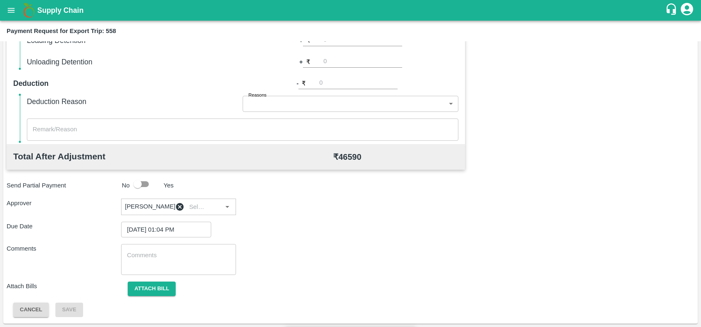
paste input "SF-CHA-EXP-25-26-076"
type input "SF-CHA-EXP-25-26-076"
click at [0, 0] on input "Attach bill" at bounding box center [0, 0] width 0 height 0
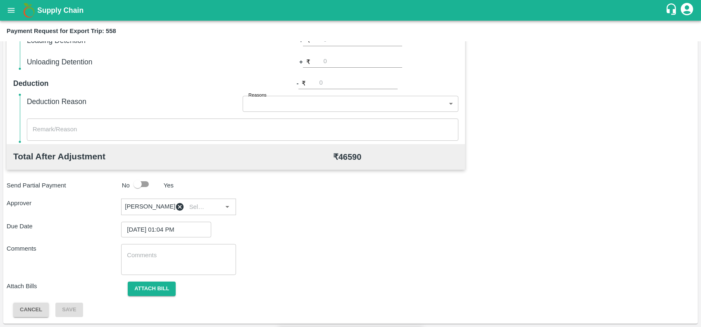
click at [157, 291] on button "Attach bill" at bounding box center [152, 289] width 48 height 14
paste input "SF-TRANS-EXP-25-26-076"
type input "SF-TRANS-EXP-25-26-076"
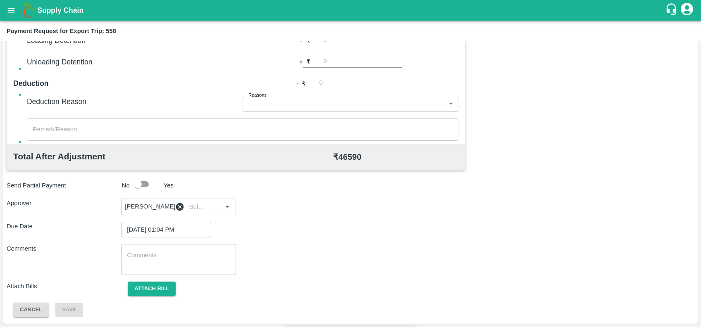
click at [0, 0] on input "Attach bill" at bounding box center [0, 0] width 0 height 0
drag, startPoint x: 440, startPoint y: 219, endPoint x: 406, endPoint y: 217, distance: 33.6
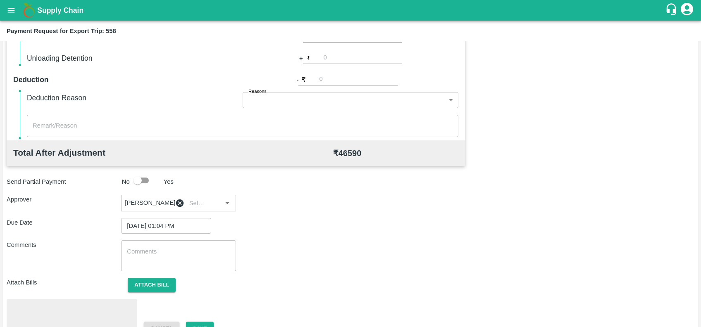
scroll to position [288, 0]
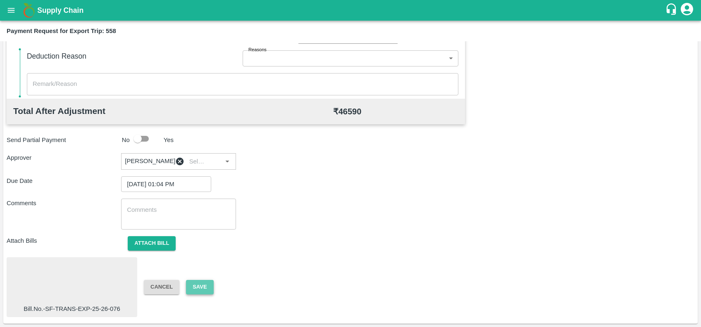
click at [198, 288] on button "Save" at bounding box center [199, 287] width 27 height 14
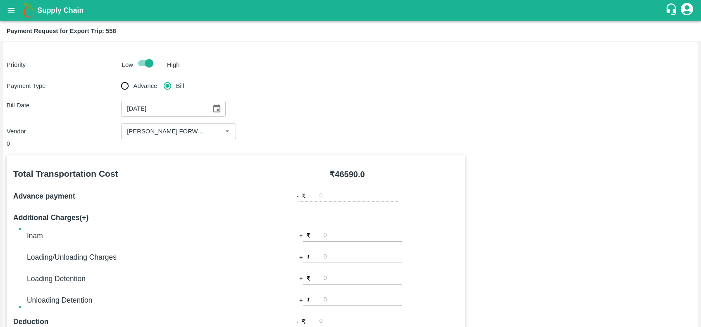
scroll to position [0, 0]
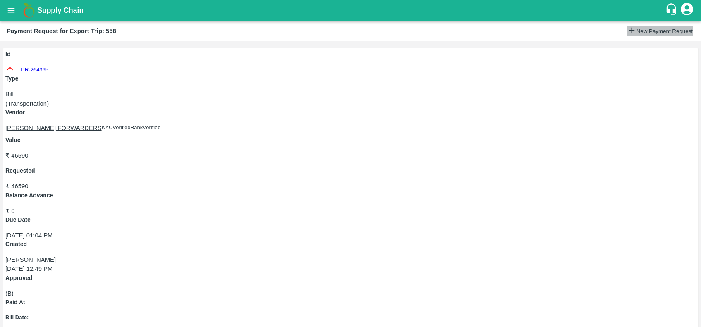
click at [627, 29] on icon "button" at bounding box center [631, 30] width 9 height 9
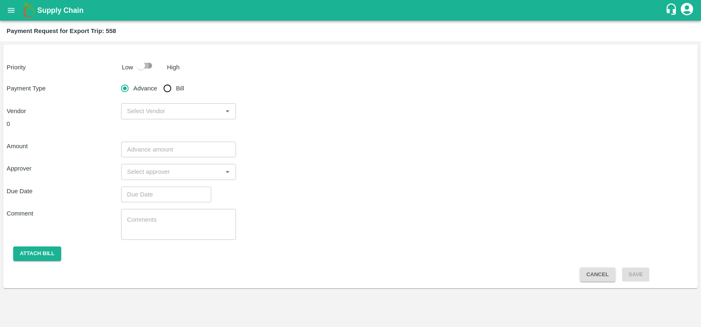
click at [149, 58] on input "checkbox" at bounding box center [140, 66] width 47 height 16
checkbox input "true"
click at [167, 85] on input "Bill" at bounding box center [167, 88] width 17 height 17
radio input "true"
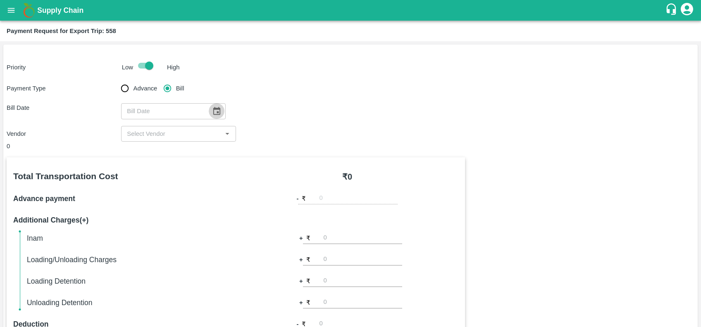
click at [216, 112] on icon "Choose date" at bounding box center [216, 111] width 7 height 8
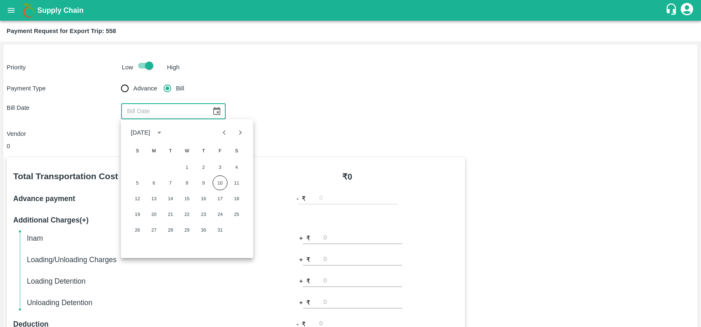
click at [218, 138] on div at bounding box center [233, 133] width 32 height 16
drag, startPoint x: 218, startPoint y: 138, endPoint x: 224, endPoint y: 136, distance: 6.9
click at [224, 136] on icon "Previous month" at bounding box center [224, 132] width 9 height 9
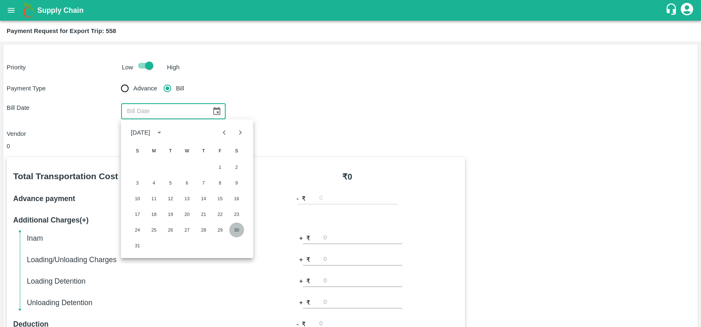
click at [236, 228] on button "30" at bounding box center [236, 230] width 15 height 15
type input "30/08/2025"
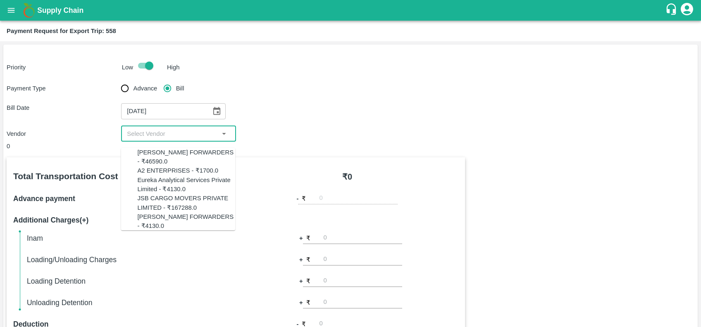
click at [195, 138] on input "input" at bounding box center [172, 134] width 96 height 11
click at [176, 231] on div "[PERSON_NAME] FORWARDERS - ₹4130.0" at bounding box center [186, 221] width 98 height 19
type input "[PERSON_NAME] FORWARDERS - ₹4130.0"
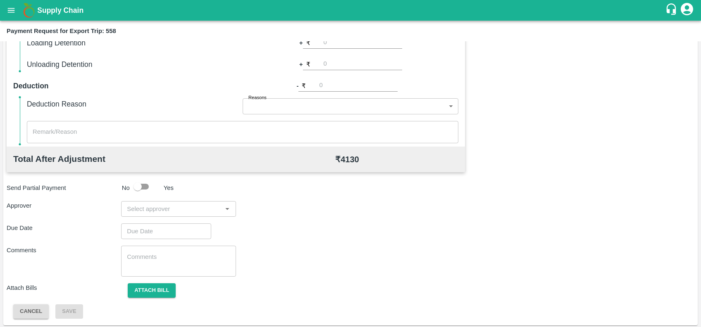
scroll to position [240, 0]
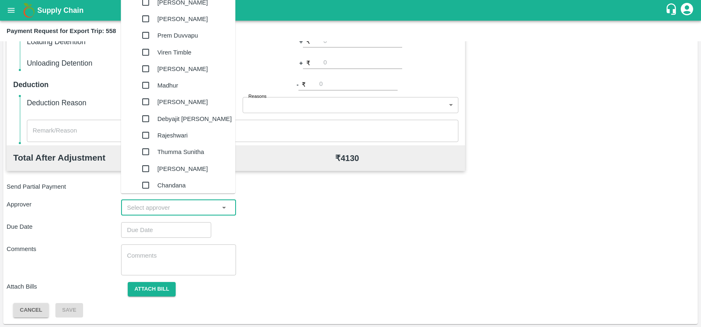
click at [179, 205] on input "input" at bounding box center [172, 207] width 96 height 11
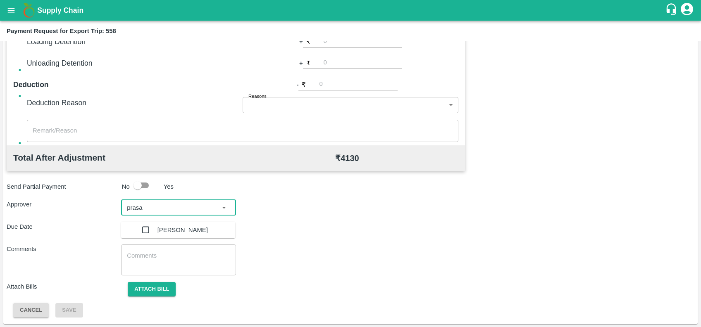
type input "prasad"
click at [183, 222] on div "[PERSON_NAME]" at bounding box center [186, 230] width 98 height 17
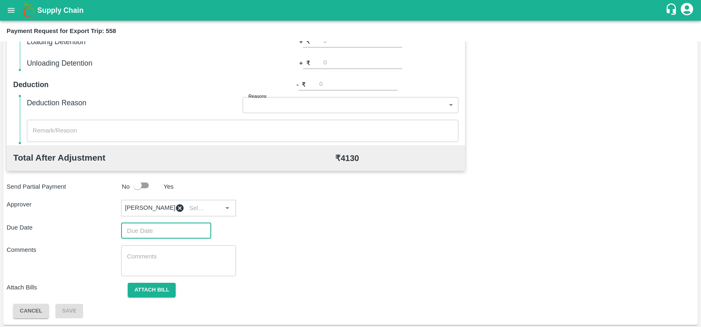
type input "DD/MM/YYYY hh:mm aa"
click at [185, 227] on input "DD/MM/YYYY hh:mm aa" at bounding box center [163, 231] width 84 height 16
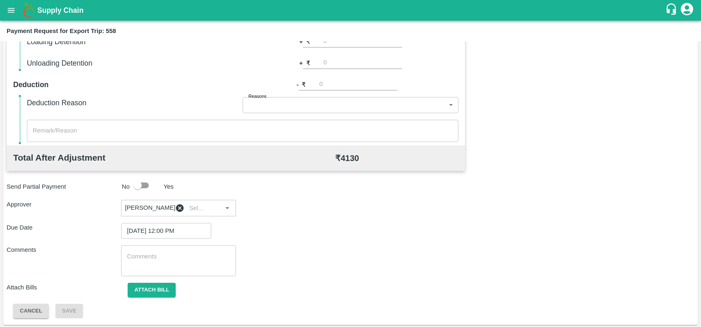
type input "10/10/2025 12:50 PM"
click at [143, 298] on button "Attach bill" at bounding box center [152, 290] width 48 height 14
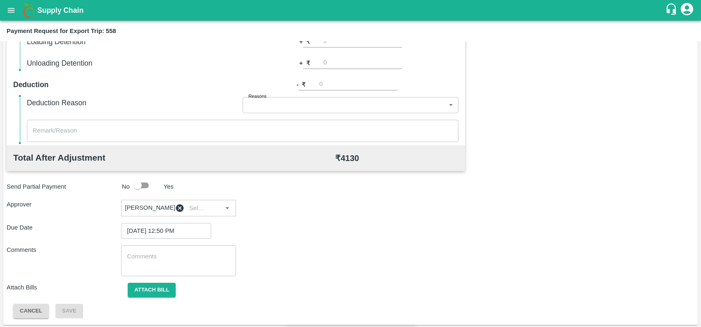
paste input "SF-CHA-EXP-25-26-076"
type input "SF-CHA-EXP-25-26-076"
click at [0, 0] on input "Attach bill" at bounding box center [0, 0] width 0 height 0
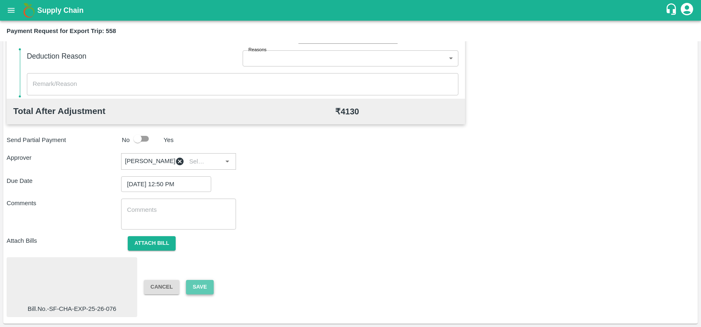
click at [205, 291] on button "Save" at bounding box center [199, 287] width 27 height 14
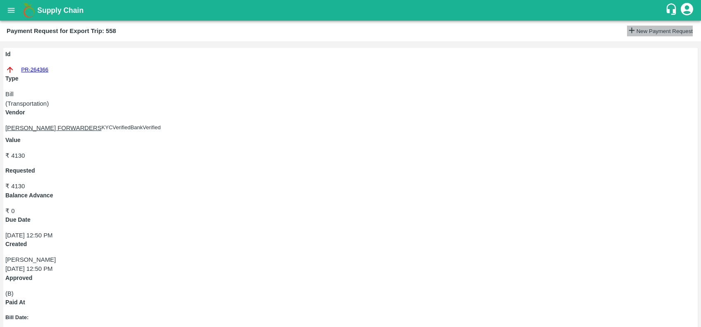
click at [627, 29] on icon "button" at bounding box center [631, 30] width 9 height 9
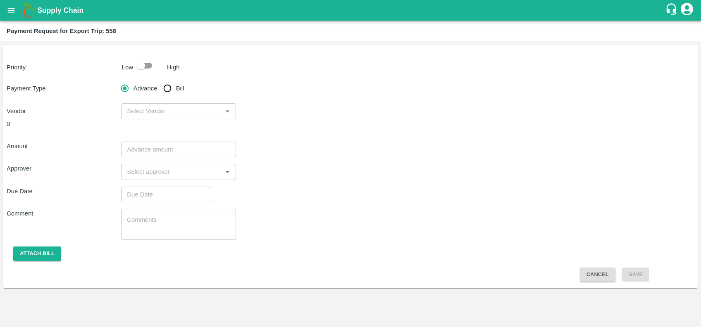
drag, startPoint x: 146, startPoint y: 69, endPoint x: 146, endPoint y: 64, distance: 5.4
click at [146, 64] on input "checkbox" at bounding box center [140, 66] width 47 height 16
click at [146, 64] on input "checkbox" at bounding box center [149, 66] width 47 height 16
click at [146, 64] on input "checkbox" at bounding box center [140, 66] width 47 height 16
checkbox input "true"
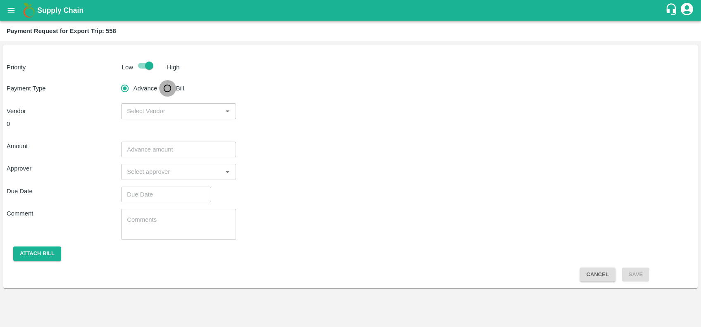
click at [167, 81] on input "Bill" at bounding box center [167, 88] width 17 height 17
radio input "true"
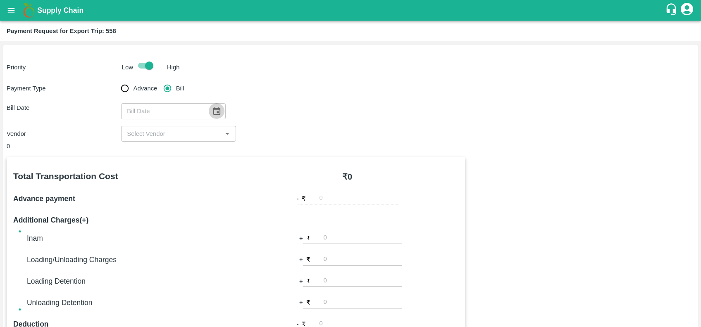
click at [215, 113] on icon "Choose date" at bounding box center [216, 111] width 9 height 9
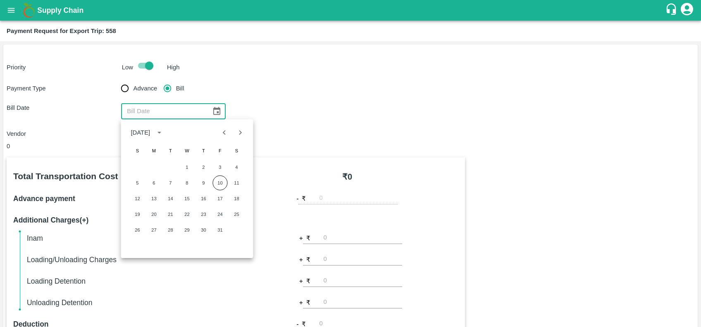
click at [226, 137] on icon "Previous month" at bounding box center [224, 132] width 9 height 9
click at [139, 240] on button "31" at bounding box center [137, 245] width 15 height 15
type input "31/08/2025"
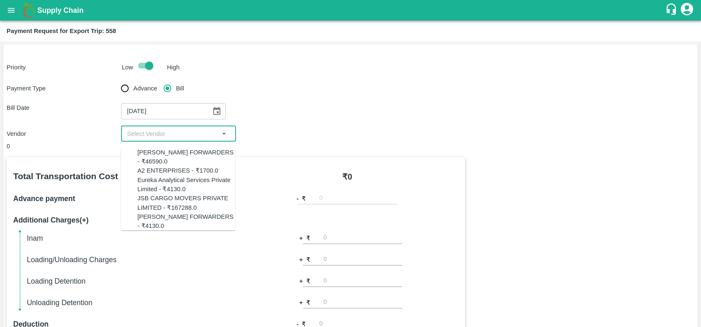
click at [171, 130] on input "input" at bounding box center [172, 134] width 96 height 11
click at [176, 169] on div "A2 ENTERPRISES - ₹1700.0" at bounding box center [186, 171] width 98 height 9
type input "A2 ENTERPRISES - ₹1700.0"
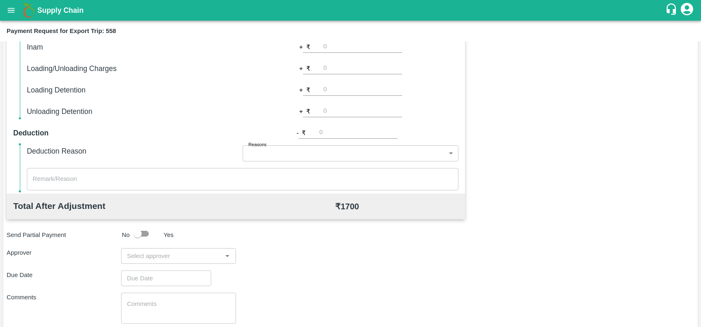
scroll to position [198, 0]
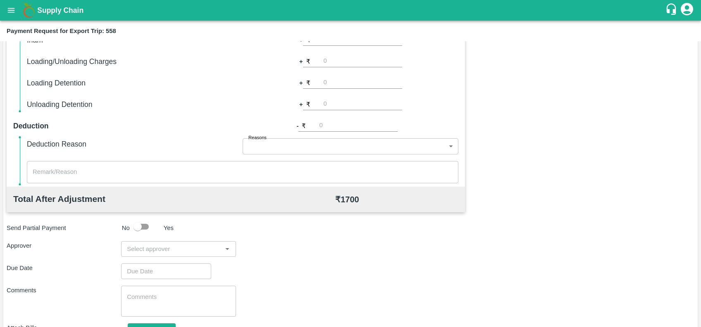
click at [195, 244] on input "input" at bounding box center [172, 249] width 96 height 11
type input "prasad"
click at [158, 267] on div "[PERSON_NAME]" at bounding box center [182, 271] width 50 height 17
type input "DD/MM/YYYY hh:mm aa"
click at [159, 278] on input "DD/MM/YYYY hh:mm aa" at bounding box center [163, 272] width 84 height 16
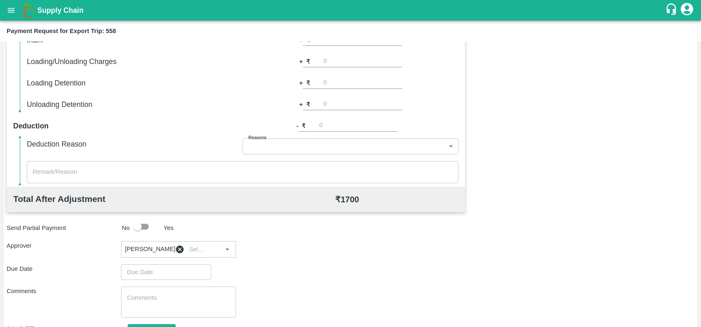
type input "10/10/2025 12:54 PM"
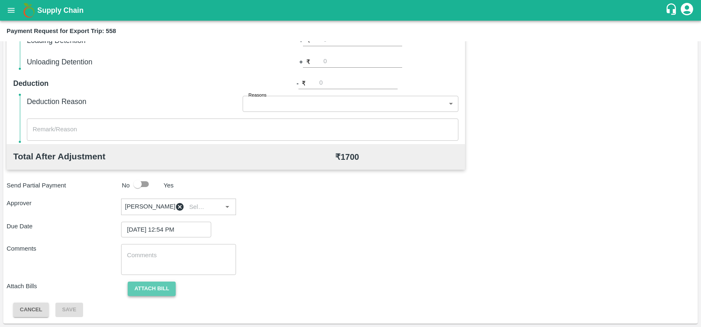
click at [159, 291] on button "Attach bill" at bounding box center [152, 289] width 48 height 14
paste input "A2-104/2025-26"
type input "A2-104/2025-26"
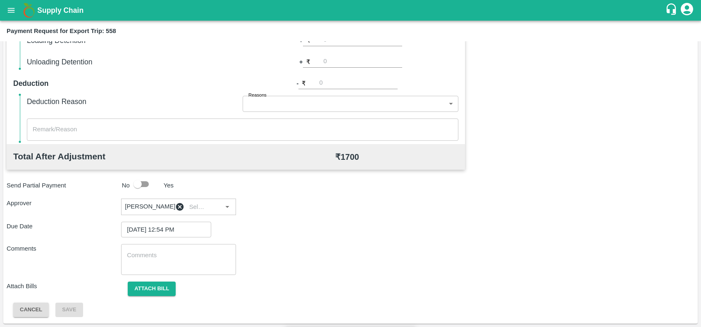
click at [0, 0] on input "Attach bill" at bounding box center [0, 0] width 0 height 0
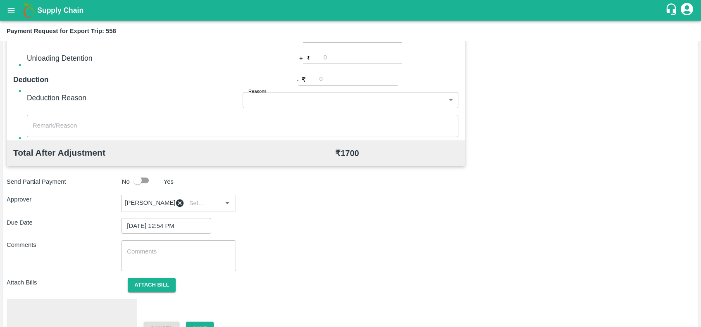
scroll to position [288, 0]
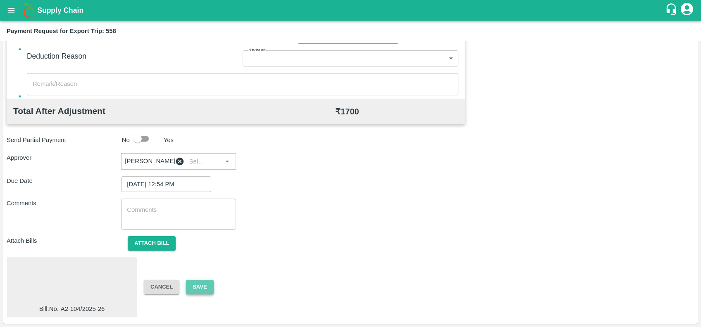
click at [206, 286] on button "Save" at bounding box center [199, 287] width 27 height 14
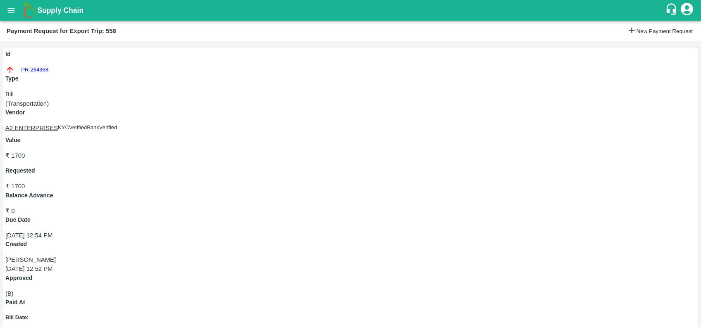
click at [31, 74] on div "Id PR-264368" at bounding box center [350, 62] width 690 height 24
copy link "PR-264368"
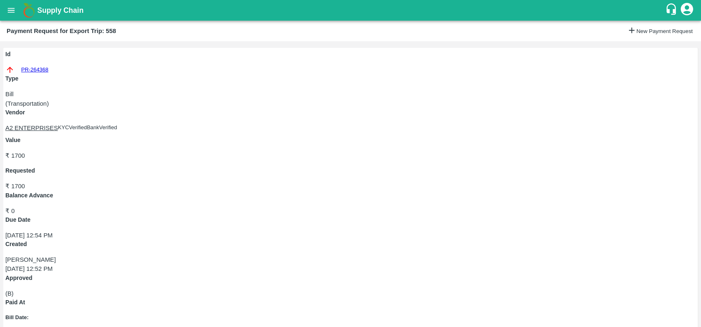
drag, startPoint x: 17, startPoint y: 130, endPoint x: 33, endPoint y: 129, distance: 16.6
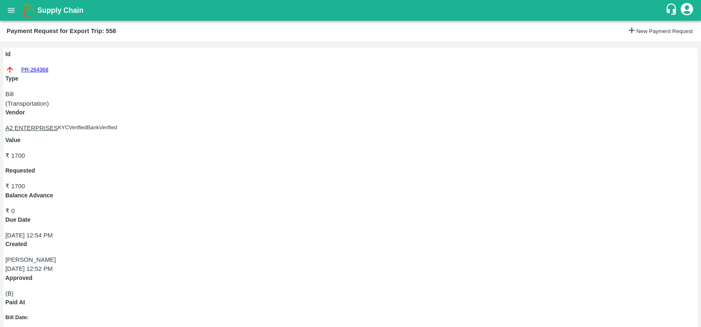
copy link "PR-264366"
copy link "PR-264365"
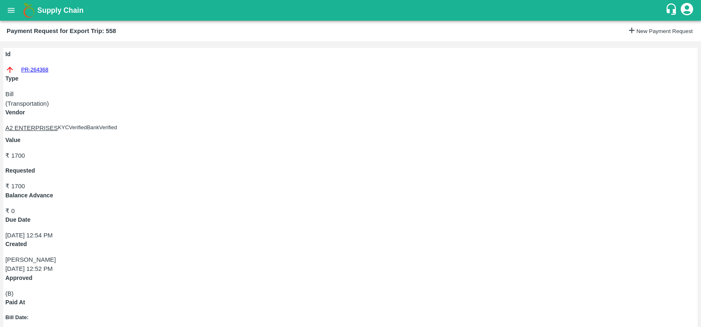
drag, startPoint x: 39, startPoint y: 219, endPoint x: 23, endPoint y: 217, distance: 16.6
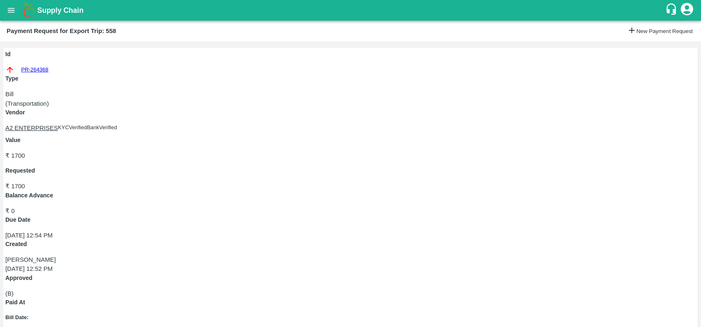
copy link "PR-264364"
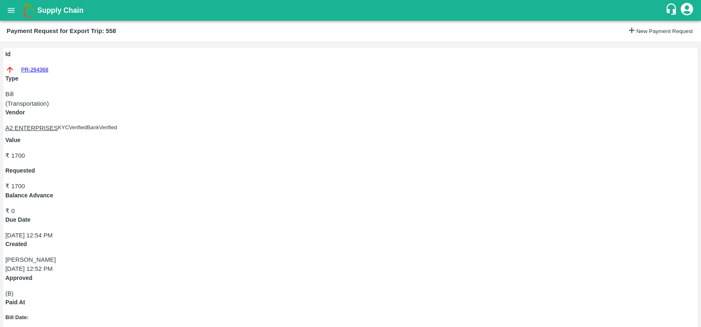
copy link "PR-264361"
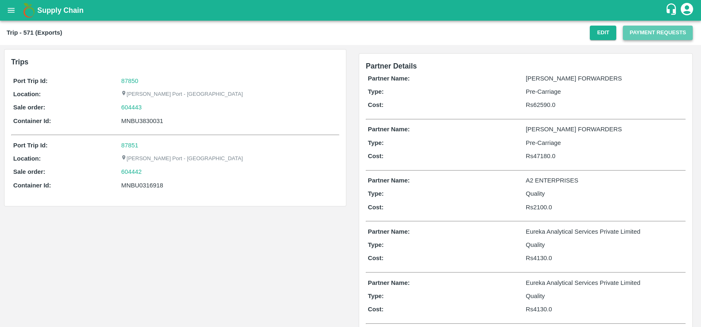
click at [640, 33] on button "Payment Requests" at bounding box center [658, 33] width 70 height 14
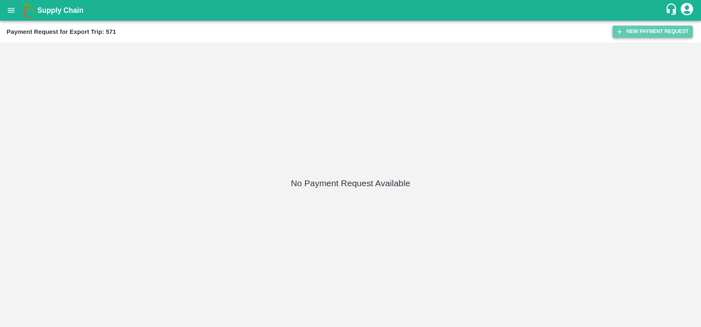
click at [641, 26] on button "New Payment Request" at bounding box center [652, 32] width 80 height 12
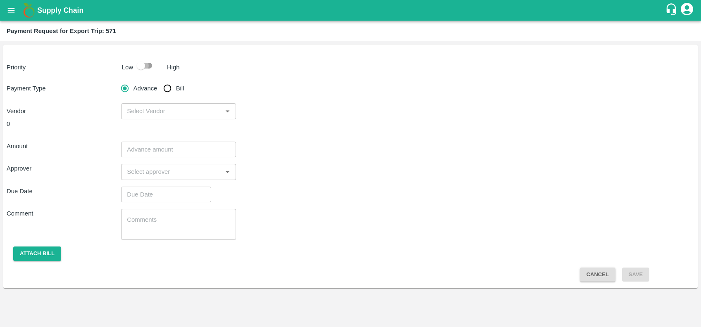
click at [148, 65] on input "checkbox" at bounding box center [140, 66] width 47 height 16
checkbox input "true"
click at [170, 88] on input "Bill" at bounding box center [167, 88] width 17 height 17
radio input "true"
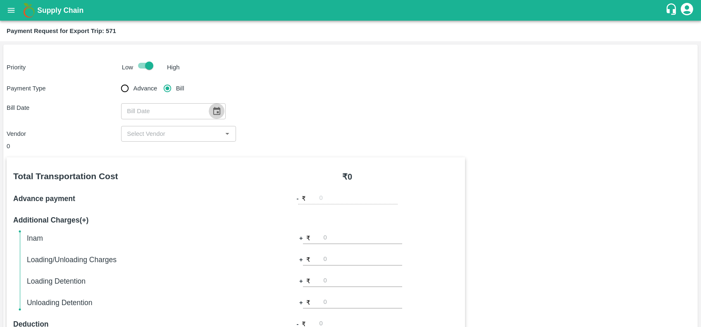
click at [217, 109] on icon "Choose date" at bounding box center [216, 111] width 9 height 9
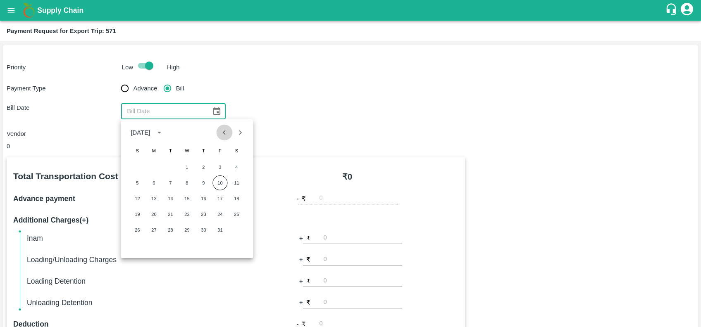
click at [221, 134] on icon "Previous month" at bounding box center [224, 132] width 9 height 9
click at [233, 183] on button "13" at bounding box center [236, 183] width 15 height 15
type input "[DATE]"
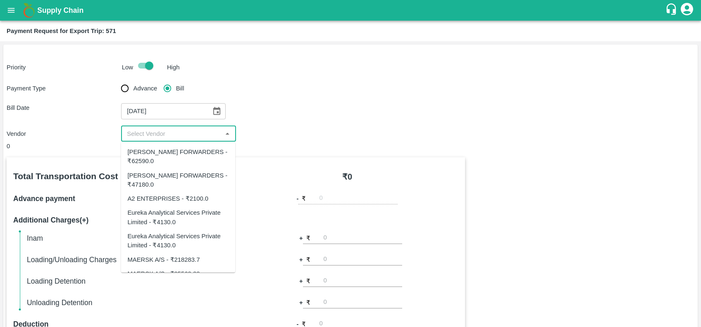
click at [162, 136] on input "input" at bounding box center [172, 134] width 96 height 11
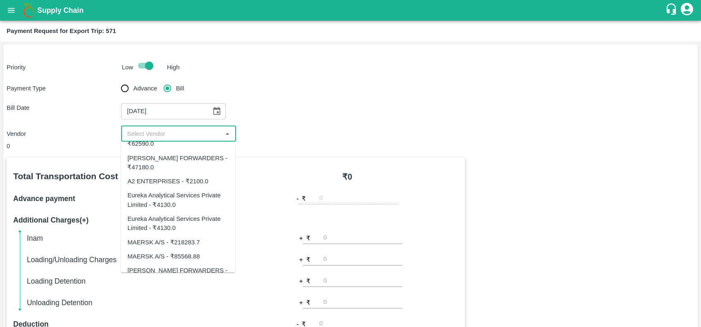
click at [177, 189] on div "Eureka Analytical Services Private Limited - ₹4130.0" at bounding box center [178, 201] width 114 height 24
type input "Eureka Analytical Services Private Limited - ₹4130.0"
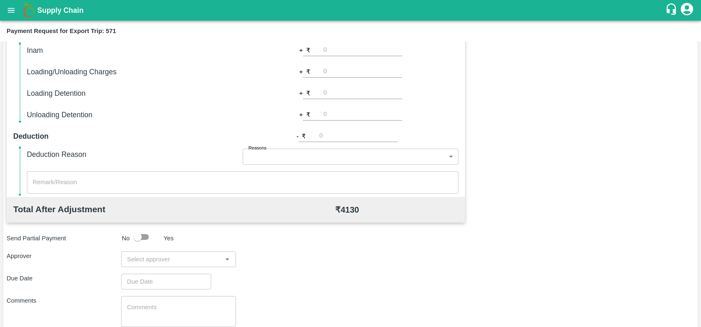
scroll to position [193, 0]
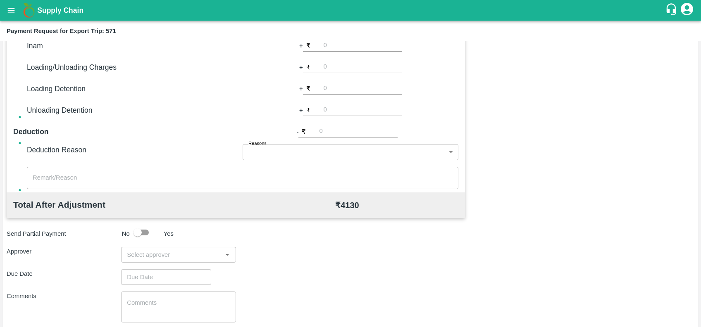
click at [183, 256] on input "input" at bounding box center [172, 255] width 96 height 11
type input "prasad"
click at [182, 277] on div "[PERSON_NAME]" at bounding box center [173, 276] width 50 height 9
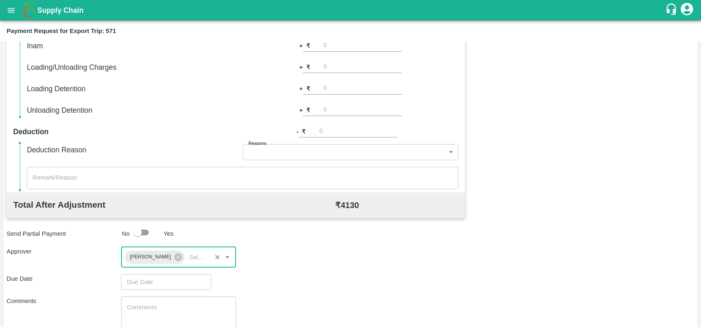
type input "DD/MM/YYYY hh:mm aa"
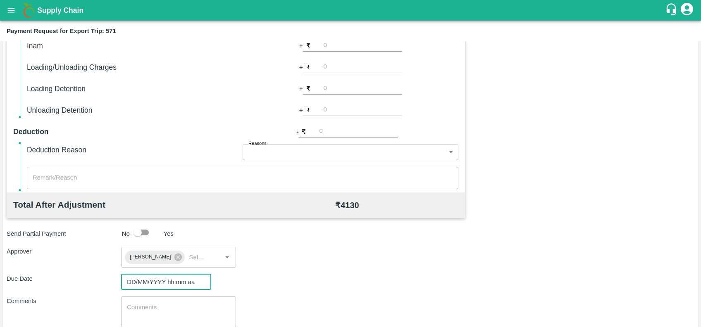
click at [169, 281] on input "DD/MM/YYYY hh:mm aa" at bounding box center [163, 282] width 84 height 16
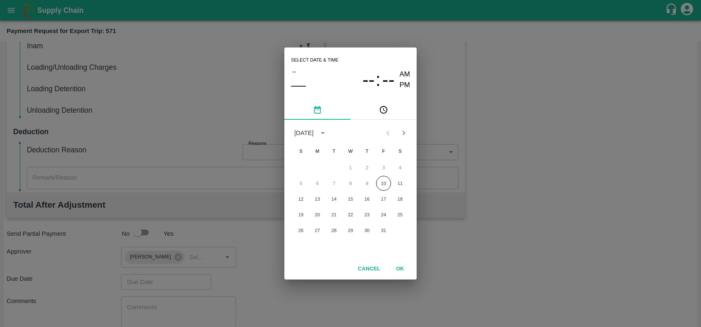
click at [169, 281] on div "Select date & time – –– -- : -- AM PM [DATE] S M T W T F S 1 2 3 4 5 6 7 8 9 10…" at bounding box center [350, 163] width 701 height 327
type input "DD/MM/YYYY hh:mm aa"
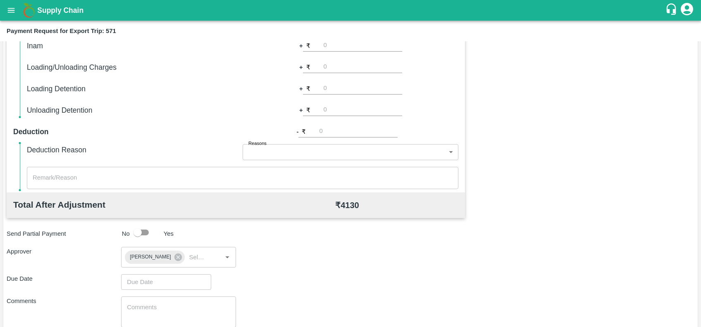
click at [222, 280] on div "​" at bounding box center [178, 282] width 114 height 16
type input "DD/MM/YYYY hh:mm aa"
click at [189, 282] on input "DD/MM/YYYY hh:mm aa" at bounding box center [163, 282] width 84 height 16
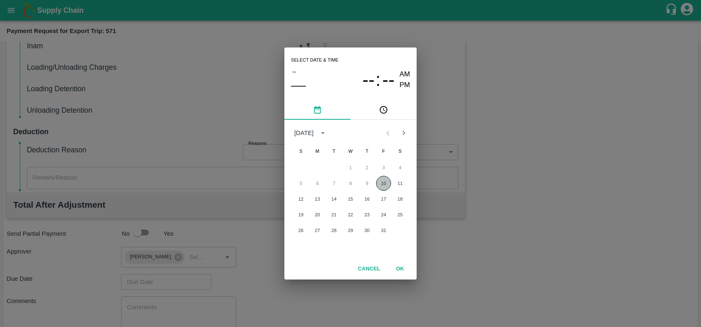
click at [383, 187] on button "10" at bounding box center [383, 183] width 15 height 15
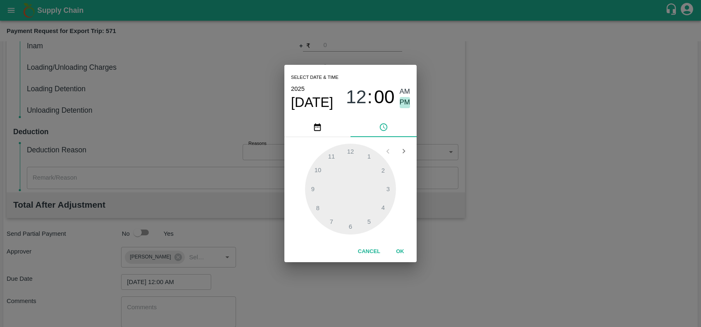
click at [403, 99] on span "PM" at bounding box center [405, 102] width 11 height 11
click at [351, 153] on div at bounding box center [350, 189] width 91 height 91
click at [401, 106] on span "PM" at bounding box center [405, 102] width 11 height 11
click at [360, 95] on span "12" at bounding box center [356, 96] width 21 height 21
click at [369, 157] on div at bounding box center [350, 189] width 91 height 91
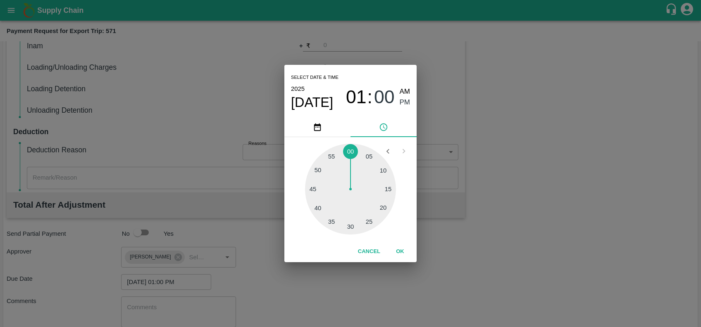
type input "[DATE] 01:05 PM"
click at [369, 157] on div at bounding box center [350, 189] width 91 height 91
click at [401, 247] on button "OK" at bounding box center [400, 252] width 26 height 14
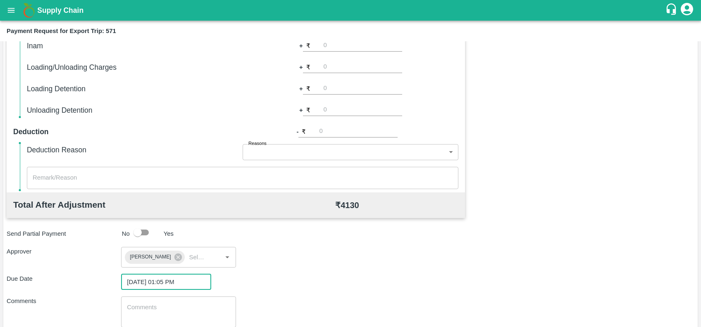
scroll to position [245, 0]
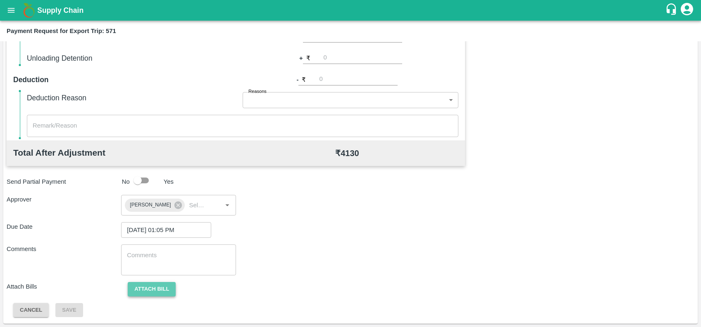
click at [159, 289] on button "Attach bill" at bounding box center [152, 289] width 48 height 14
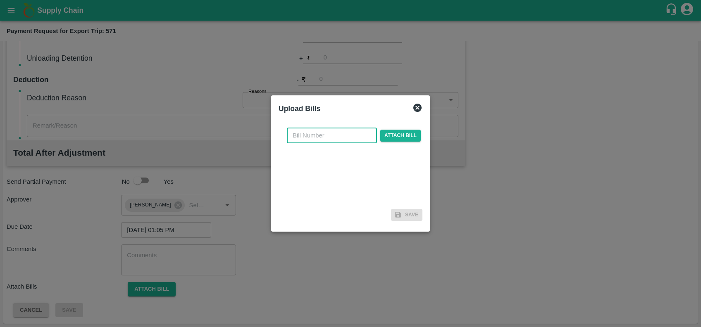
click at [327, 136] on input "text" at bounding box center [332, 136] width 90 height 16
paste input "EKA6/2526/2456"
type input "EKA6/2526/2456"
click at [395, 132] on span "Attach bill" at bounding box center [400, 136] width 40 height 12
click at [0, 0] on input "Attach bill" at bounding box center [0, 0] width 0 height 0
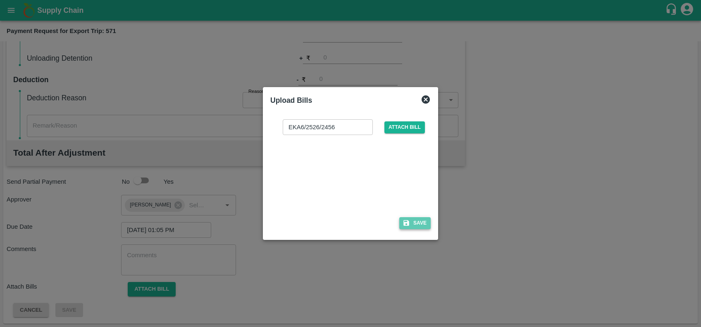
click at [409, 226] on icon "button" at bounding box center [405, 222] width 7 height 7
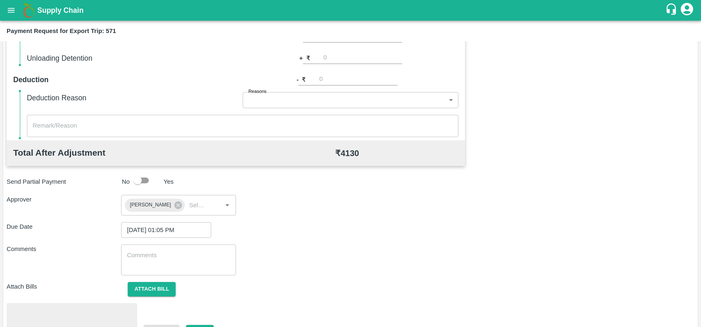
scroll to position [288, 0]
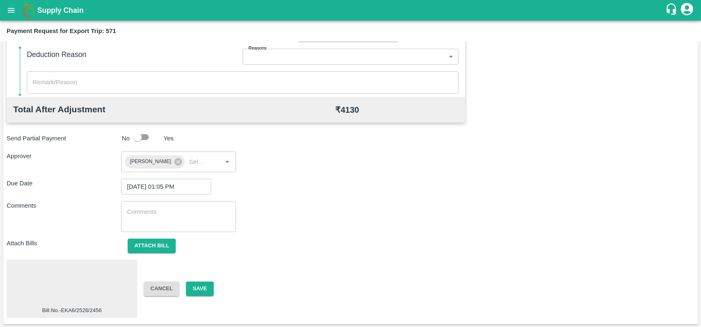
click at [93, 280] on div at bounding box center [72, 285] width 124 height 44
click at [199, 289] on button "Save" at bounding box center [199, 289] width 27 height 14
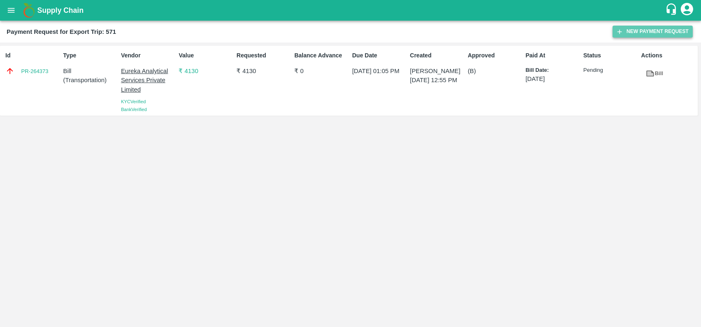
click at [623, 29] on button "New Payment Request" at bounding box center [652, 32] width 80 height 12
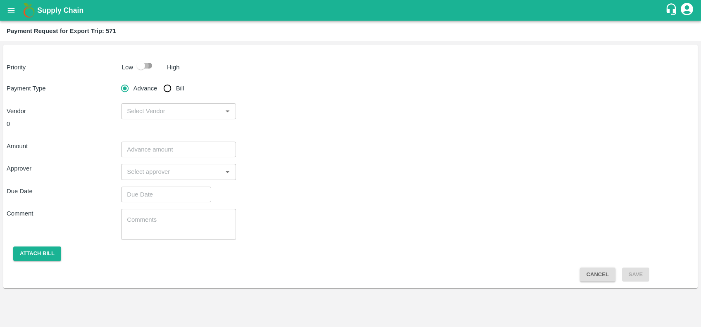
click at [144, 62] on input "checkbox" at bounding box center [140, 66] width 47 height 16
checkbox input "true"
click at [172, 89] on input "Bill" at bounding box center [167, 88] width 17 height 17
radio input "true"
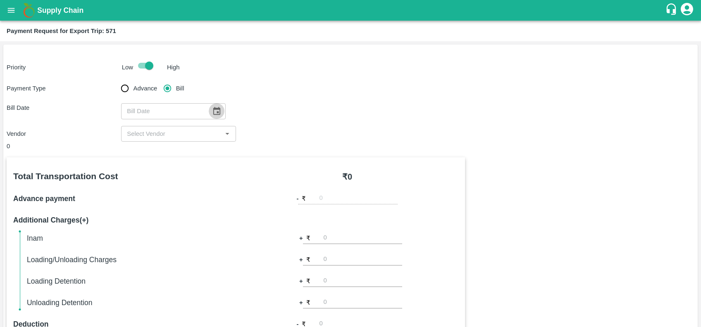
click at [213, 109] on icon "Choose date" at bounding box center [216, 111] width 7 height 8
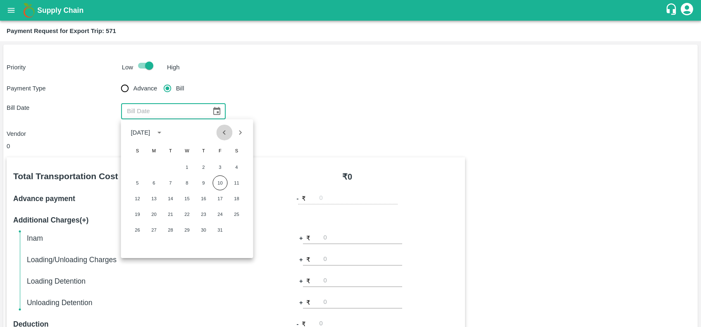
click at [225, 135] on icon "Previous month" at bounding box center [224, 132] width 9 height 9
click at [236, 181] on button "13" at bounding box center [236, 183] width 15 height 15
type input "[DATE]"
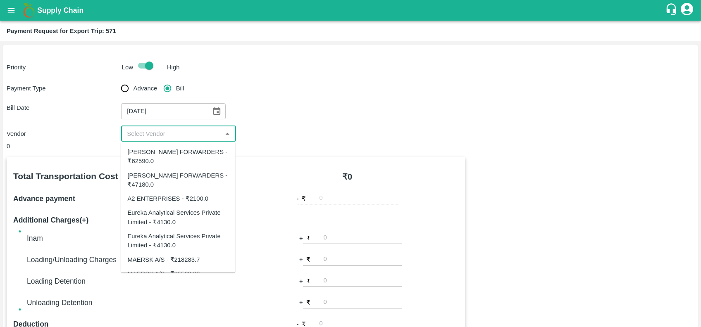
click at [175, 133] on input "input" at bounding box center [172, 134] width 96 height 11
click at [184, 236] on div "Eureka Analytical Services Private Limited - ₹4130.0" at bounding box center [177, 241] width 101 height 19
type input "Eureka Analytical Services Private Limited - ₹4130.0"
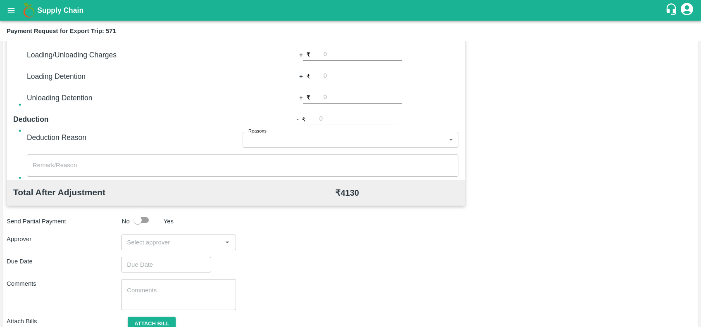
scroll to position [240, 0]
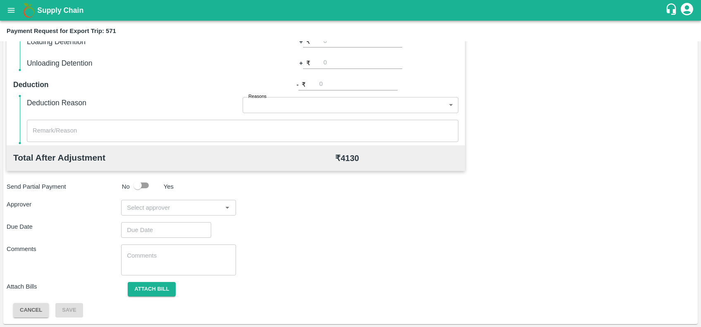
click at [168, 215] on div "Total Transportation Cost ₹ 4130.0 Advance payment - ₹ Additional Charges(+) In…" at bounding box center [351, 118] width 688 height 400
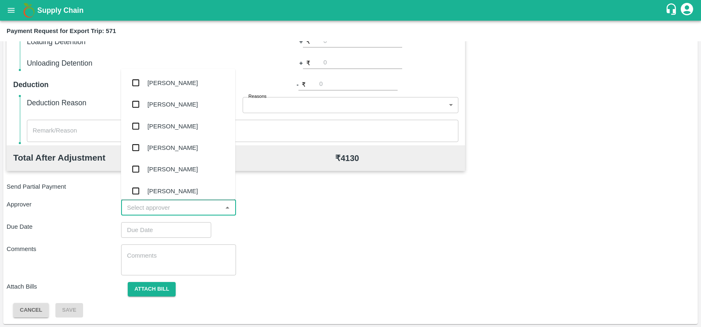
click at [162, 205] on input "input" at bounding box center [172, 207] width 96 height 11
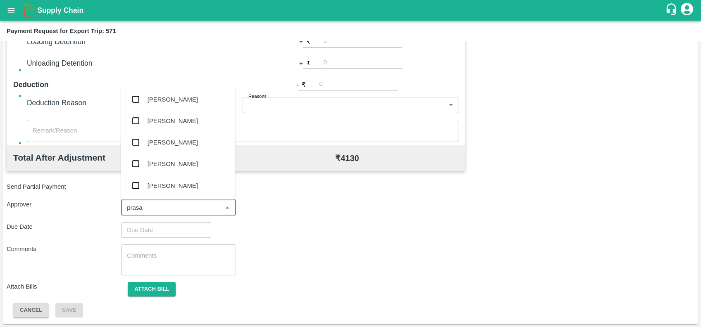
type input "prasad"
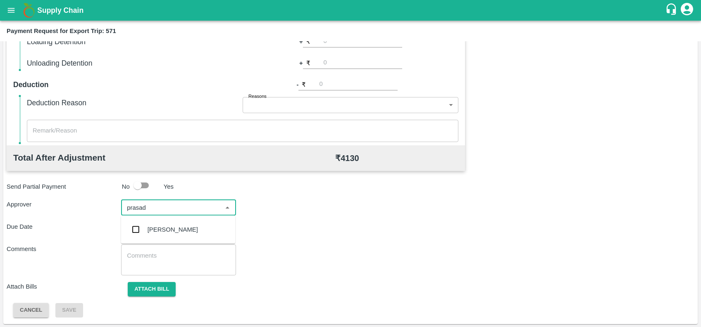
click at [168, 231] on div "[PERSON_NAME]" at bounding box center [173, 229] width 50 height 9
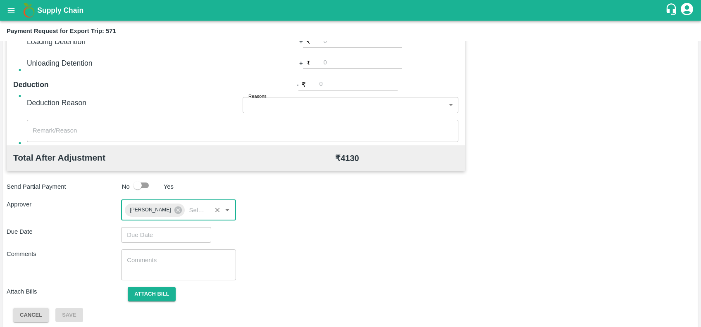
type input "DD/MM/YYYY hh:mm aa"
click at [168, 231] on input "DD/MM/YYYY hh:mm aa" at bounding box center [163, 235] width 84 height 16
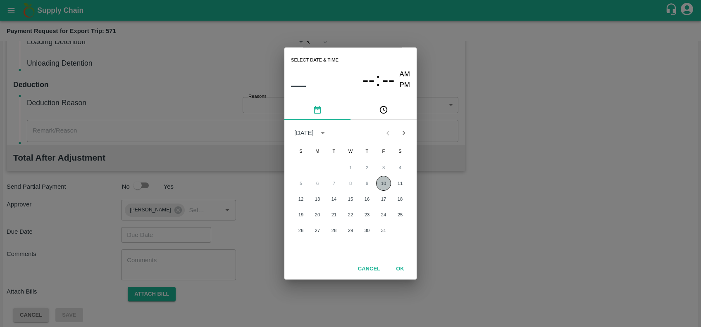
click at [379, 182] on button "10" at bounding box center [383, 183] width 15 height 15
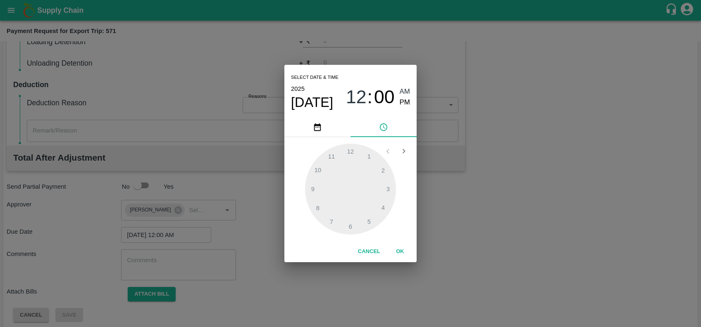
click at [412, 99] on div "Select date & time [DATE] 12 : 00 AM PM" at bounding box center [350, 91] width 132 height 53
click at [404, 102] on span "PM" at bounding box center [405, 102] width 11 height 11
click at [367, 159] on div at bounding box center [350, 189] width 91 height 91
type input "[DATE] 01:04 PM"
click at [365, 158] on div at bounding box center [350, 189] width 91 height 91
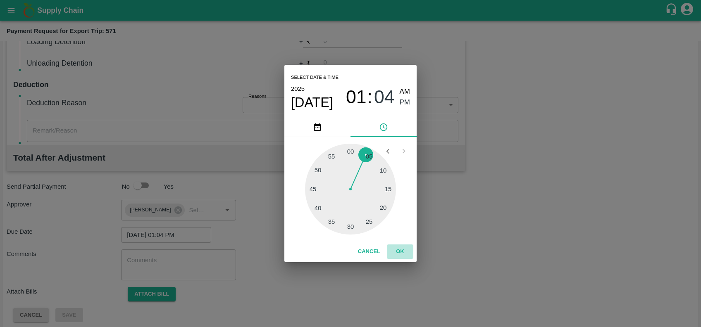
click at [397, 252] on button "OK" at bounding box center [400, 252] width 26 height 14
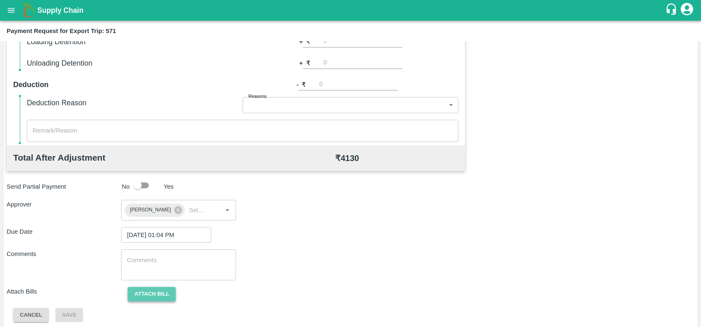
click at [155, 290] on button "Attach bill" at bounding box center [152, 294] width 48 height 14
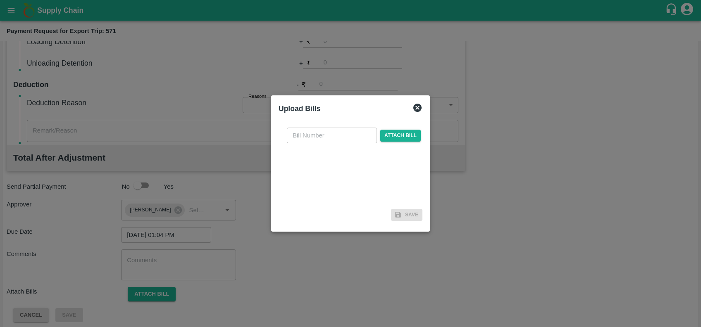
click at [295, 134] on input "text" at bounding box center [332, 136] width 90 height 16
paste input "EKA6/2526/2457"
type input "EKA6/2526/2457"
click at [400, 136] on span "Attach bill" at bounding box center [400, 136] width 40 height 12
click at [0, 0] on input "Attach bill" at bounding box center [0, 0] width 0 height 0
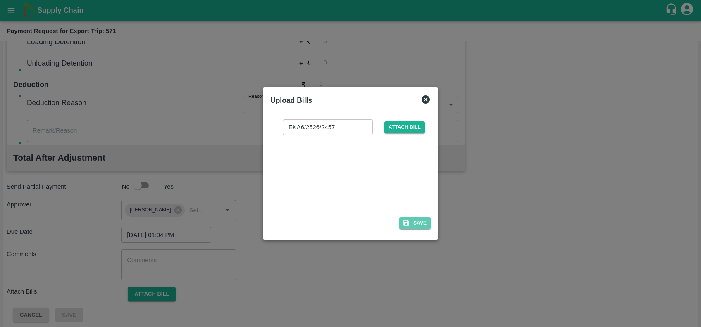
drag, startPoint x: 410, startPoint y: 221, endPoint x: 395, endPoint y: 224, distance: 14.7
click at [410, 221] on icon "button" at bounding box center [405, 222] width 7 height 7
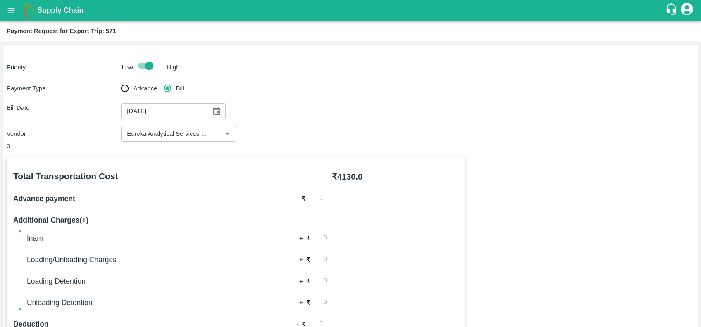
scroll to position [288, 0]
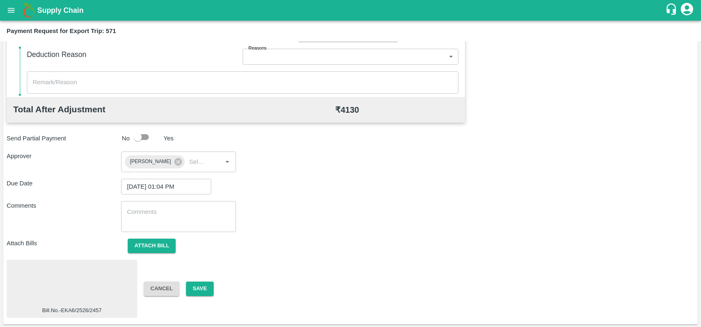
click at [103, 268] on div at bounding box center [72, 285] width 124 height 44
click at [198, 286] on button "Save" at bounding box center [199, 289] width 27 height 14
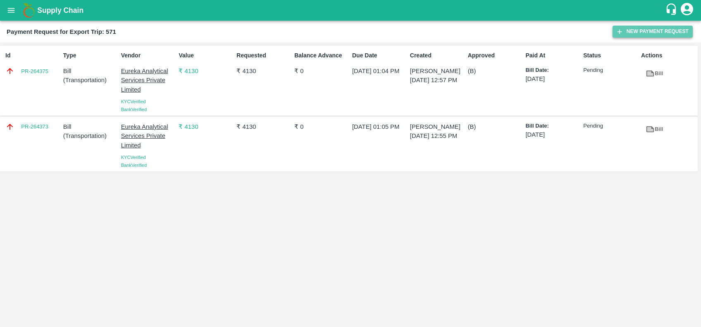
click at [640, 31] on button "New Payment Request" at bounding box center [652, 32] width 80 height 12
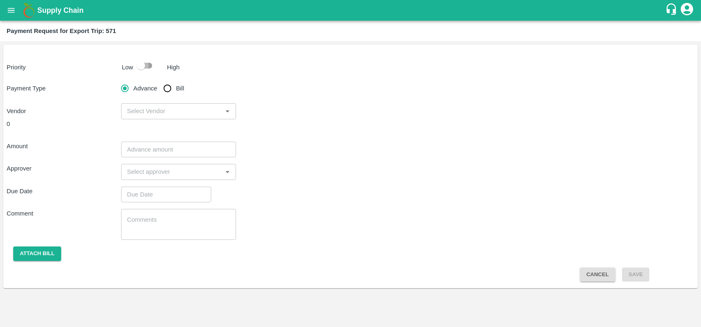
click at [149, 68] on input "checkbox" at bounding box center [140, 66] width 47 height 16
checkbox input "true"
click at [165, 88] on input "Bill" at bounding box center [167, 88] width 17 height 17
radio input "true"
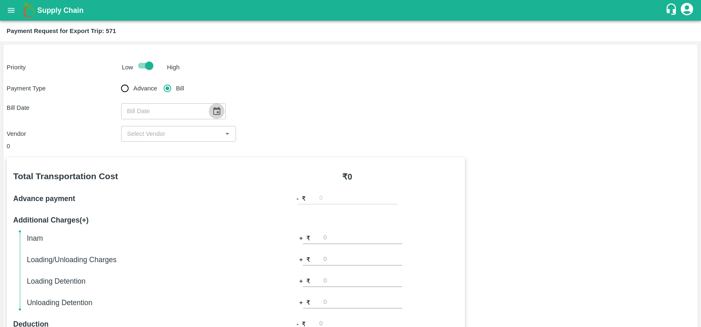
click at [215, 109] on icon "Choose date" at bounding box center [216, 111] width 7 height 8
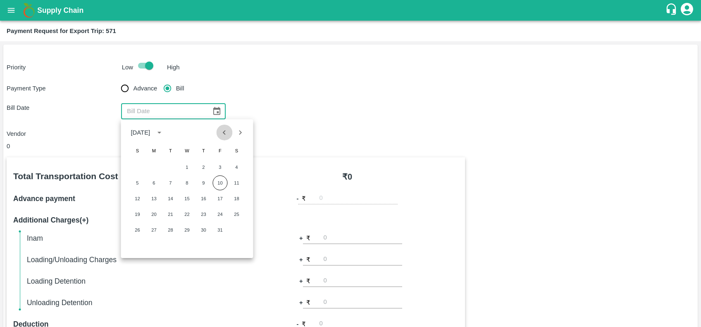
click at [225, 134] on icon "Previous month" at bounding box center [224, 132] width 3 height 5
click at [220, 183] on button "12" at bounding box center [219, 183] width 15 height 15
type input "[DATE]"
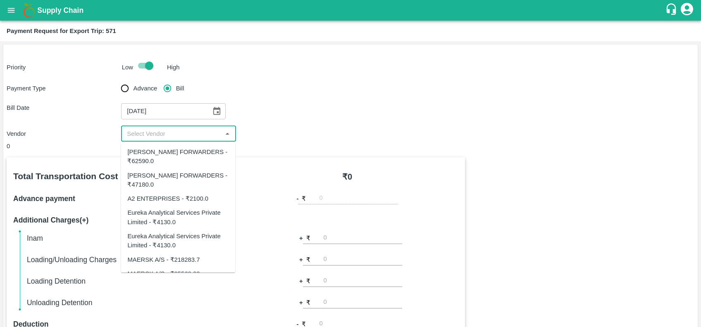
click at [193, 137] on input "input" at bounding box center [172, 134] width 96 height 11
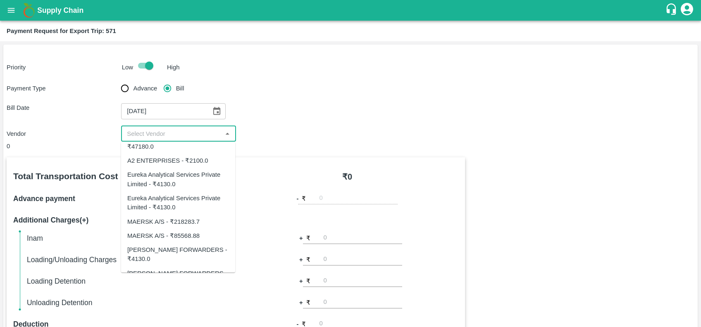
scroll to position [38, 0]
click at [179, 233] on div "MAERSK A/S - ₹85568.88" at bounding box center [163, 235] width 72 height 9
type input "MAERSK A/S - ₹85568.88"
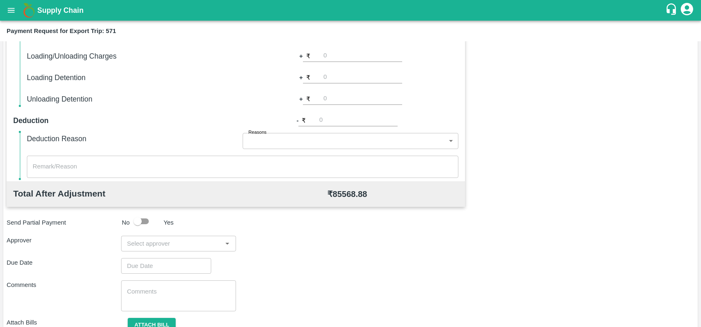
scroll to position [212, 0]
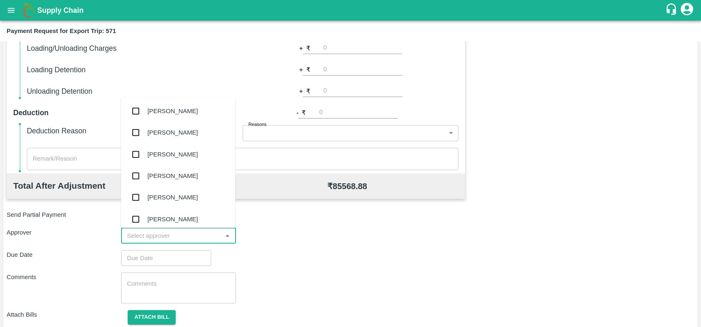
click at [181, 234] on input "input" at bounding box center [172, 236] width 96 height 11
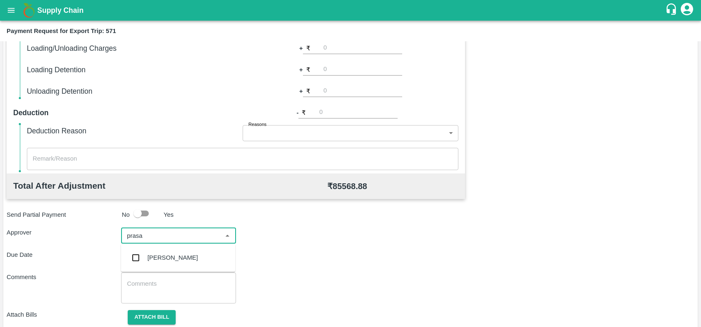
type input "prasad"
click at [182, 252] on div "[PERSON_NAME]" at bounding box center [178, 257] width 114 height 21
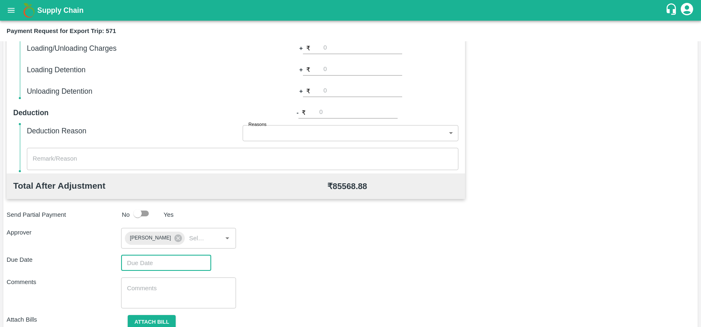
type input "DD/MM/YYYY hh:mm aa"
click at [183, 258] on input "DD/MM/YYYY hh:mm aa" at bounding box center [163, 263] width 84 height 16
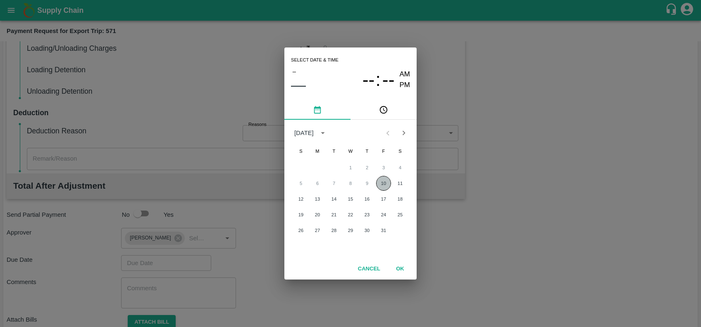
click at [380, 188] on button "10" at bounding box center [383, 183] width 15 height 15
type input "[DATE] 12:00 AM"
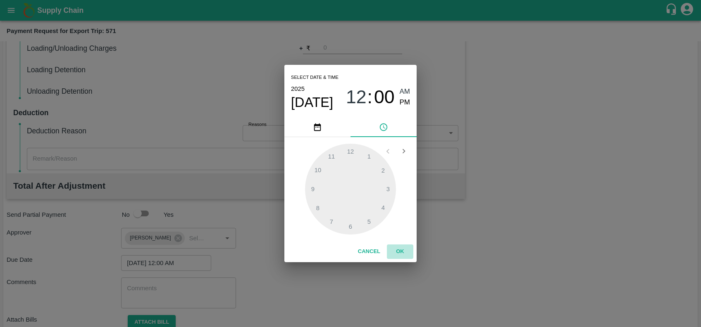
click at [398, 255] on button "OK" at bounding box center [400, 252] width 26 height 14
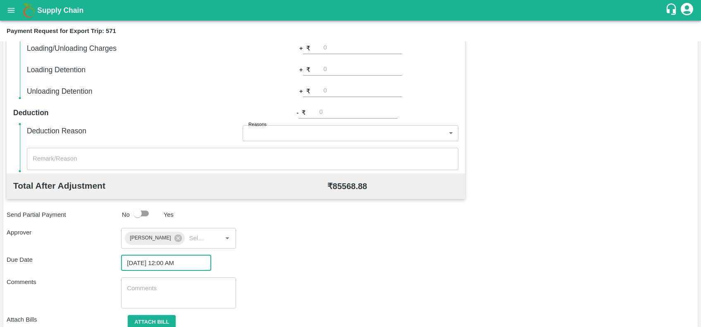
scroll to position [245, 0]
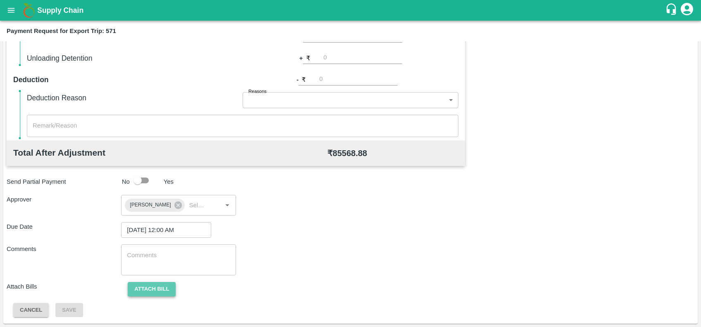
click at [140, 291] on button "Attach bill" at bounding box center [152, 289] width 48 height 14
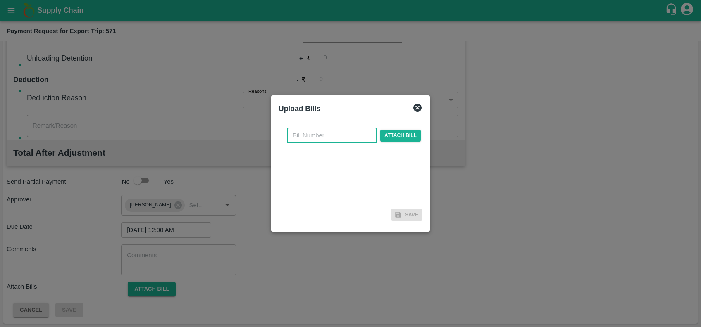
click at [334, 142] on input "text" at bounding box center [332, 136] width 90 height 16
paste input "MH26IN1000236145"
type input "MH26IN1000236145"
click at [408, 137] on span "Attach bill" at bounding box center [400, 136] width 40 height 12
click at [0, 0] on input "Attach bill" at bounding box center [0, 0] width 0 height 0
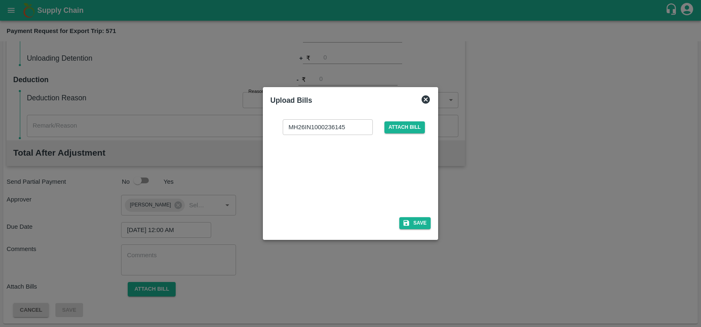
click at [397, 222] on div "Save" at bounding box center [350, 223] width 160 height 12
click at [420, 221] on button "Save" at bounding box center [414, 223] width 31 height 12
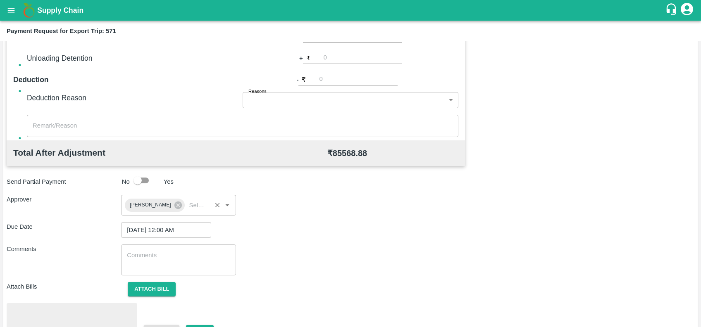
scroll to position [288, 0]
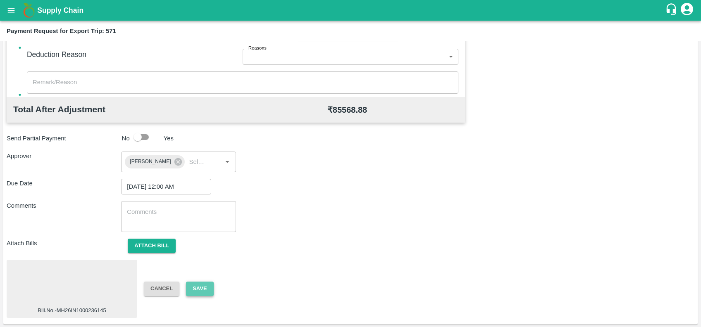
click at [200, 287] on button "Save" at bounding box center [199, 289] width 27 height 14
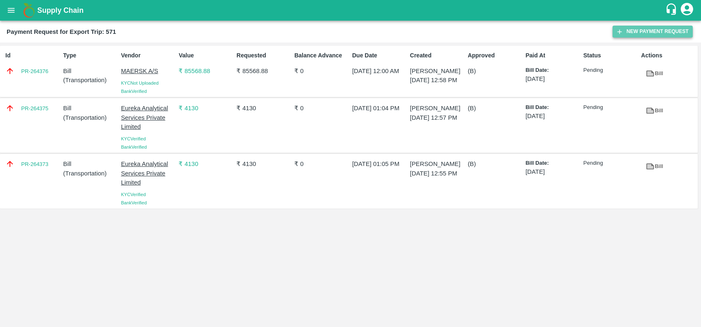
click at [620, 32] on icon "button" at bounding box center [619, 31] width 7 height 7
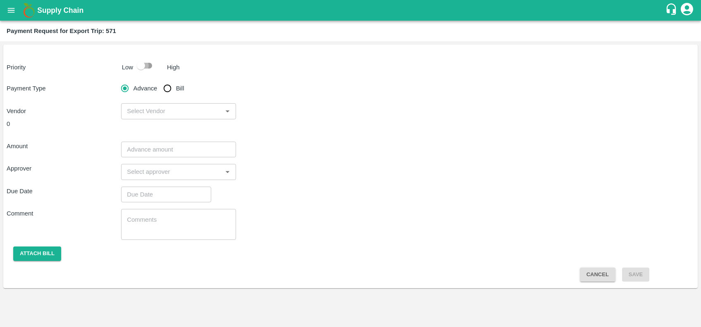
click at [149, 71] on input "checkbox" at bounding box center [140, 66] width 47 height 16
checkbox input "true"
click at [172, 90] on input "Bill" at bounding box center [167, 88] width 17 height 17
radio input "true"
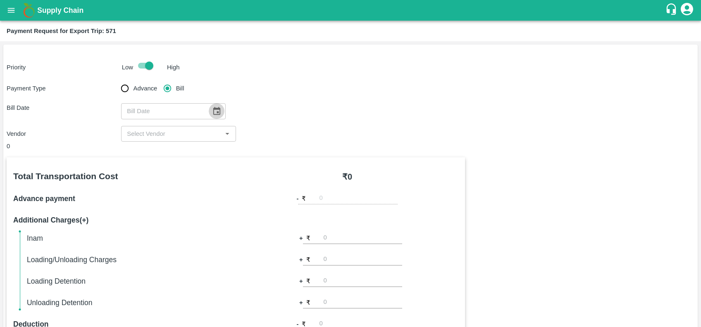
click at [212, 110] on icon "Choose date" at bounding box center [216, 111] width 9 height 9
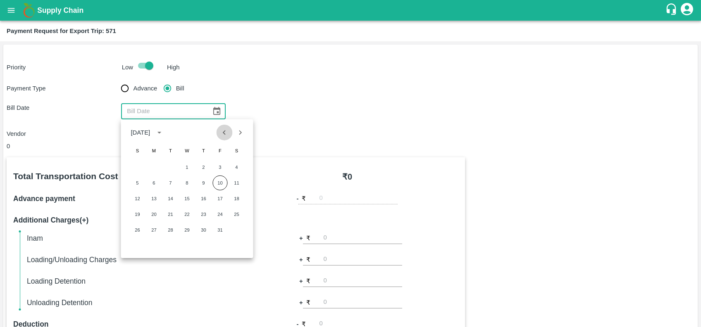
click at [224, 133] on icon "Previous month" at bounding box center [224, 132] width 3 height 5
click at [227, 183] on button "12" at bounding box center [219, 183] width 15 height 15
type input "[DATE]"
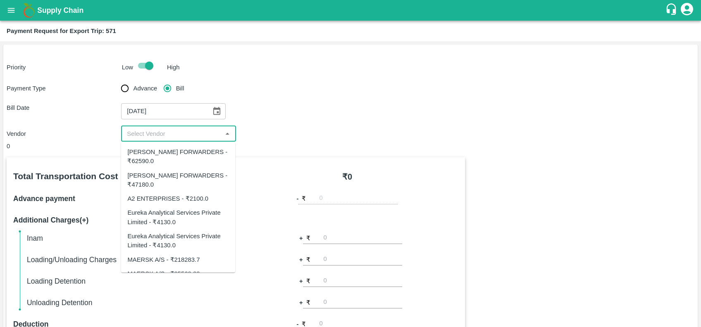
drag, startPoint x: 172, startPoint y: 138, endPoint x: 191, endPoint y: 250, distance: 113.6
click at [191, 250] on body "Supply Chain Payment Request for Export Trip: 571 Priority Low High Payment Typ…" at bounding box center [350, 163] width 701 height 327
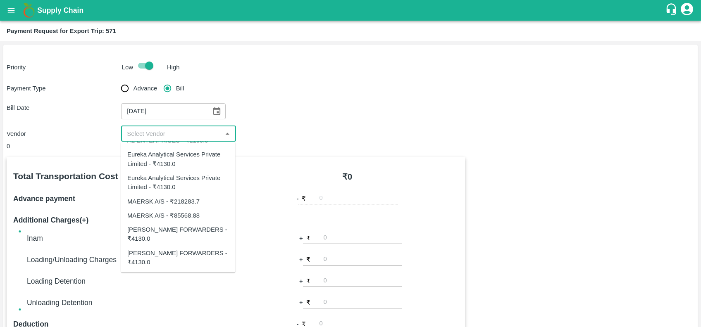
click at [175, 207] on div "MAERSK A/S - ₹218283.7" at bounding box center [178, 202] width 114 height 14
type input "MAERSK A/S - ₹218283.7"
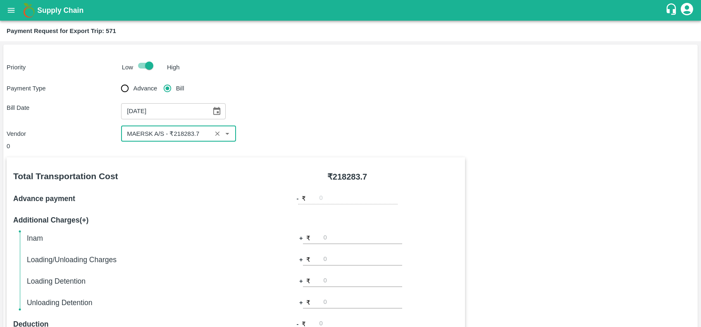
scroll to position [240, 0]
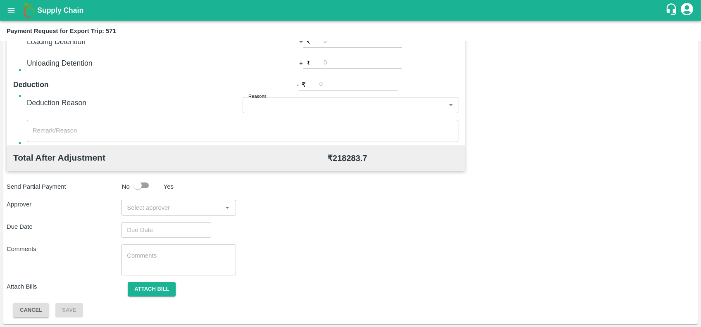
click at [168, 214] on div "​" at bounding box center [178, 208] width 114 height 16
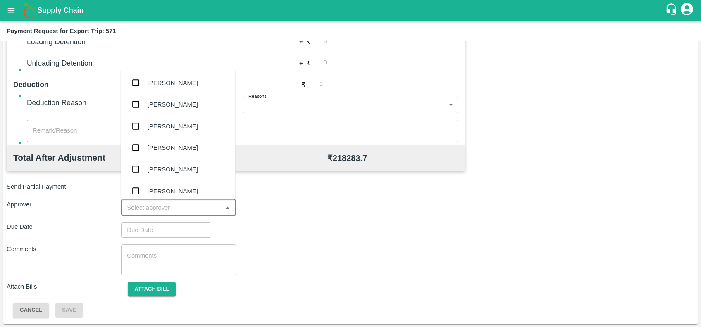
type input "["
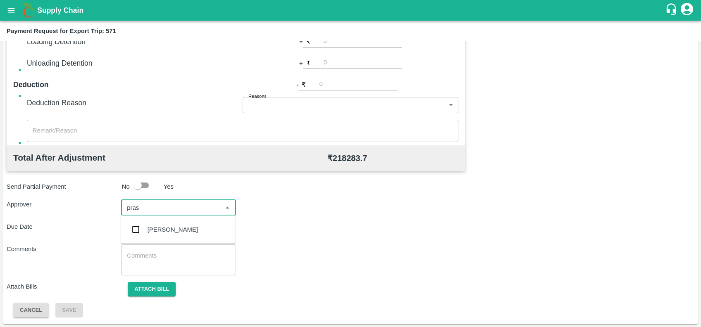
type input "prasa"
click at [174, 232] on div "[PERSON_NAME]" at bounding box center [173, 229] width 50 height 9
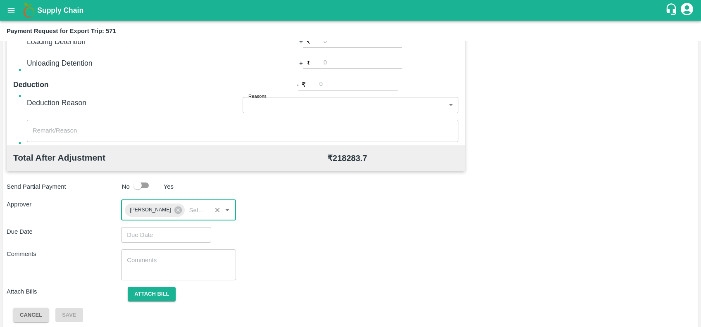
type input "DD/MM/YYYY hh:mm aa"
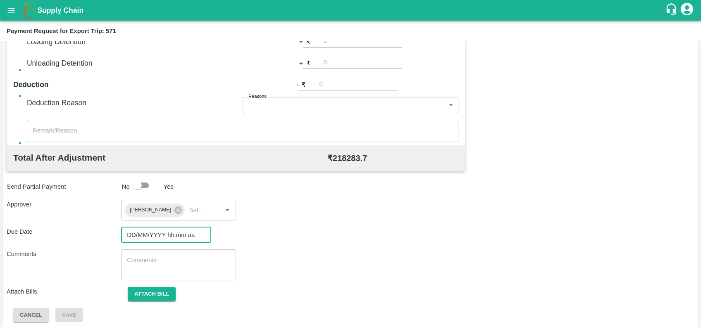
click at [174, 232] on input "DD/MM/YYYY hh:mm aa" at bounding box center [163, 235] width 84 height 16
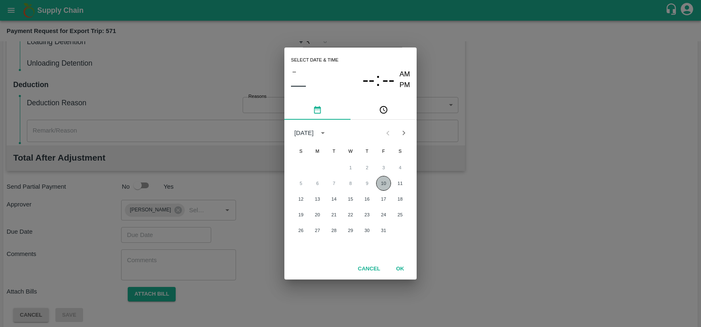
click at [379, 182] on button "10" at bounding box center [383, 183] width 15 height 15
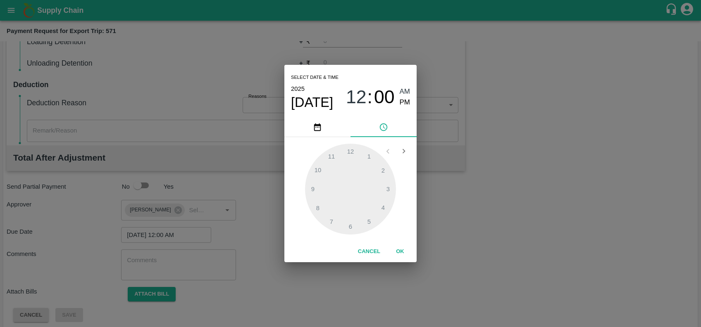
click at [364, 154] on div at bounding box center [350, 189] width 91 height 91
click at [407, 103] on span "PM" at bounding box center [405, 102] width 11 height 11
type input "[DATE] 12:00 PM"
click at [407, 103] on span "PM" at bounding box center [405, 102] width 11 height 11
click at [356, 155] on div at bounding box center [350, 189] width 91 height 91
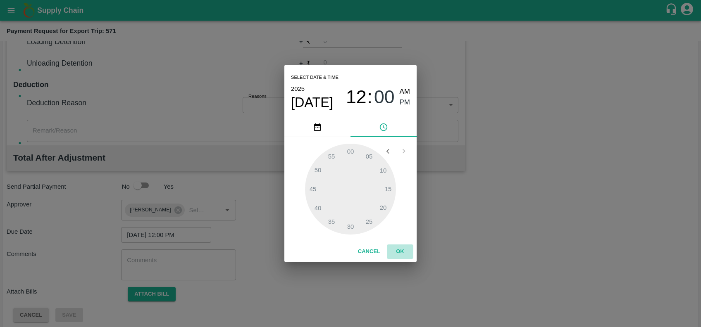
click at [395, 252] on button "OK" at bounding box center [400, 252] width 26 height 14
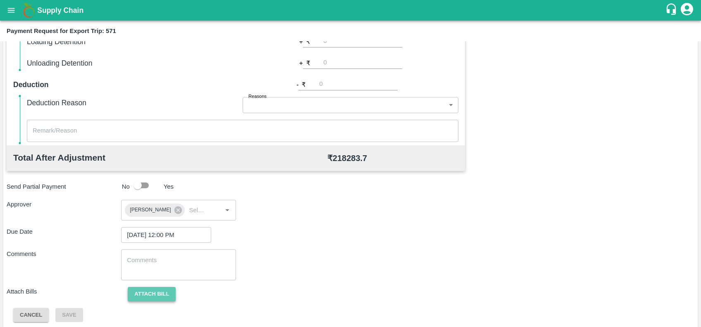
click at [135, 298] on button "Attach bill" at bounding box center [152, 294] width 48 height 14
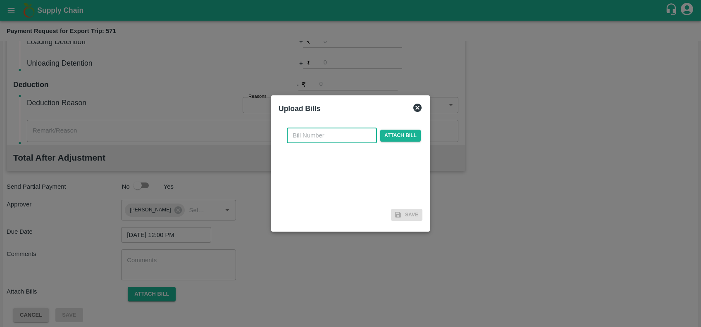
click at [303, 134] on input "text" at bounding box center [332, 136] width 90 height 16
paste input "MH26IN1000236148"
type input "MH26IN1000236148"
click at [403, 133] on span "Attach bill" at bounding box center [400, 136] width 40 height 12
click at [0, 0] on input "Attach bill" at bounding box center [0, 0] width 0 height 0
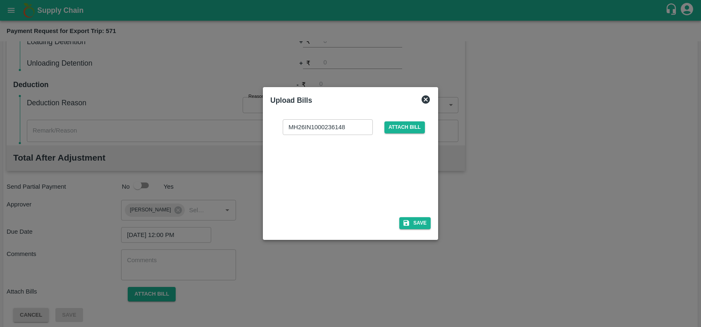
click at [393, 213] on div "MH26IN1000236148 ​ Attach bill" at bounding box center [350, 163] width 160 height 101
drag, startPoint x: 418, startPoint y: 218, endPoint x: 190, endPoint y: 243, distance: 228.7
click at [190, 243] on div "Upload Bills MH26IN1000236148 ​ Attach bill Save" at bounding box center [350, 163] width 701 height 327
click at [314, 168] on div at bounding box center [349, 174] width 124 height 44
click at [407, 222] on icon "button" at bounding box center [406, 224] width 6 height 6
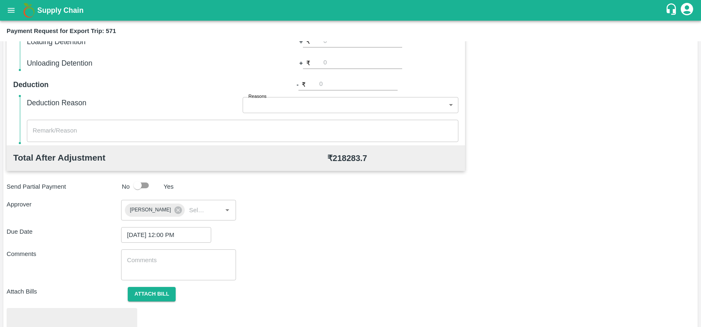
scroll to position [288, 0]
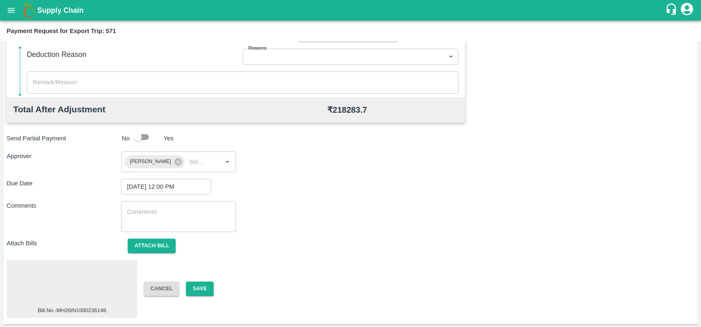
click at [104, 289] on div at bounding box center [72, 285] width 124 height 44
click at [198, 288] on button "Save" at bounding box center [199, 289] width 27 height 14
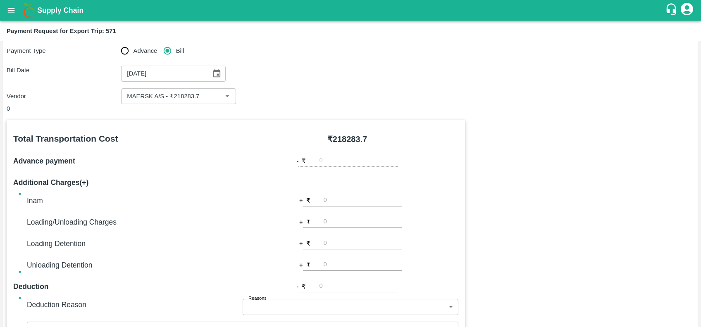
scroll to position [0, 0]
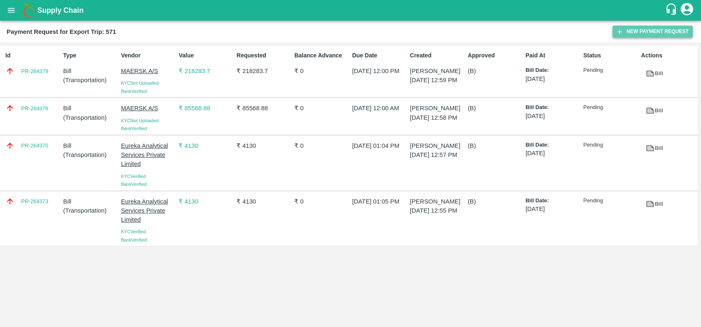
click at [617, 29] on icon "button" at bounding box center [619, 31] width 7 height 7
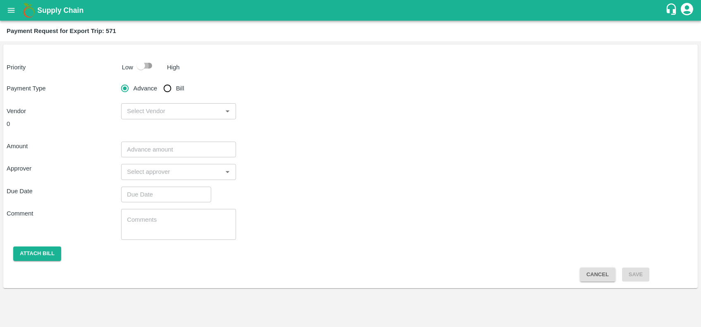
click at [152, 66] on input "checkbox" at bounding box center [140, 66] width 47 height 16
checkbox input "true"
click at [170, 92] on input "Bill" at bounding box center [167, 88] width 17 height 17
radio input "true"
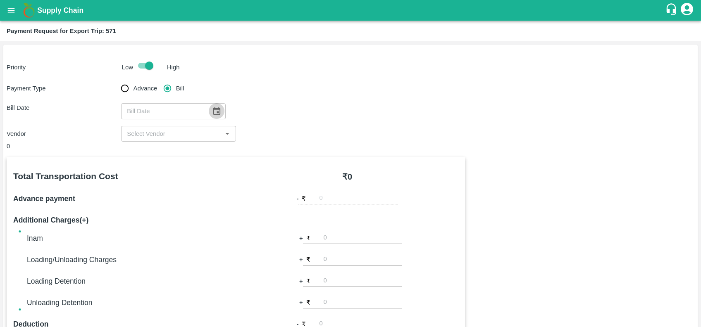
click at [212, 112] on icon "Choose date" at bounding box center [216, 111] width 9 height 9
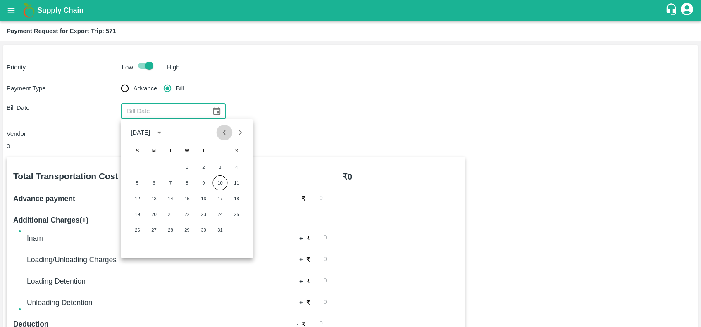
click at [224, 130] on icon "Previous month" at bounding box center [224, 132] width 9 height 9
click at [186, 167] on button "3" at bounding box center [186, 167] width 15 height 15
type input "[DATE]"
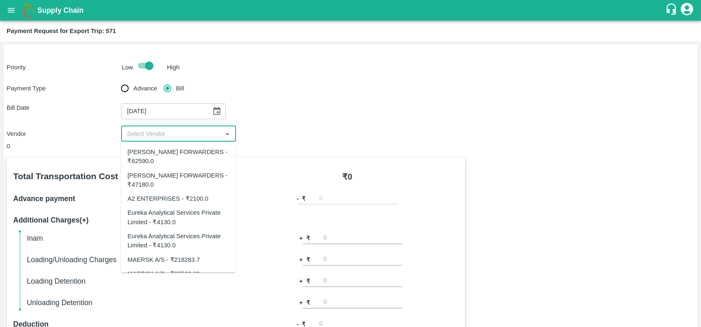
click at [175, 130] on input "input" at bounding box center [172, 134] width 96 height 11
click at [150, 129] on input "input" at bounding box center [172, 134] width 96 height 11
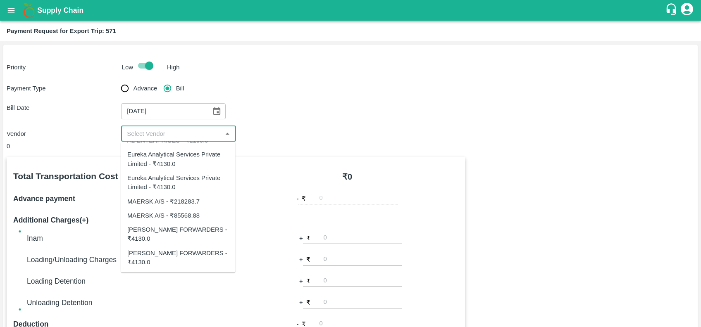
click at [175, 240] on div "[PERSON_NAME] FORWARDERS - ₹4130.0" at bounding box center [177, 234] width 101 height 19
type input "[PERSON_NAME] FORWARDERS - ₹4130.0"
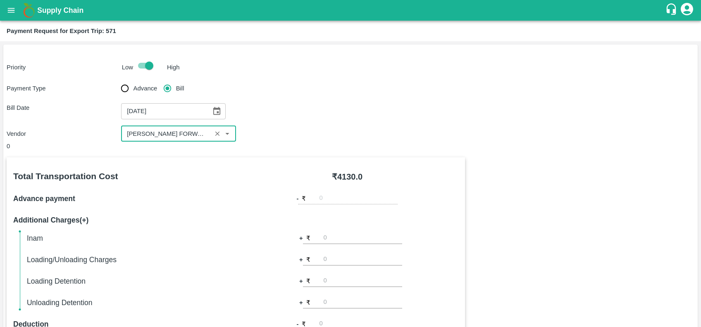
scroll to position [240, 0]
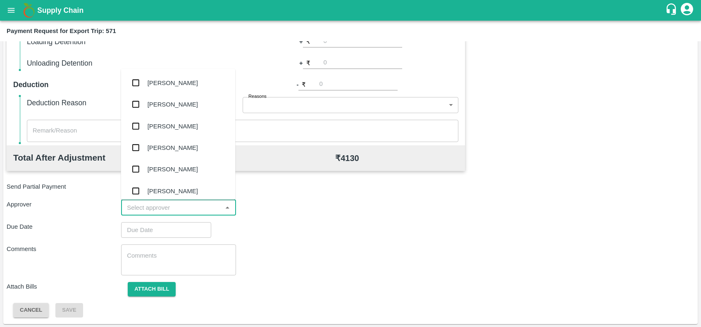
click at [205, 208] on input "input" at bounding box center [172, 207] width 96 height 11
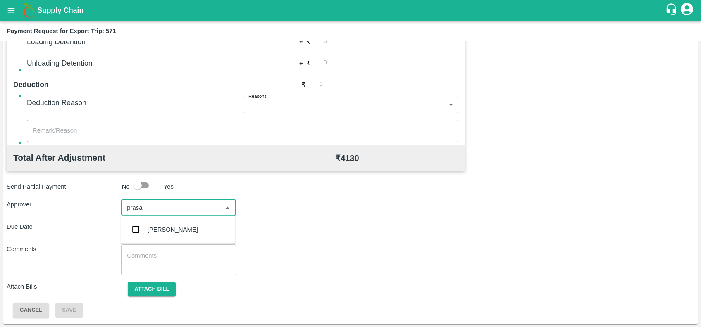
type input "prasad"
click at [206, 217] on ul "[PERSON_NAME]" at bounding box center [178, 230] width 114 height 28
click at [207, 226] on div "[PERSON_NAME]" at bounding box center [178, 229] width 114 height 21
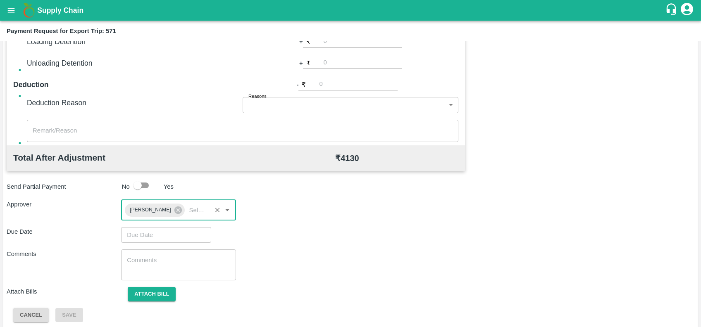
type input "DD/MM/YYYY hh:mm aa"
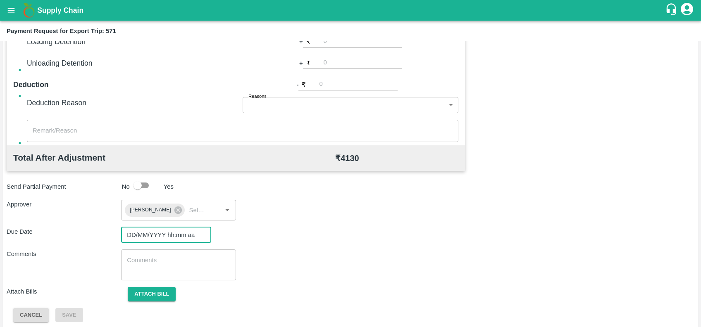
click at [174, 236] on input "DD/MM/YYYY hh:mm aa" at bounding box center [163, 235] width 84 height 16
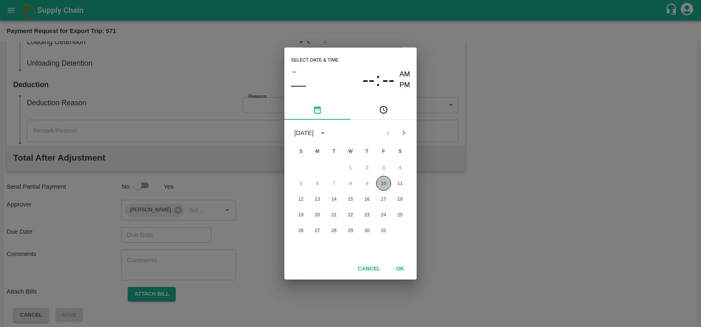
click at [378, 185] on button "10" at bounding box center [383, 183] width 15 height 15
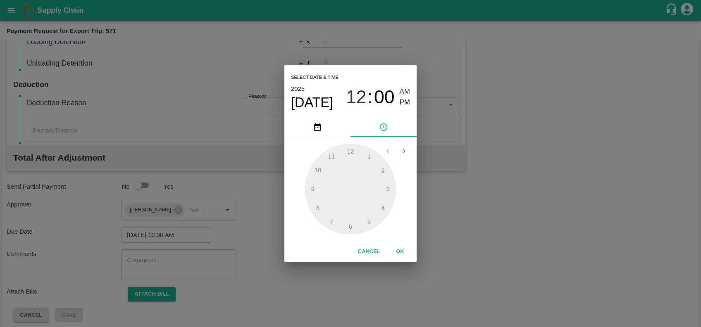
click at [370, 159] on div at bounding box center [350, 189] width 91 height 91
click at [400, 106] on span "PM" at bounding box center [405, 102] width 11 height 11
click at [365, 158] on div at bounding box center [350, 189] width 91 height 91
type input "[DATE] 01:04 PM"
drag, startPoint x: 364, startPoint y: 155, endPoint x: 374, endPoint y: 180, distance: 26.9
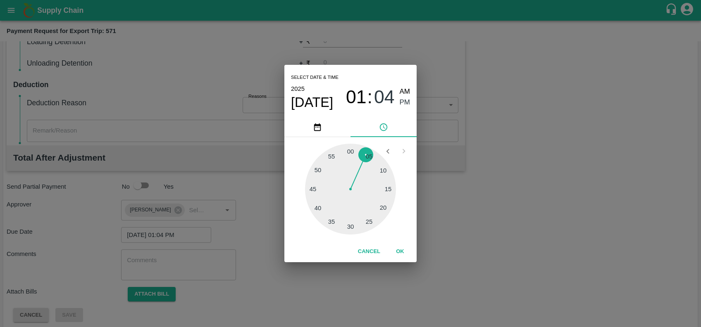
click at [364, 155] on div at bounding box center [350, 189] width 91 height 91
click at [400, 253] on button "OK" at bounding box center [400, 252] width 26 height 14
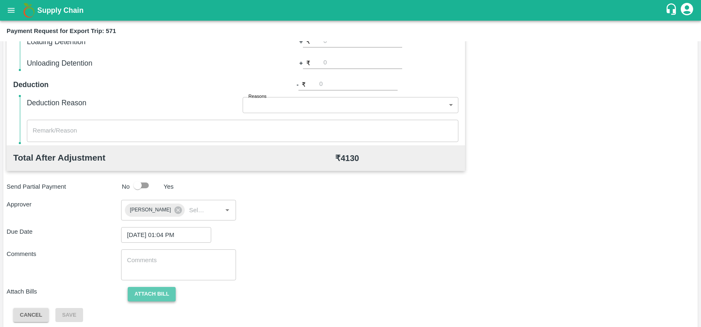
click at [172, 290] on button "Attach bill" at bounding box center [152, 294] width 48 height 14
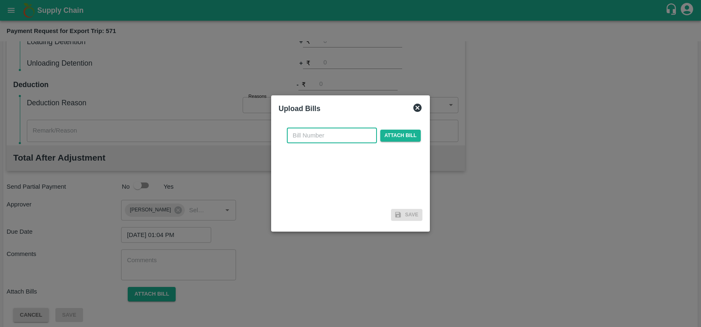
click at [298, 136] on input "text" at bounding box center [332, 136] width 90 height 16
paste input "SF-CHA-EXP-25-26-079"
type input "SF-CHA-EXP-25-26-079"
click at [400, 133] on span "Attach bill" at bounding box center [400, 136] width 40 height 12
click at [0, 0] on input "Attach bill" at bounding box center [0, 0] width 0 height 0
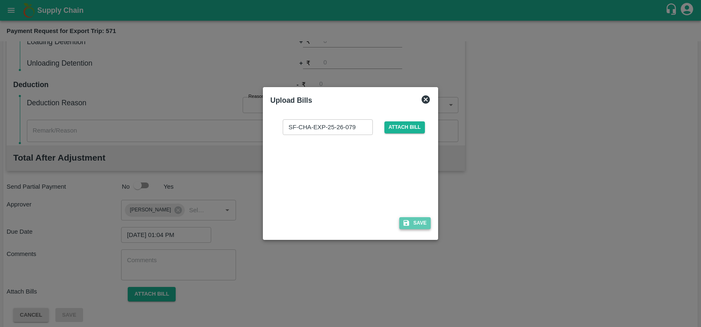
click at [421, 227] on button "Save" at bounding box center [414, 223] width 31 height 12
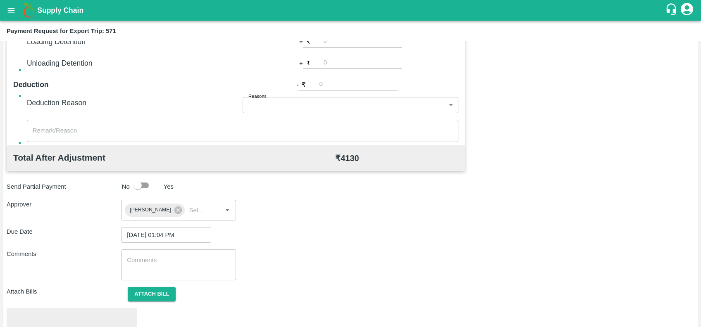
scroll to position [288, 0]
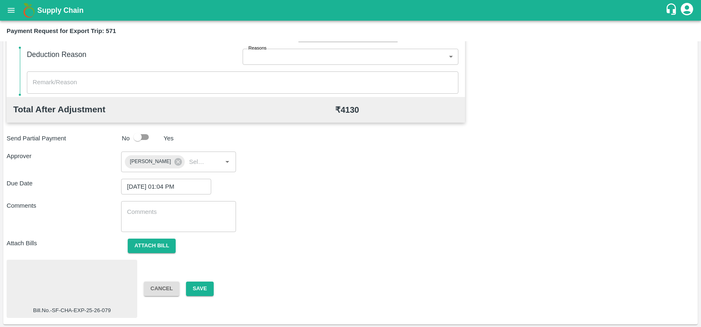
click at [71, 280] on div at bounding box center [72, 285] width 124 height 44
click at [205, 290] on button "Save" at bounding box center [199, 289] width 27 height 14
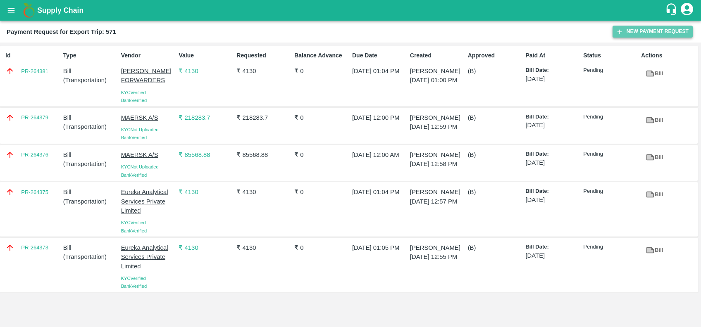
click at [635, 31] on button "New Payment Request" at bounding box center [652, 32] width 80 height 12
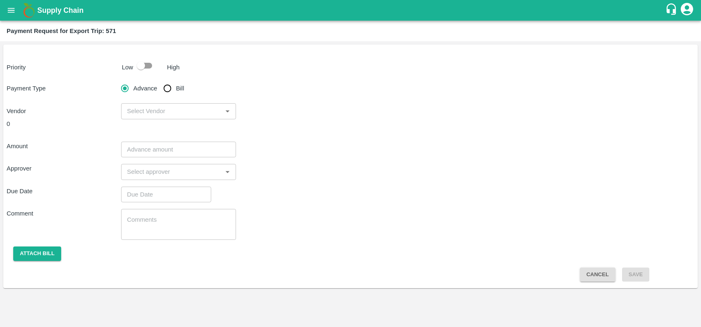
click at [144, 64] on input "checkbox" at bounding box center [140, 66] width 47 height 16
checkbox input "true"
click at [170, 90] on input "Bill" at bounding box center [167, 88] width 17 height 17
radio input "true"
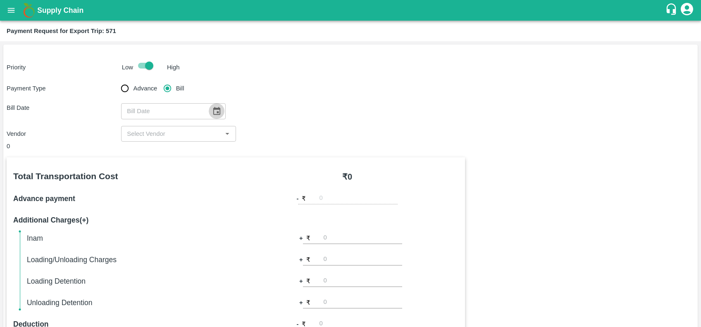
click at [215, 112] on icon "Choose date" at bounding box center [216, 111] width 9 height 9
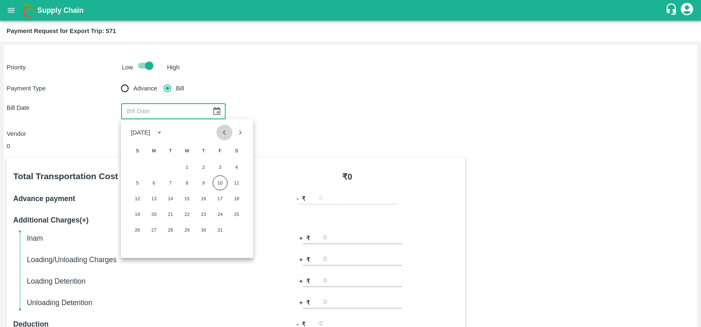
click at [226, 132] on icon "Previous month" at bounding box center [224, 132] width 9 height 9
click at [190, 163] on button "3" at bounding box center [186, 167] width 15 height 15
type input "[DATE]"
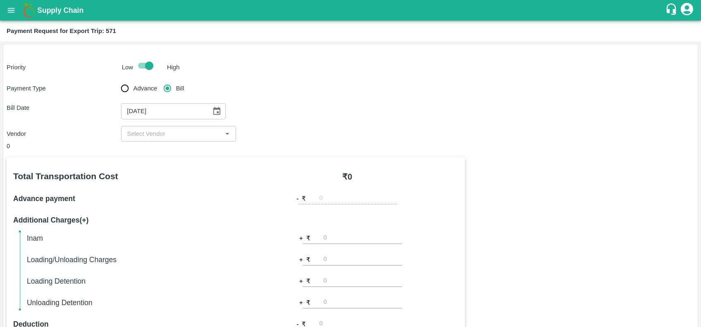
click at [186, 124] on div "Payment Type Advance Bill Bill Date [DATE] ​ Vendor ​" at bounding box center [351, 111] width 688 height 62
click at [186, 126] on div "​" at bounding box center [178, 134] width 114 height 16
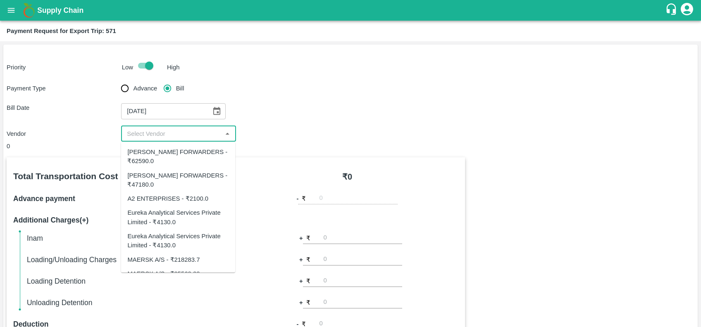
scroll to position [59, 0]
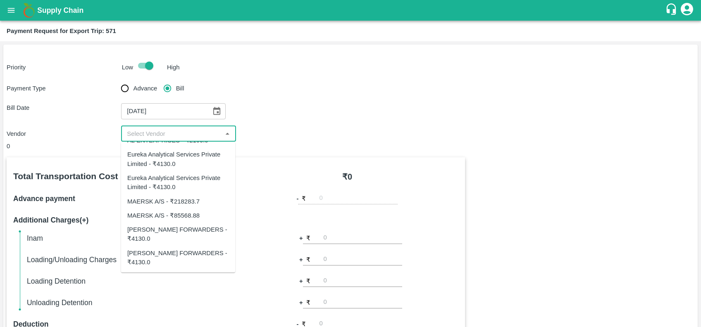
click at [175, 268] on div "[PERSON_NAME] FORWARDERS - ₹4130.0" at bounding box center [178, 258] width 114 height 24
type input "[PERSON_NAME] FORWARDERS - ₹4130.0"
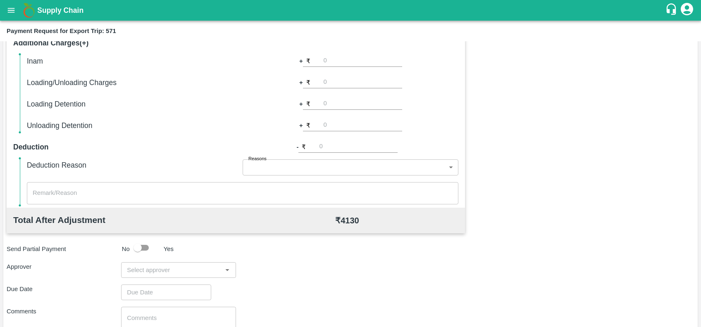
scroll to position [240, 0]
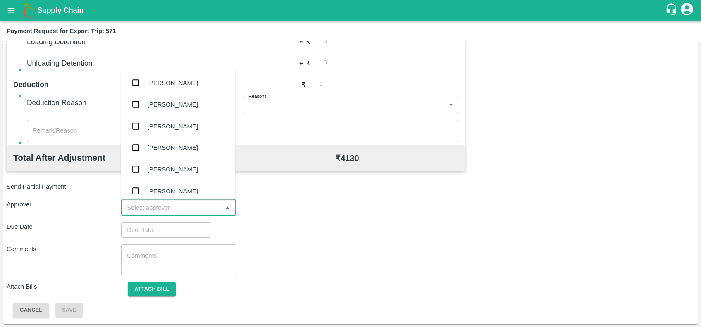
click at [190, 210] on input "input" at bounding box center [172, 207] width 96 height 11
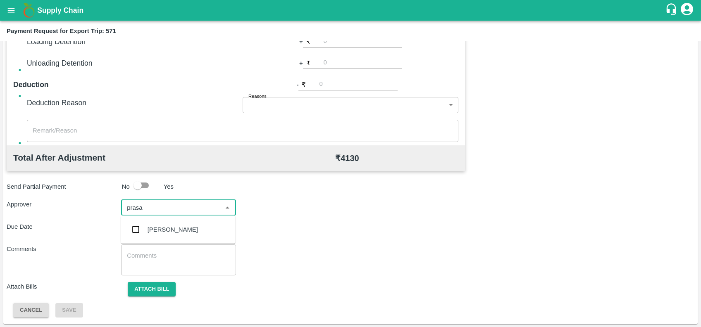
type input "prasad"
click at [198, 231] on div "[PERSON_NAME]" at bounding box center [178, 229] width 114 height 21
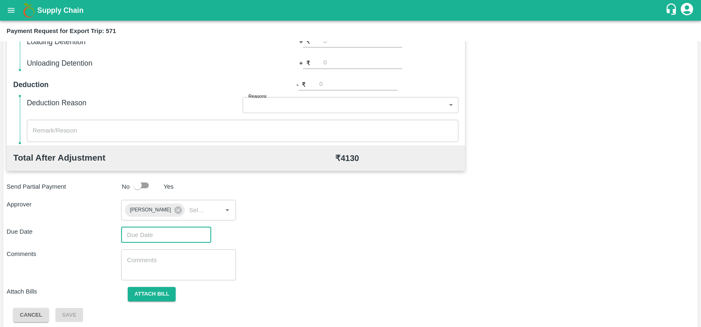
type input "DD/MM/YYYY hh:mm aa"
click at [192, 231] on input "DD/MM/YYYY hh:mm aa" at bounding box center [163, 235] width 84 height 16
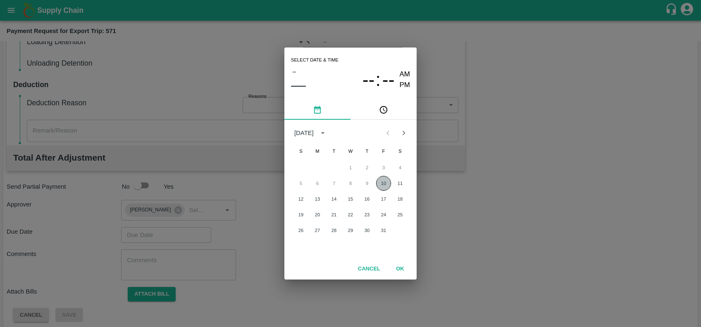
click at [380, 182] on button "10" at bounding box center [383, 183] width 15 height 15
type input "[DATE] 12:00 AM"
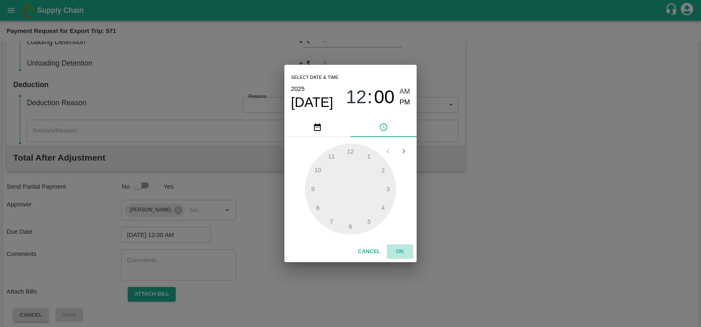
click at [403, 255] on button "OK" at bounding box center [400, 252] width 26 height 14
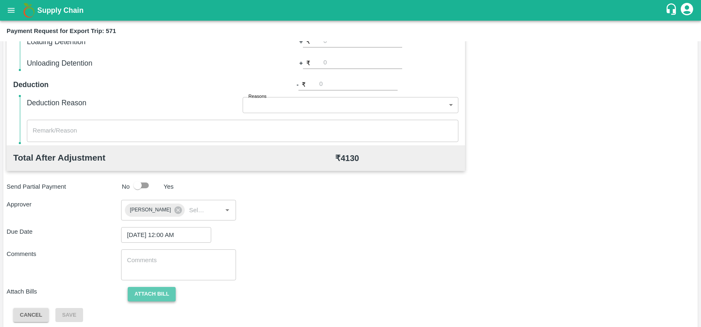
click at [152, 298] on button "Attach bill" at bounding box center [152, 294] width 48 height 14
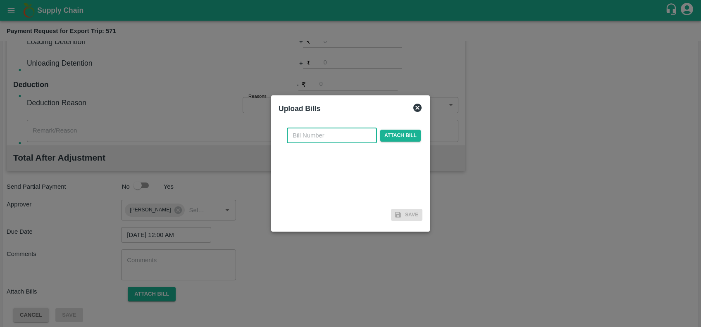
click at [343, 132] on input "text" at bounding box center [332, 136] width 90 height 16
paste input "SF-CHA-EXP-25-26-080"
type input "SF-CHA-EXP-25-26-080"
click at [402, 132] on span "Attach bill" at bounding box center [400, 136] width 40 height 12
click at [0, 0] on input "Attach bill" at bounding box center [0, 0] width 0 height 0
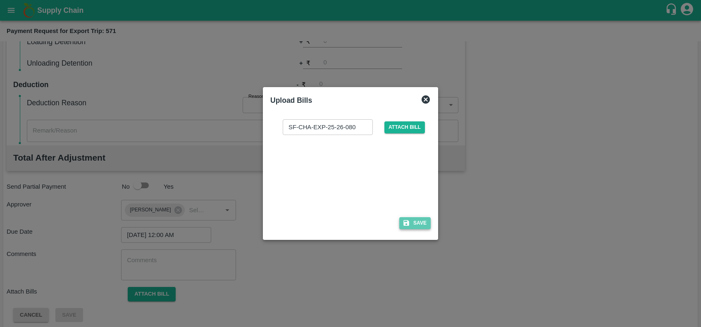
click at [406, 227] on button "Save" at bounding box center [414, 223] width 31 height 12
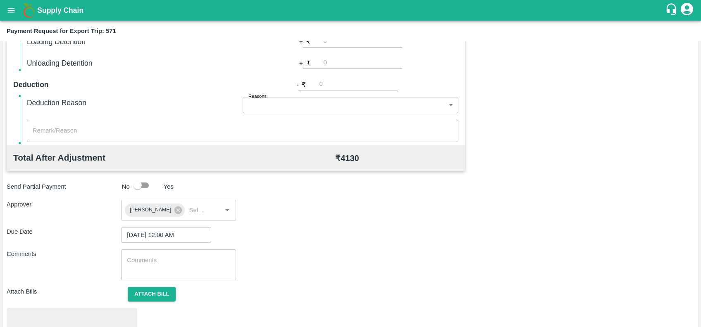
scroll to position [288, 0]
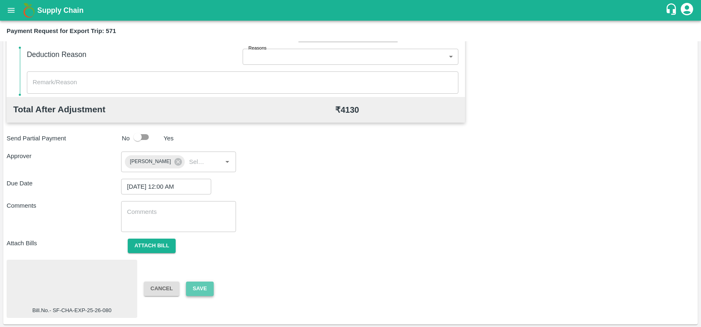
click at [205, 292] on button "Save" at bounding box center [199, 289] width 27 height 14
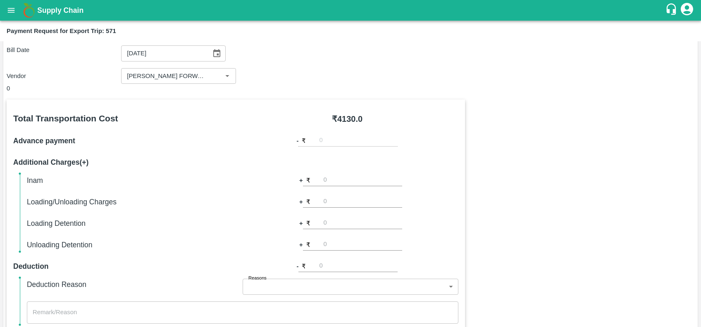
scroll to position [0, 0]
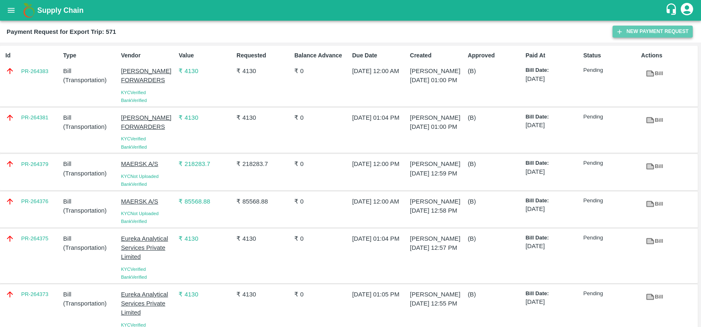
click at [646, 32] on button "New Payment Request" at bounding box center [652, 32] width 80 height 12
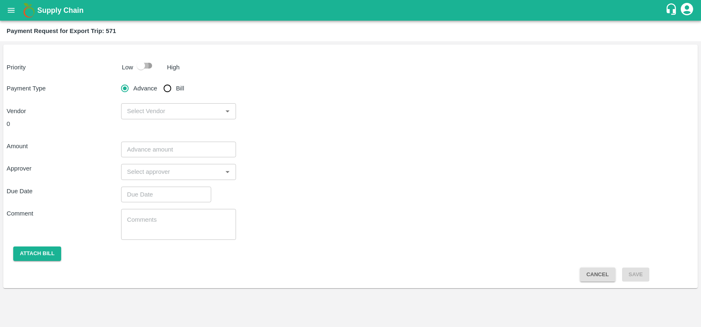
click at [151, 71] on input "checkbox" at bounding box center [140, 66] width 47 height 16
checkbox input "true"
click at [171, 89] on input "Bill" at bounding box center [167, 88] width 17 height 17
radio input "true"
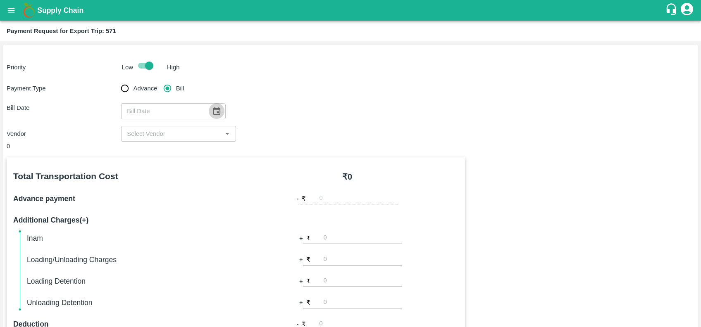
click at [213, 109] on icon "Choose date" at bounding box center [216, 111] width 7 height 8
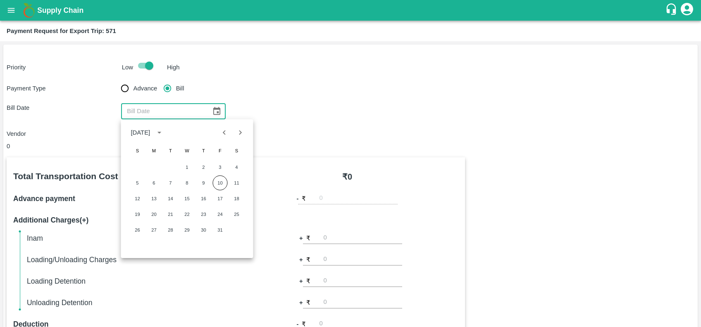
click at [223, 136] on icon "Previous month" at bounding box center [224, 132] width 9 height 9
click at [185, 171] on button "3" at bounding box center [186, 167] width 15 height 15
type input "[DATE]"
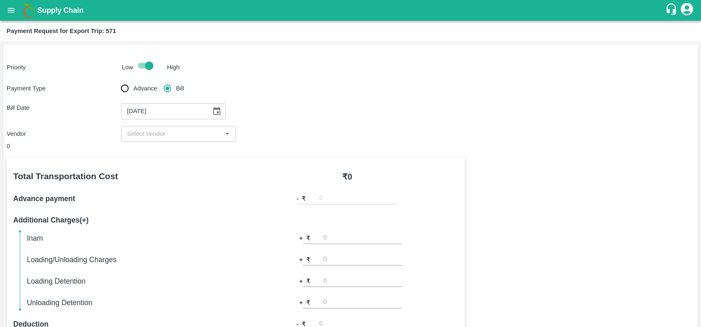
click at [180, 142] on div "0" at bounding box center [236, 146] width 458 height 9
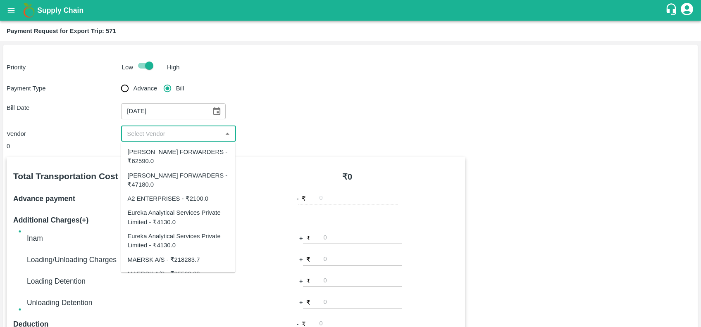
click at [178, 134] on input "input" at bounding box center [172, 134] width 96 height 11
click at [178, 163] on div "[PERSON_NAME] FORWARDERS - ₹62590.0" at bounding box center [177, 157] width 101 height 19
type input "[PERSON_NAME] FORWARDERS - ₹62590.0"
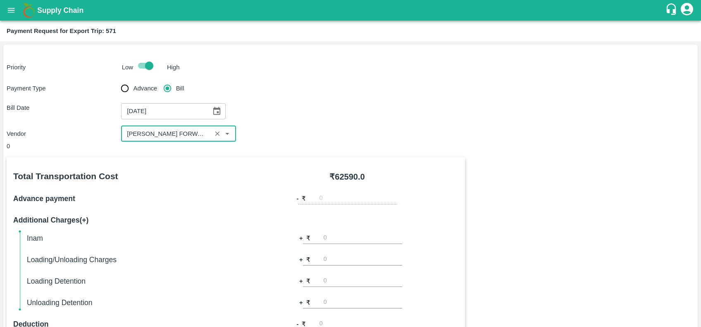
scroll to position [240, 0]
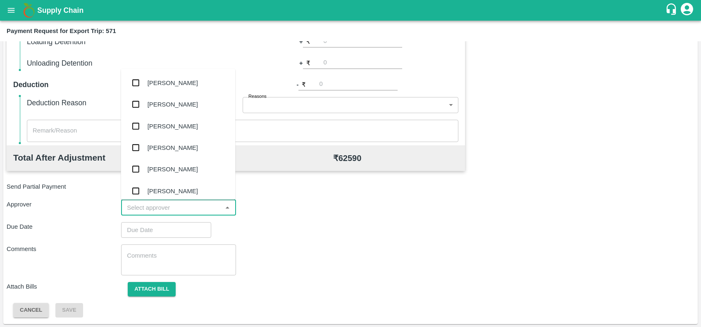
click at [191, 211] on input "input" at bounding box center [172, 207] width 96 height 11
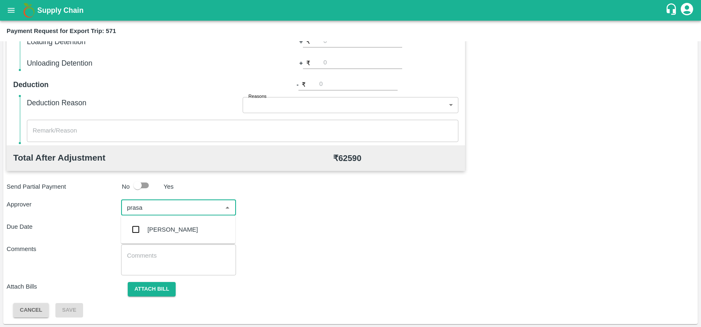
type input "prasad"
click at [191, 216] on ul "[PERSON_NAME]" at bounding box center [178, 230] width 114 height 28
click at [193, 228] on div "[PERSON_NAME]" at bounding box center [173, 229] width 50 height 9
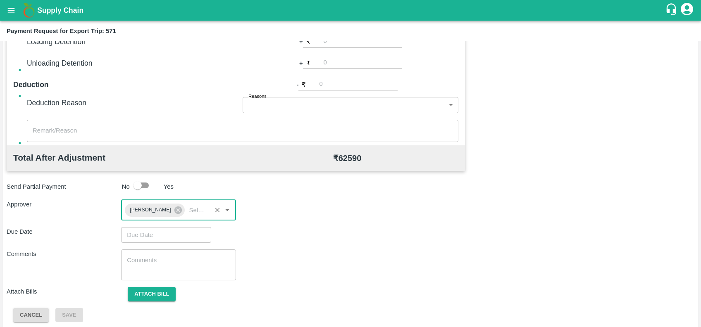
type input "DD/MM/YYYY hh:mm aa"
click at [195, 238] on input "DD/MM/YYYY hh:mm aa" at bounding box center [163, 235] width 84 height 16
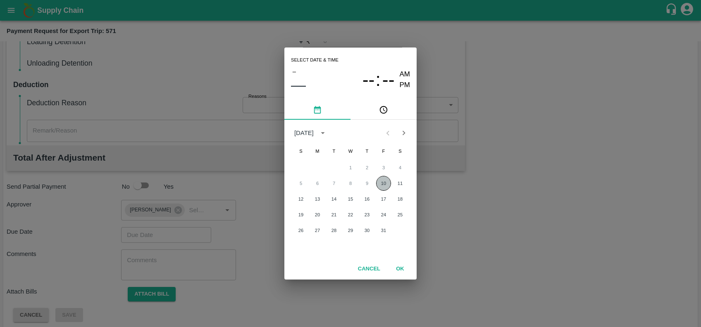
click at [380, 188] on button "10" at bounding box center [383, 183] width 15 height 15
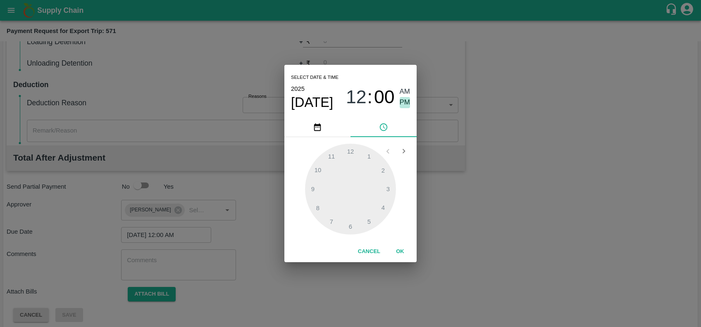
click at [403, 106] on span "PM" at bounding box center [405, 102] width 11 height 11
click at [368, 156] on div at bounding box center [350, 189] width 91 height 91
type input "[DATE] 01:05 PM"
click at [368, 158] on div at bounding box center [350, 189] width 91 height 91
click at [399, 247] on button "OK" at bounding box center [400, 252] width 26 height 14
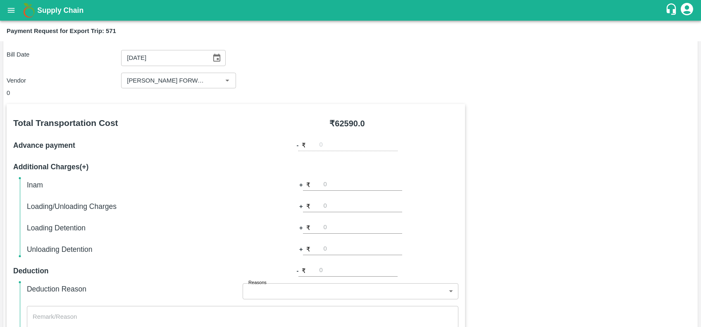
scroll to position [245, 0]
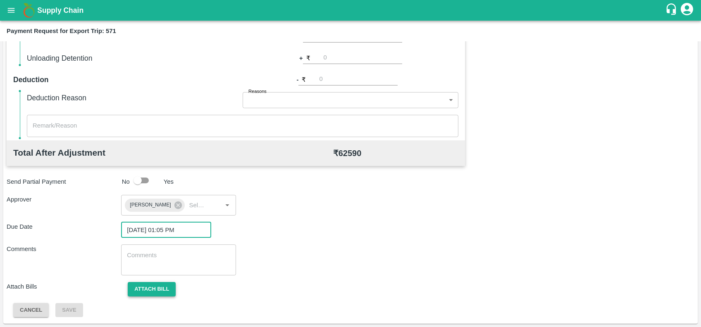
click at [155, 296] on button "Attach bill" at bounding box center [152, 289] width 48 height 14
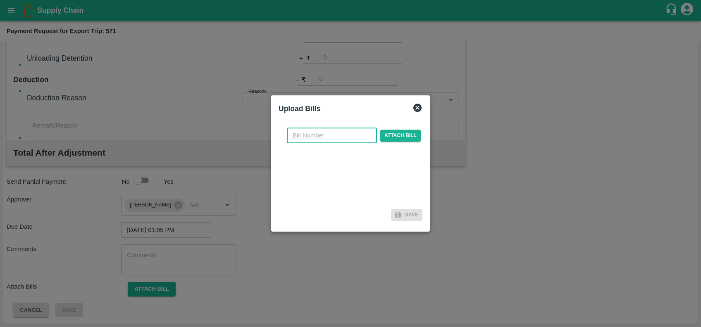
click at [330, 134] on input "text" at bounding box center [332, 136] width 90 height 16
paste input "SF-TRANS-EXP-25-26-079"
type input "SF-TRANS-EXP-25-26-079"
click at [388, 137] on span "Attach bill" at bounding box center [400, 136] width 40 height 12
click at [0, 0] on input "Attach bill" at bounding box center [0, 0] width 0 height 0
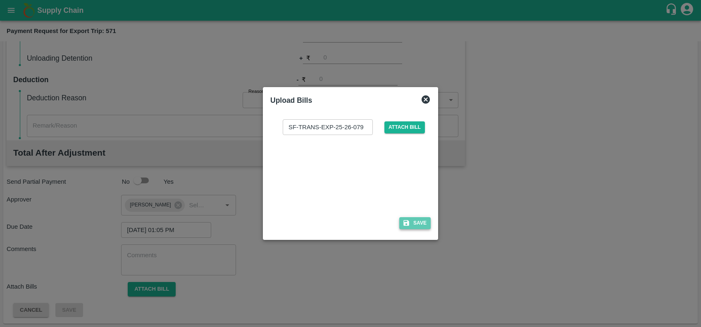
click at [410, 224] on button "Save" at bounding box center [414, 223] width 31 height 12
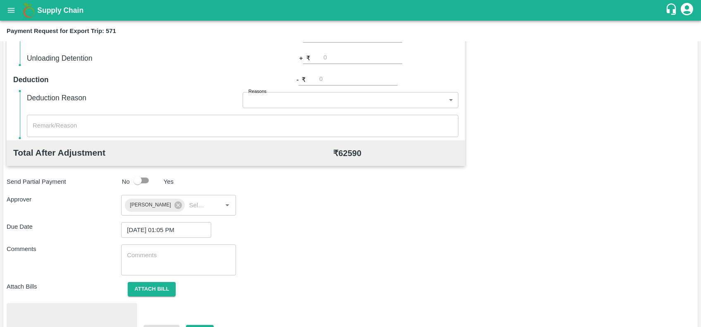
scroll to position [288, 0]
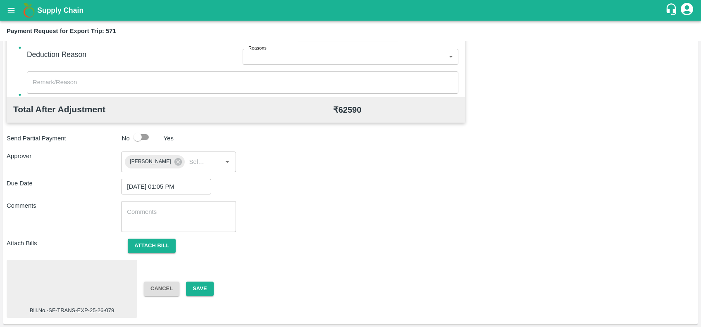
click at [110, 283] on div at bounding box center [72, 285] width 124 height 44
click at [193, 288] on button "Save" at bounding box center [199, 289] width 27 height 14
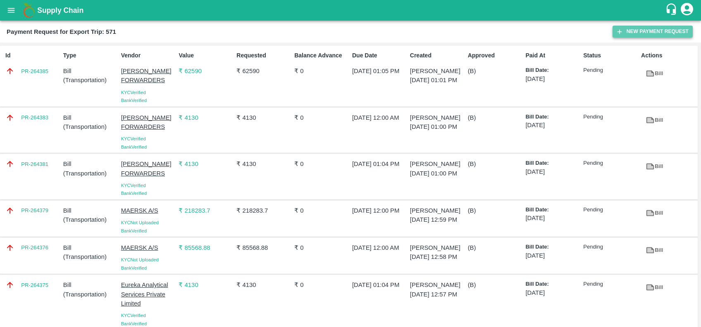
click at [646, 34] on button "New Payment Request" at bounding box center [652, 32] width 80 height 12
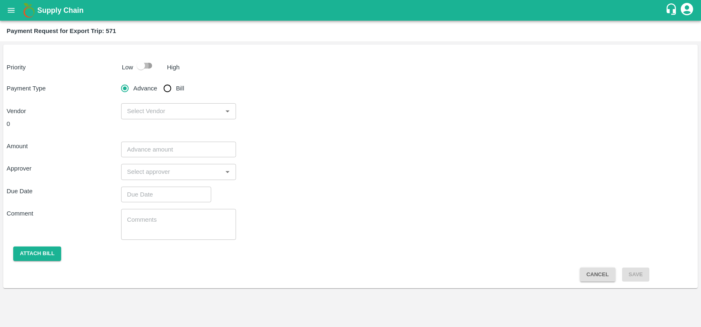
click at [148, 71] on input "checkbox" at bounding box center [140, 66] width 47 height 16
checkbox input "true"
click at [171, 86] on input "Bill" at bounding box center [167, 88] width 17 height 17
radio input "true"
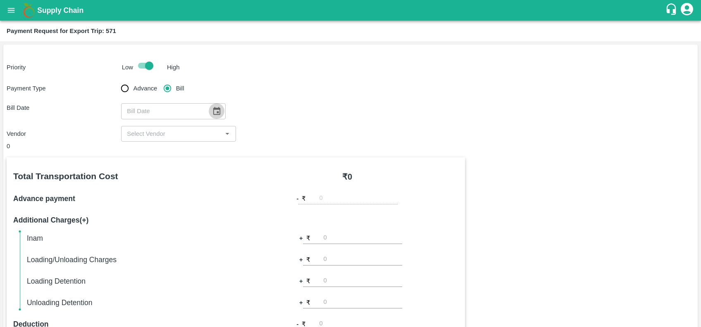
click at [212, 107] on icon "Choose date" at bounding box center [216, 111] width 9 height 9
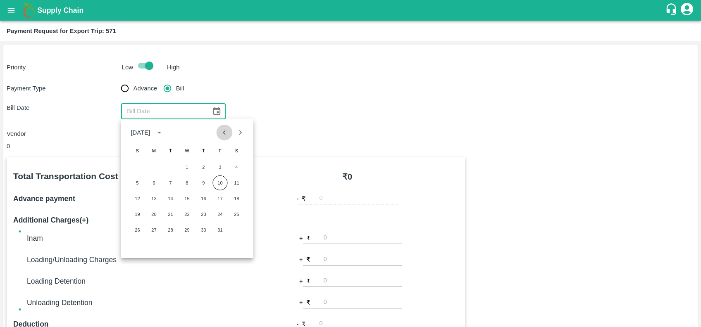
click at [228, 135] on icon "Previous month" at bounding box center [224, 132] width 9 height 9
click at [184, 167] on button "3" at bounding box center [186, 167] width 15 height 15
type input "[DATE]"
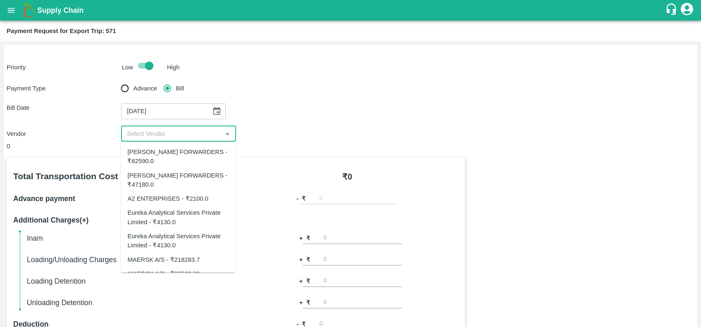
click at [188, 136] on input "input" at bounding box center [172, 134] width 96 height 11
click at [191, 169] on div "[PERSON_NAME] FORWARDERS - ₹47180.0" at bounding box center [178, 181] width 114 height 24
type input "[PERSON_NAME] FORWARDERS - ₹47180.0"
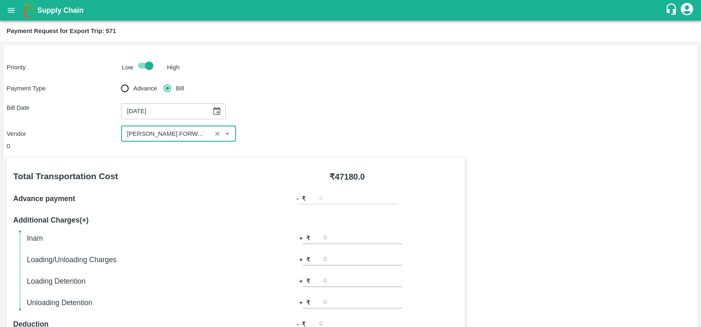
scroll to position [240, 0]
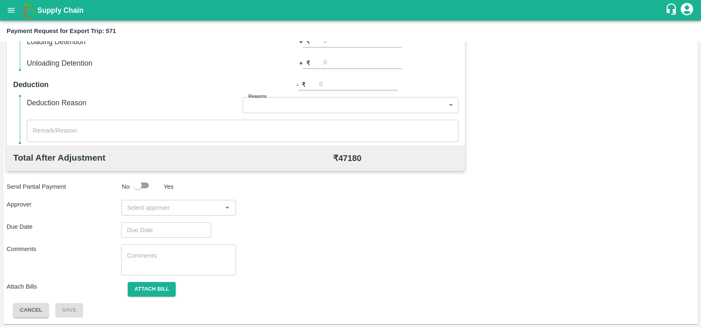
click at [152, 213] on div "​" at bounding box center [178, 208] width 114 height 16
type input "prasad"
click at [154, 217] on ul "[PERSON_NAME]" at bounding box center [178, 230] width 114 height 28
click at [158, 225] on div "[PERSON_NAME]" at bounding box center [173, 229] width 50 height 9
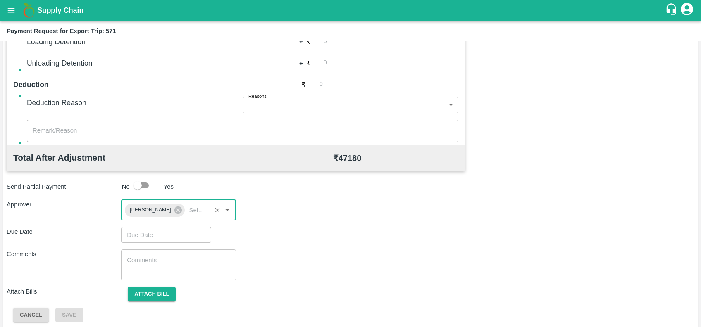
type input "DD/MM/YYYY hh:mm aa"
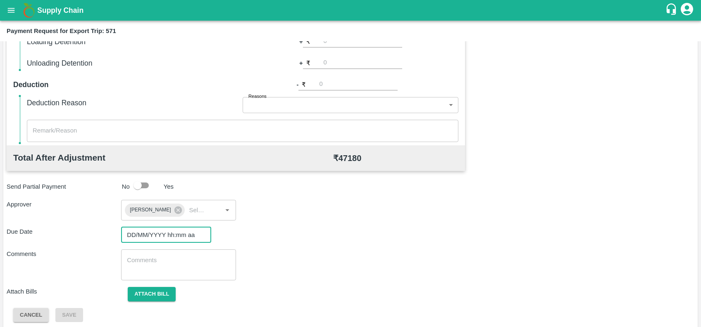
click at [162, 236] on input "DD/MM/YYYY hh:mm aa" at bounding box center [163, 235] width 84 height 16
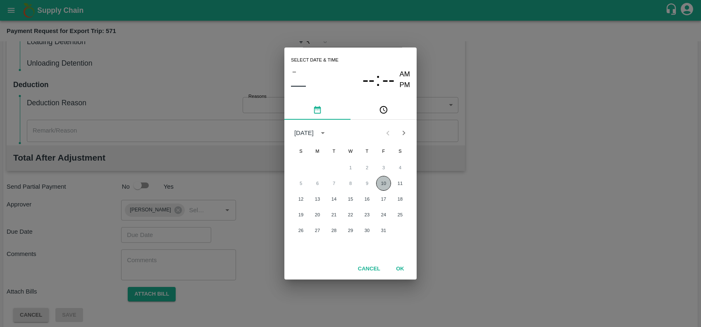
click at [381, 184] on button "10" at bounding box center [383, 183] width 15 height 15
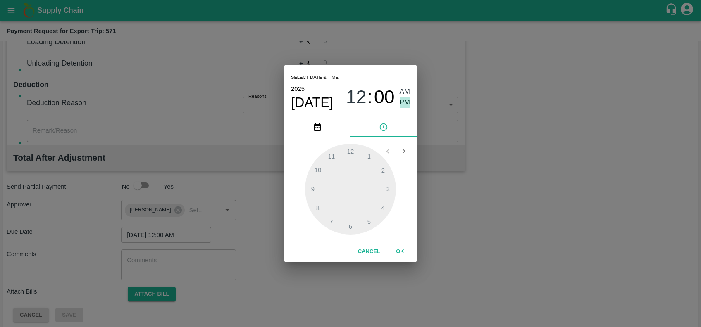
click at [405, 105] on span "PM" at bounding box center [405, 102] width 11 height 11
click at [367, 154] on div at bounding box center [350, 189] width 91 height 91
type input "[DATE] 01:04 PM"
click at [367, 154] on div at bounding box center [350, 189] width 91 height 91
click at [396, 255] on button "OK" at bounding box center [400, 252] width 26 height 14
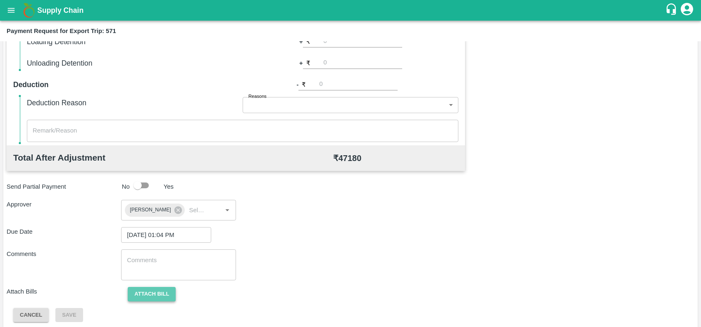
click at [165, 293] on button "Attach bill" at bounding box center [152, 294] width 48 height 14
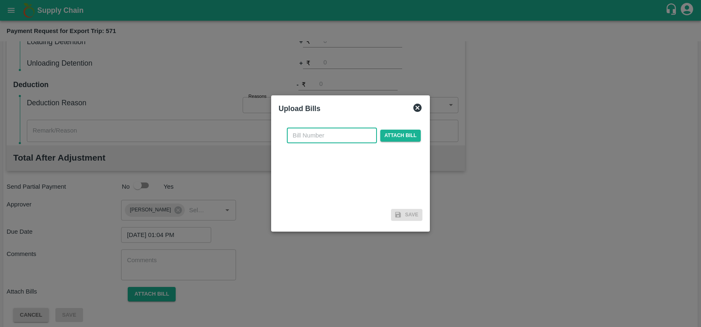
click at [349, 132] on input "text" at bounding box center [332, 136] width 90 height 16
paste input "SF-TRANS-EXP-25-26-080"
type input "SF-TRANS-EXP-25-26-080"
click at [415, 137] on span "Attach bill" at bounding box center [400, 136] width 40 height 12
click at [0, 0] on input "Attach bill" at bounding box center [0, 0] width 0 height 0
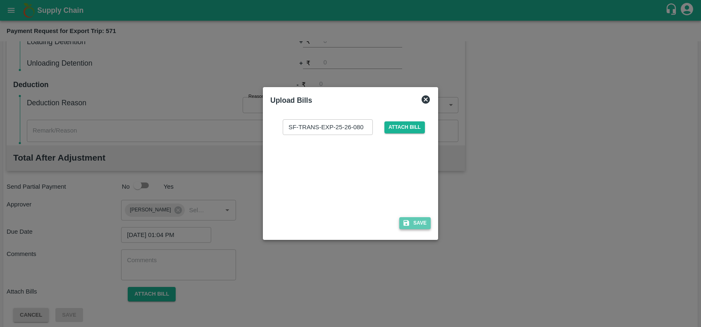
click at [409, 221] on icon "button" at bounding box center [405, 222] width 7 height 7
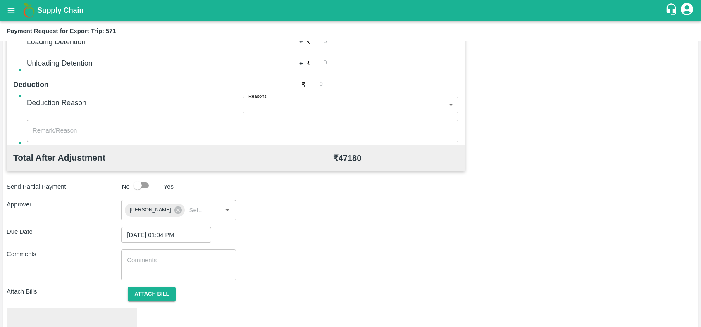
scroll to position [288, 0]
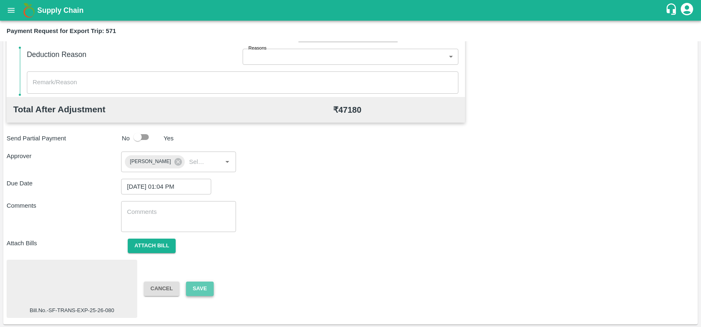
click at [209, 283] on button "Save" at bounding box center [199, 289] width 27 height 14
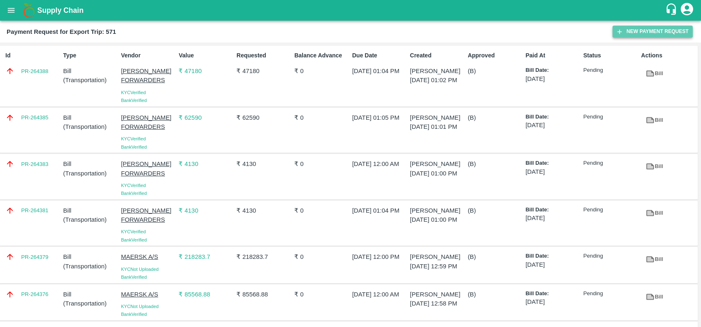
click at [619, 31] on icon "button" at bounding box center [619, 31] width 7 height 7
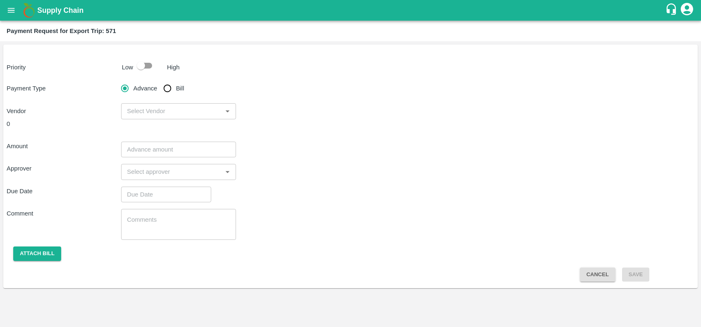
drag, startPoint x: 146, startPoint y: 68, endPoint x: 170, endPoint y: 88, distance: 31.6
click at [170, 88] on div "Priority Low High Payment Type Advance Bill Vendor ​ 0 Amount ​ Approver ​ Due …" at bounding box center [350, 167] width 694 height 244
click at [146, 63] on input "checkbox" at bounding box center [140, 66] width 47 height 16
checkbox input "true"
click at [171, 89] on input "Bill" at bounding box center [167, 88] width 17 height 17
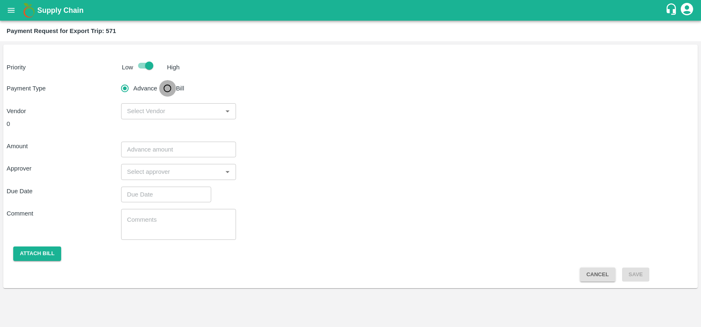
radio input "true"
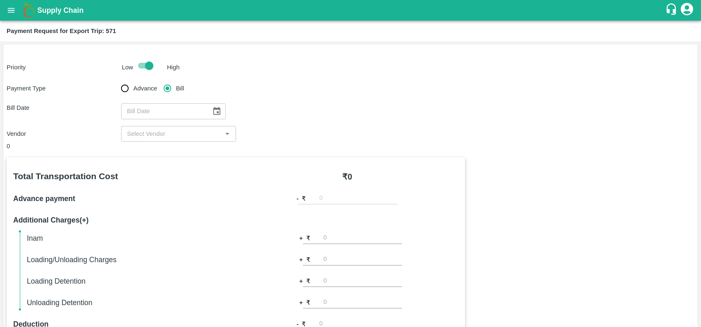
click at [215, 110] on icon "Choose date" at bounding box center [216, 111] width 9 height 9
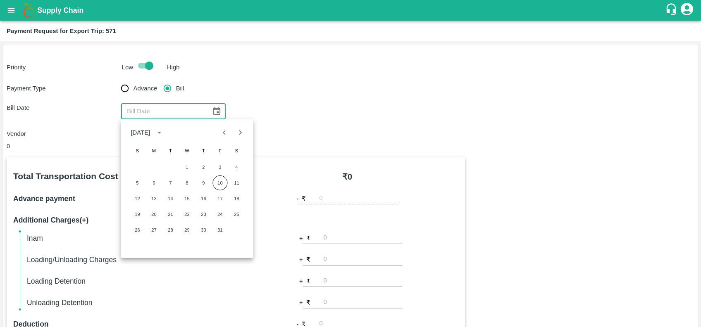
click at [298, 142] on div "0" at bounding box center [236, 146] width 458 height 9
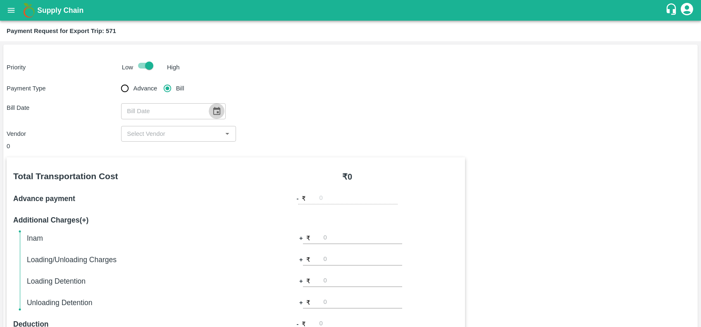
click at [213, 112] on icon "Choose date" at bounding box center [216, 111] width 7 height 8
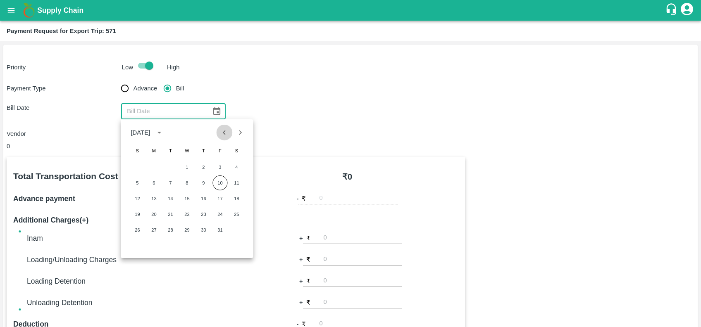
click at [221, 129] on icon "Previous month" at bounding box center [224, 132] width 9 height 9
click at [149, 199] on button "15" at bounding box center [153, 198] width 15 height 15
type input "[DATE]"
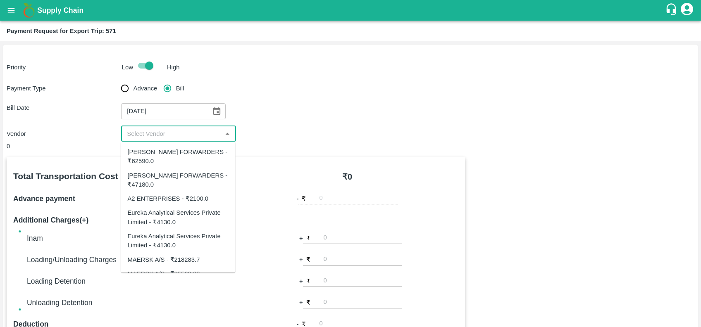
click at [169, 138] on input "input" at bounding box center [172, 134] width 96 height 11
click at [182, 196] on div "A2 ENTERPRISES - ₹2100.0" at bounding box center [167, 198] width 81 height 9
type input "A2 ENTERPRISES - ₹2100.0"
